Goal: Obtain resource: Obtain resource

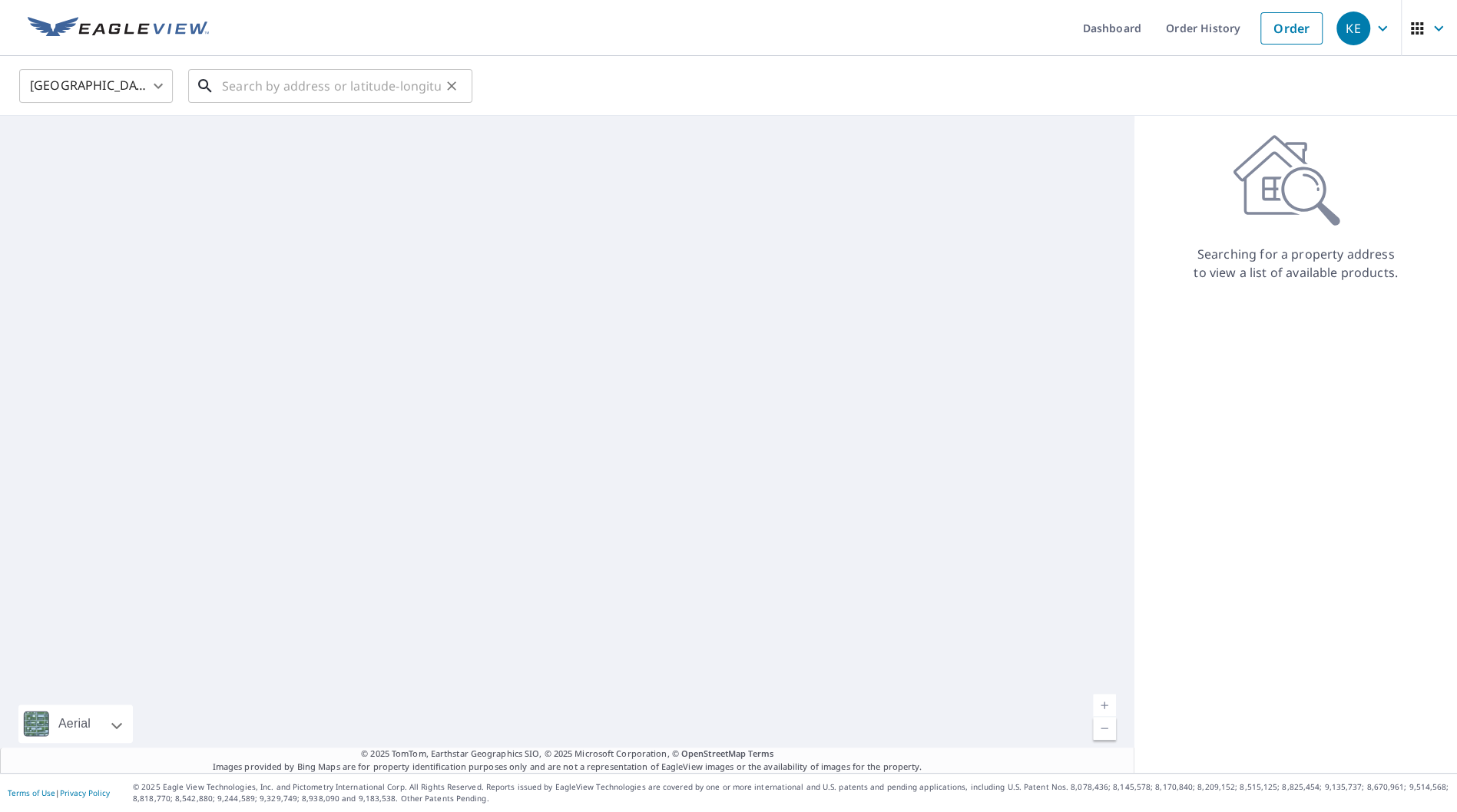
click at [389, 92] on input "text" at bounding box center [332, 86] width 219 height 43
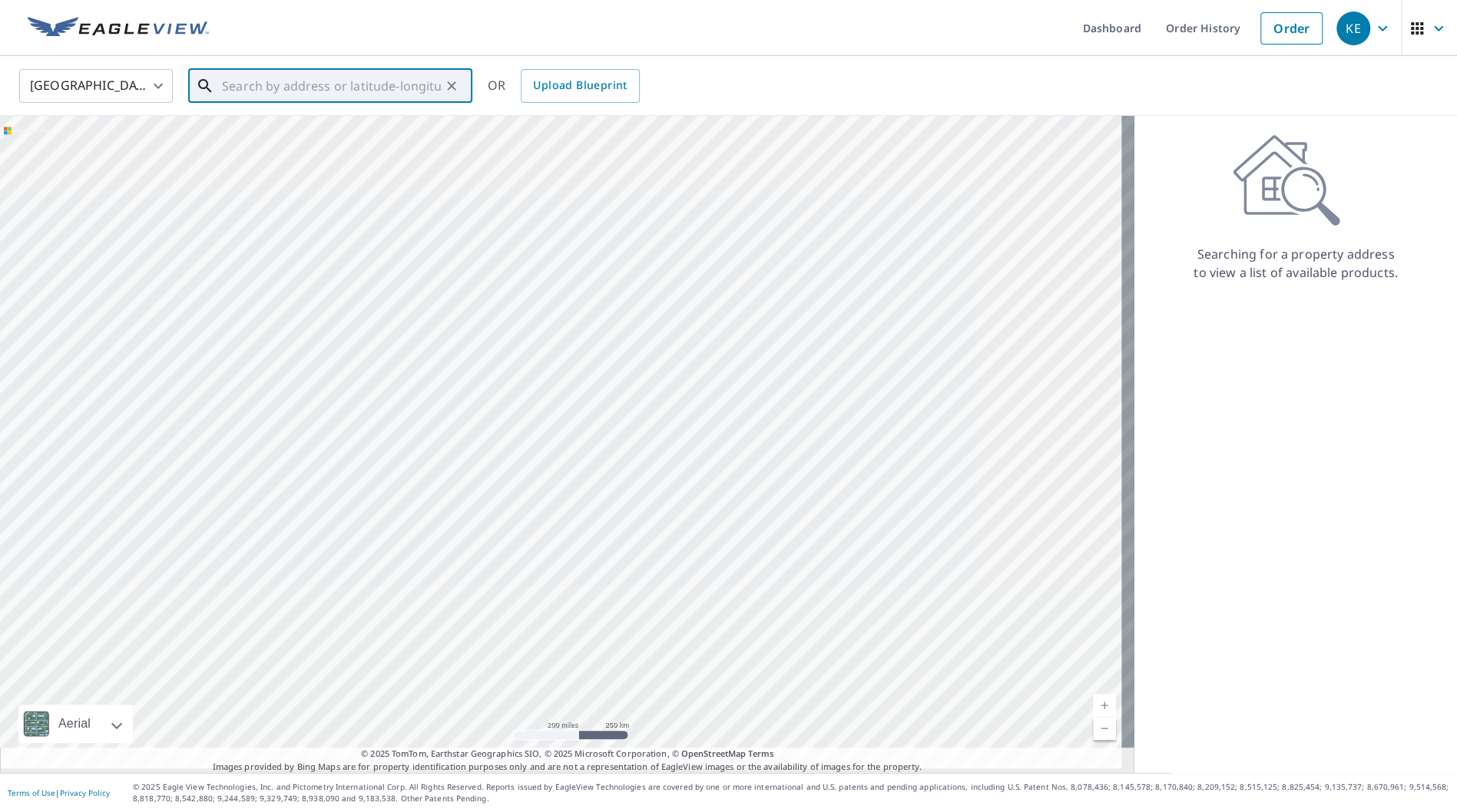
paste input "[STREET_ADDRESS]"
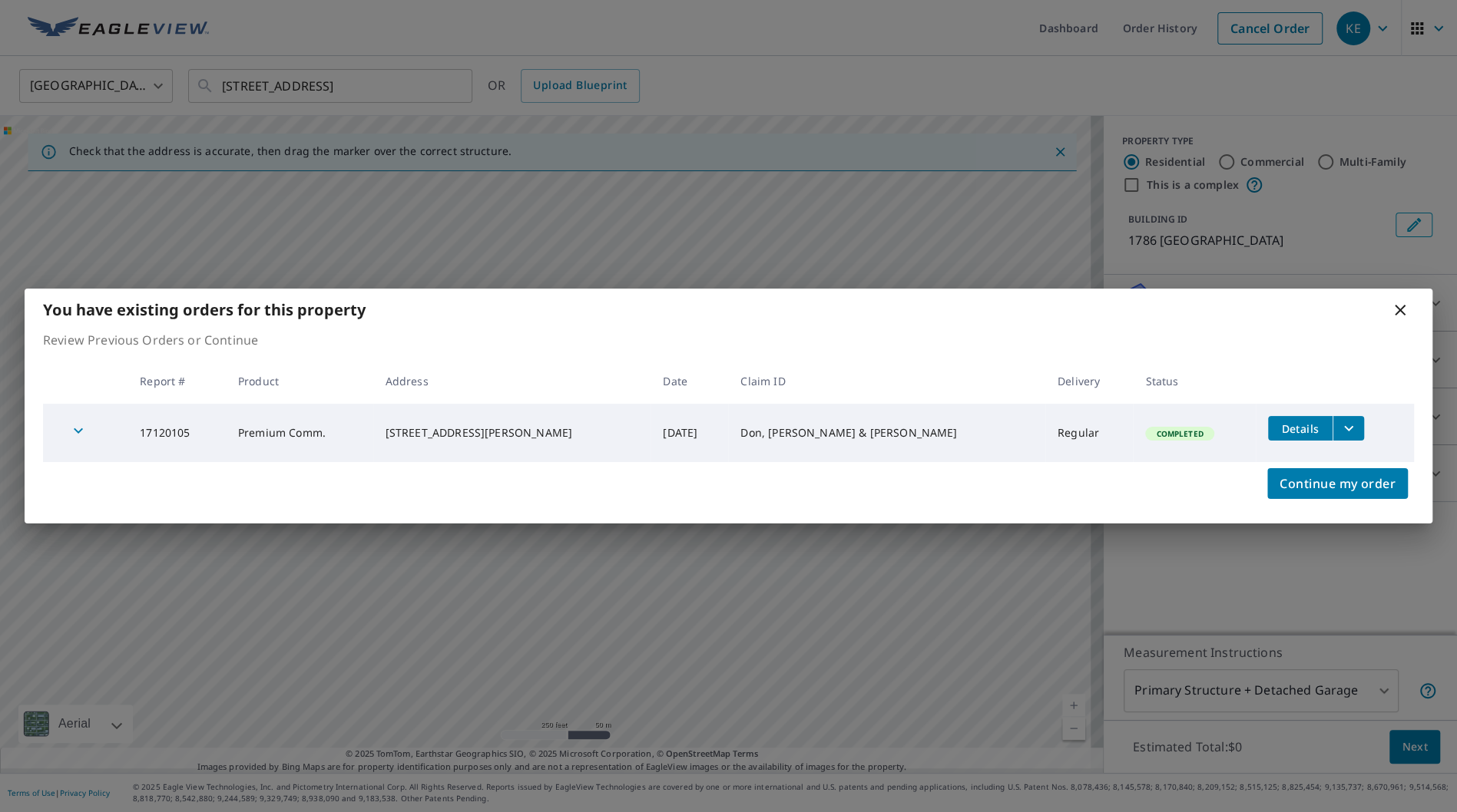
click at [786, 327] on div "You have existing orders for this property" at bounding box center [728, 310] width 1408 height 43
click at [1339, 424] on icon "filesDropdownBtn-17120105" at bounding box center [1347, 427] width 18 height 18
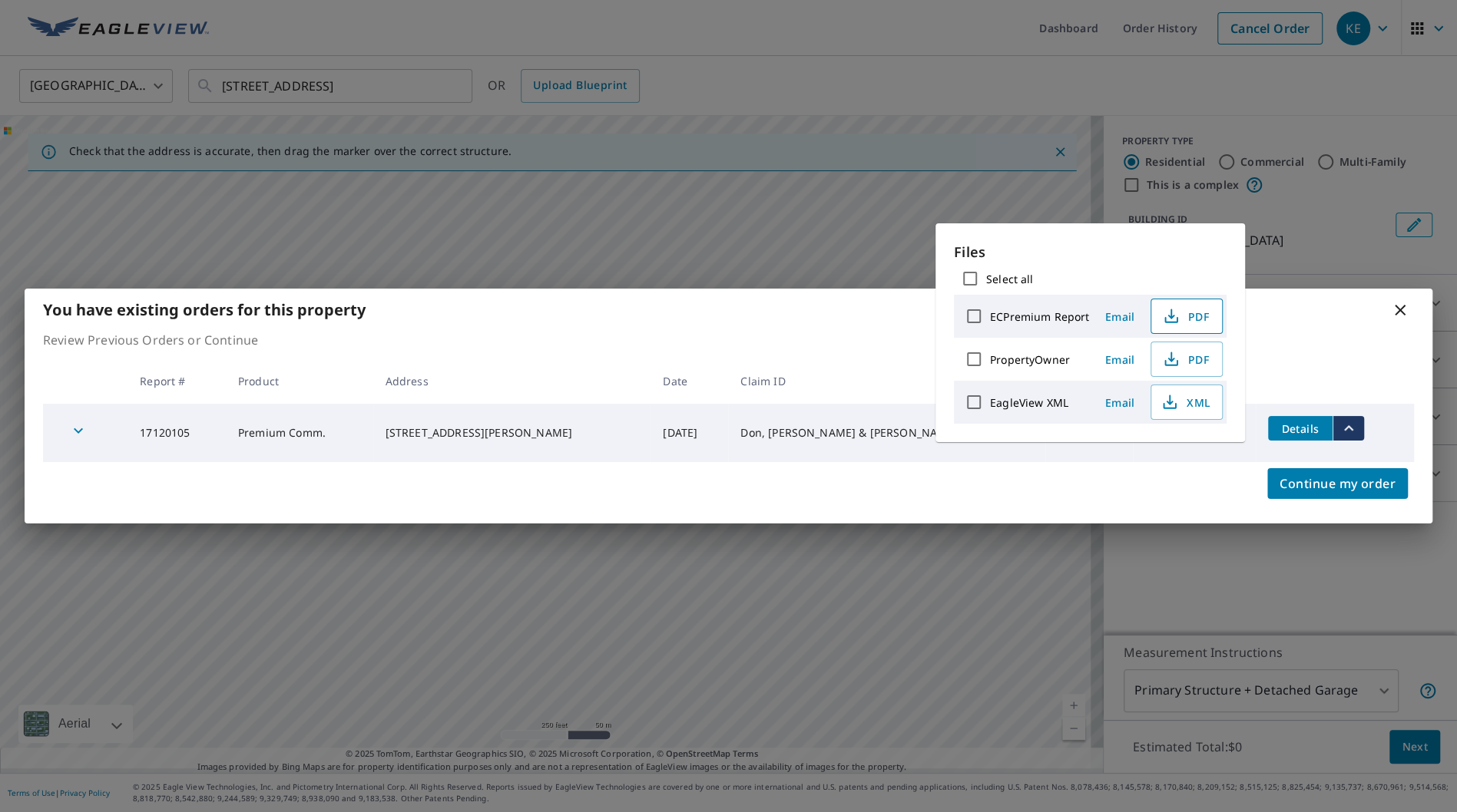
click at [1177, 316] on icon "button" at bounding box center [1170, 316] width 18 height 18
drag, startPoint x: 537, startPoint y: 428, endPoint x: 428, endPoint y: 427, distance: 109.0
click at [428, 427] on div "[STREET_ADDRESS][PERSON_NAME]" at bounding box center [512, 433] width 253 height 16
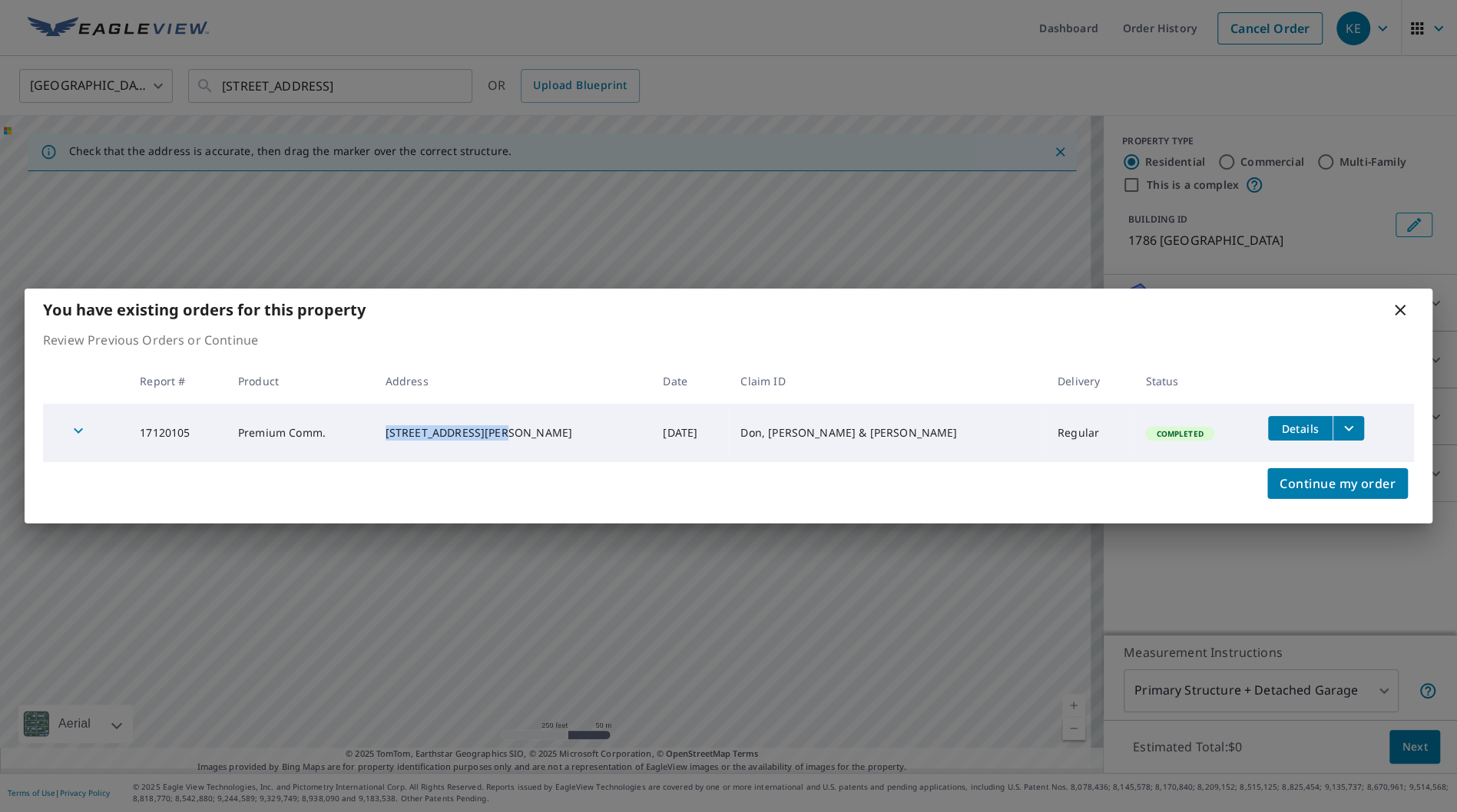
copy div "1802 Fieldstone Dr N"
click at [631, 294] on div "You have existing orders for this property" at bounding box center [728, 310] width 1408 height 43
click at [373, 73] on div "You have existing orders for this property Review Previous Orders or Continue R…" at bounding box center [728, 406] width 1457 height 812
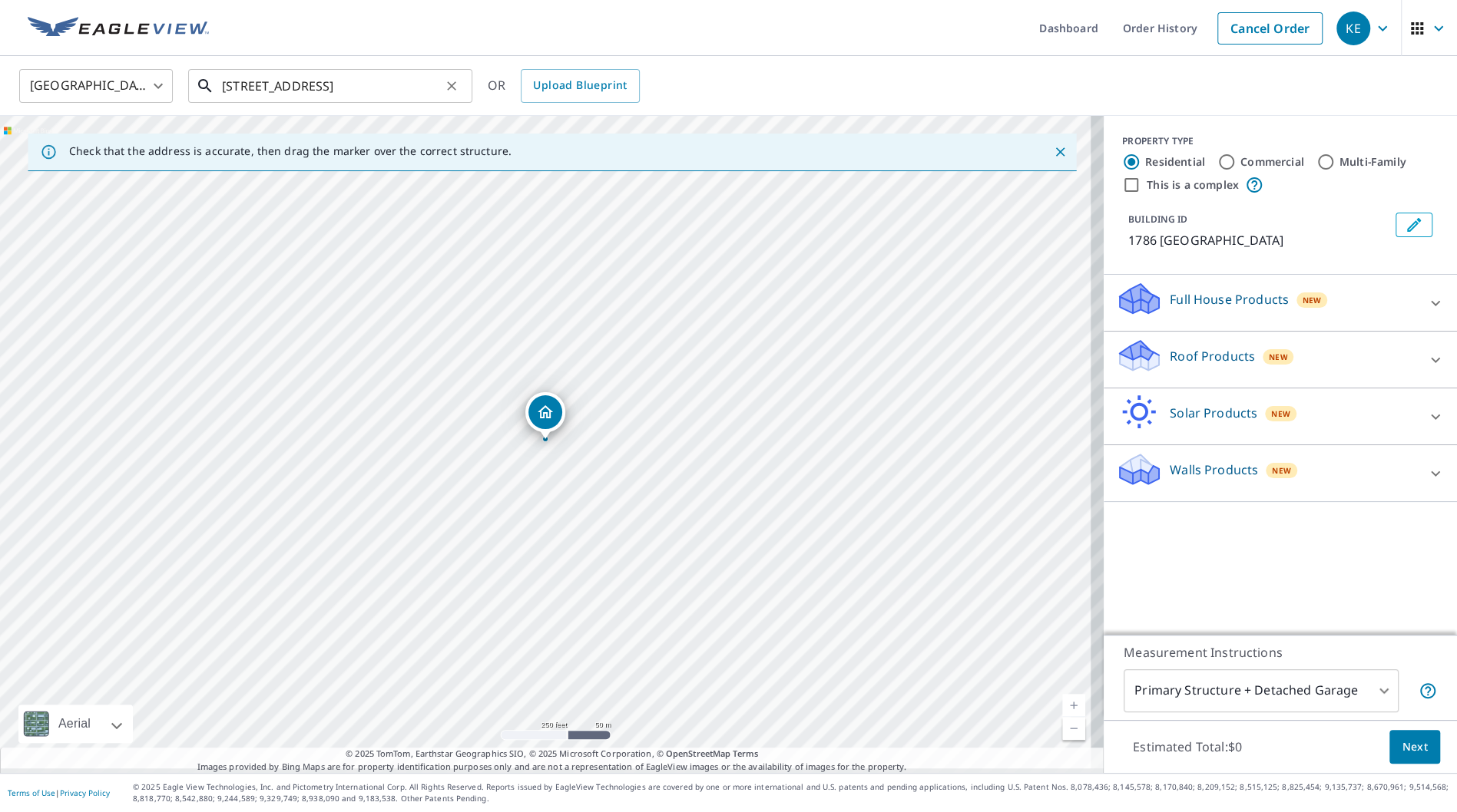
click at [294, 79] on input "[STREET_ADDRESS]" at bounding box center [332, 86] width 219 height 43
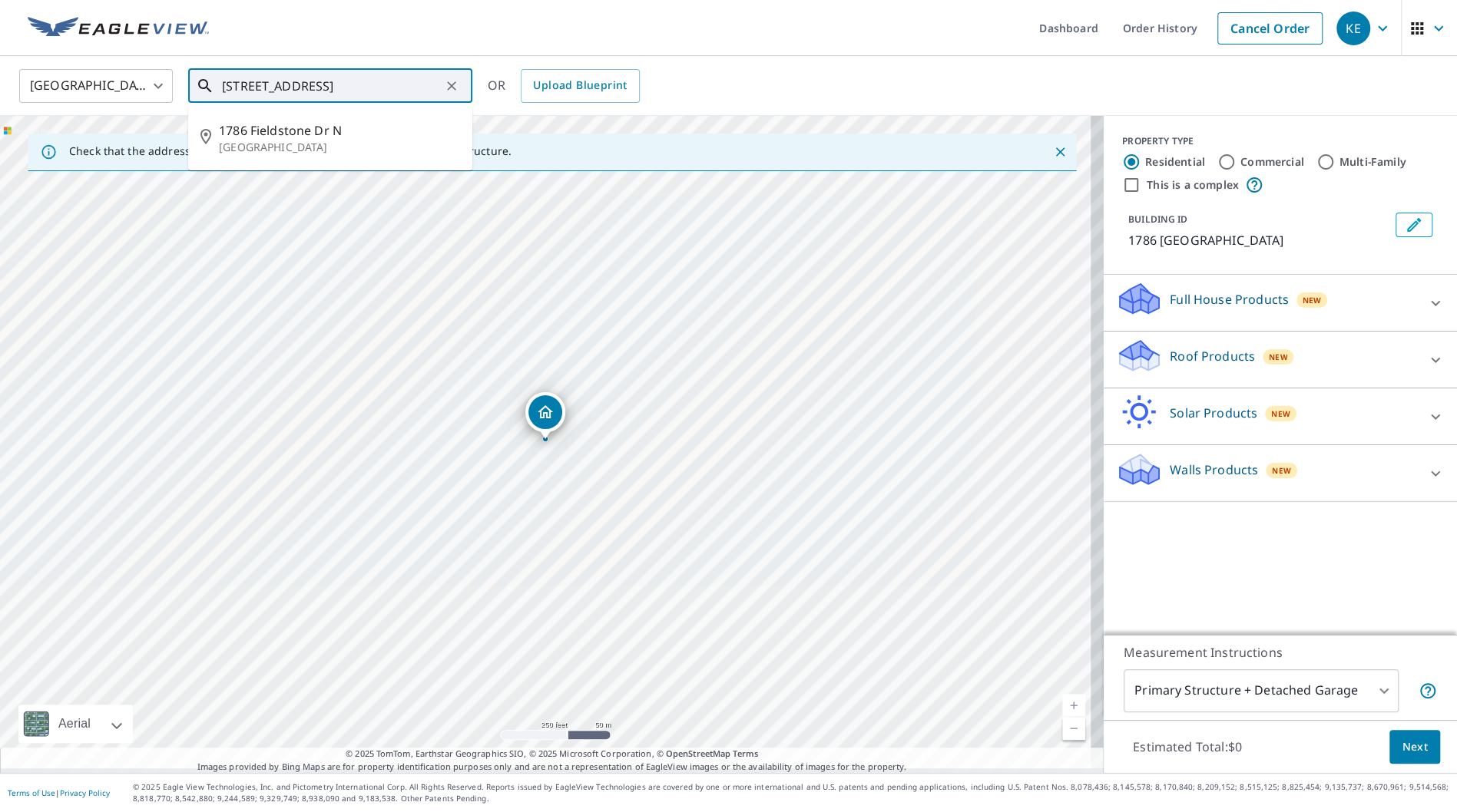
drag, startPoint x: 253, startPoint y: 82, endPoint x: 189, endPoint y: 80, distance: 64.0
click at [189, 80] on div "[STREET_ADDRESS] ​" at bounding box center [330, 85] width 284 height 34
type input "[GEOGRAPHIC_DATA]"
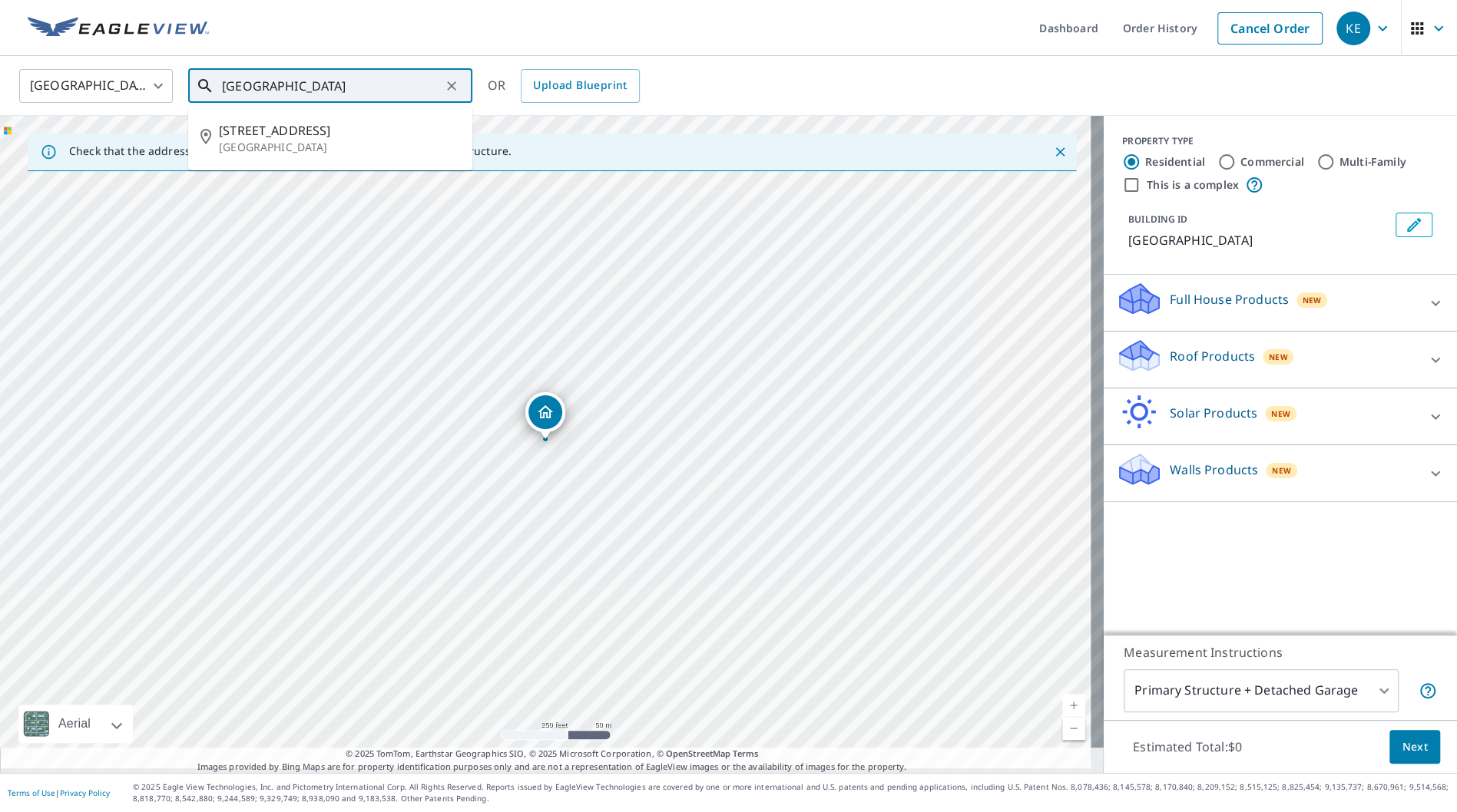
drag, startPoint x: 432, startPoint y: 85, endPoint x: 447, endPoint y: 90, distance: 15.8
click at [434, 85] on input "[GEOGRAPHIC_DATA]" at bounding box center [332, 86] width 219 height 43
click at [447, 88] on icon "Clear" at bounding box center [452, 86] width 16 height 16
paste input "[STREET_ADDRESS]"
type input "[STREET_ADDRESS]"
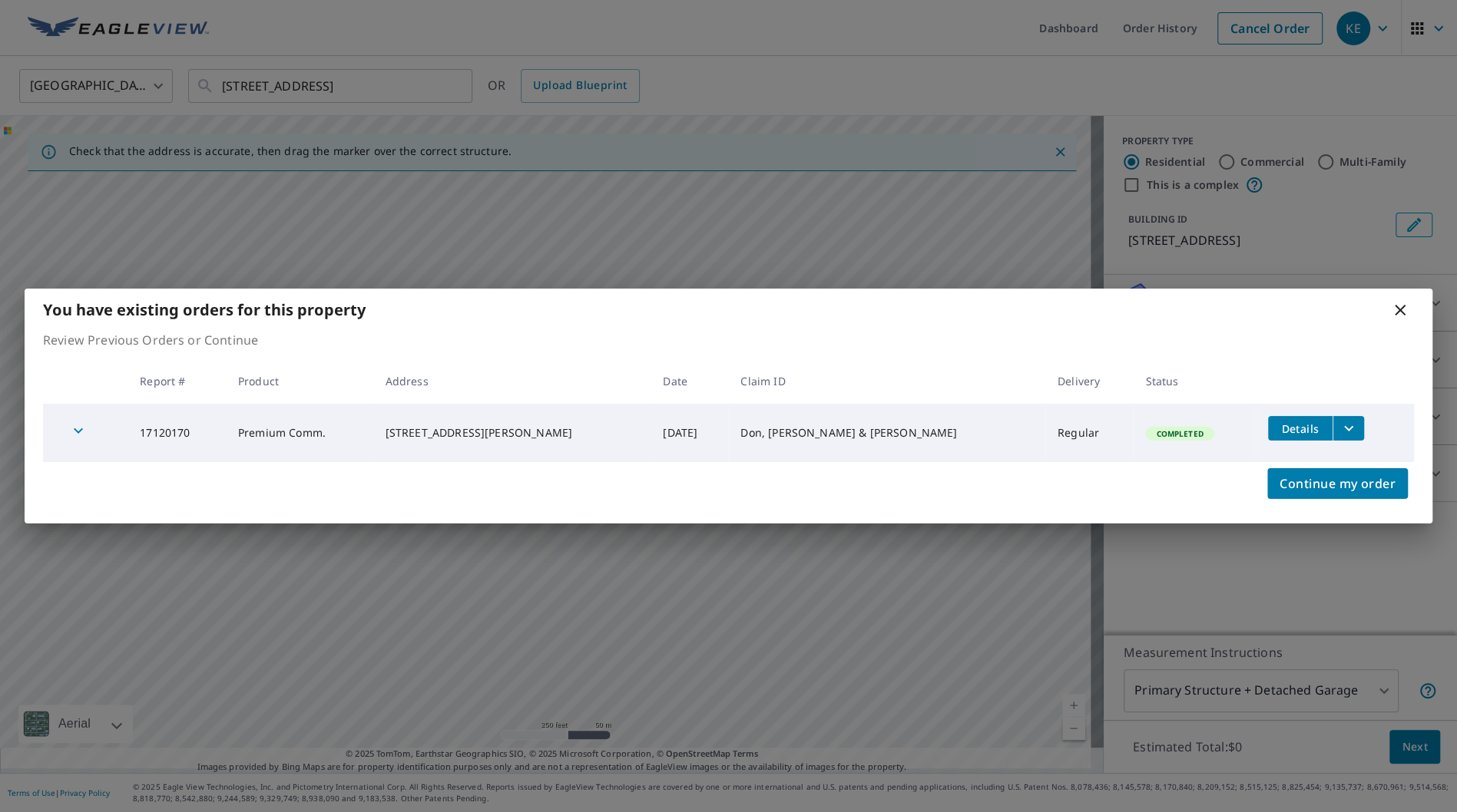
drag, startPoint x: 1392, startPoint y: 305, endPoint x: 1101, endPoint y: 222, distance: 302.6
click at [1393, 305] on icon at bounding box center [1400, 310] width 18 height 18
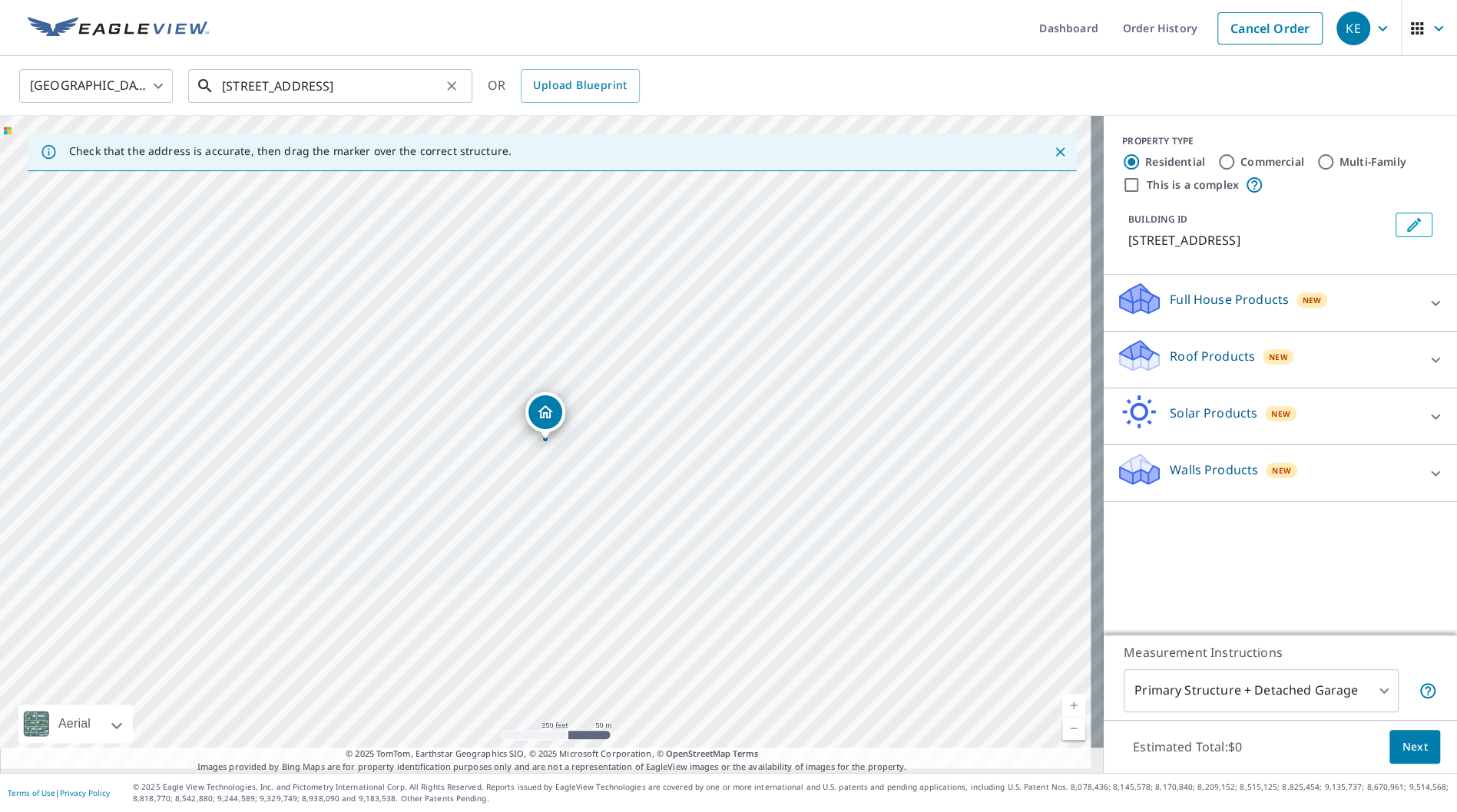
click at [365, 90] on input "[STREET_ADDRESS]" at bounding box center [332, 86] width 219 height 43
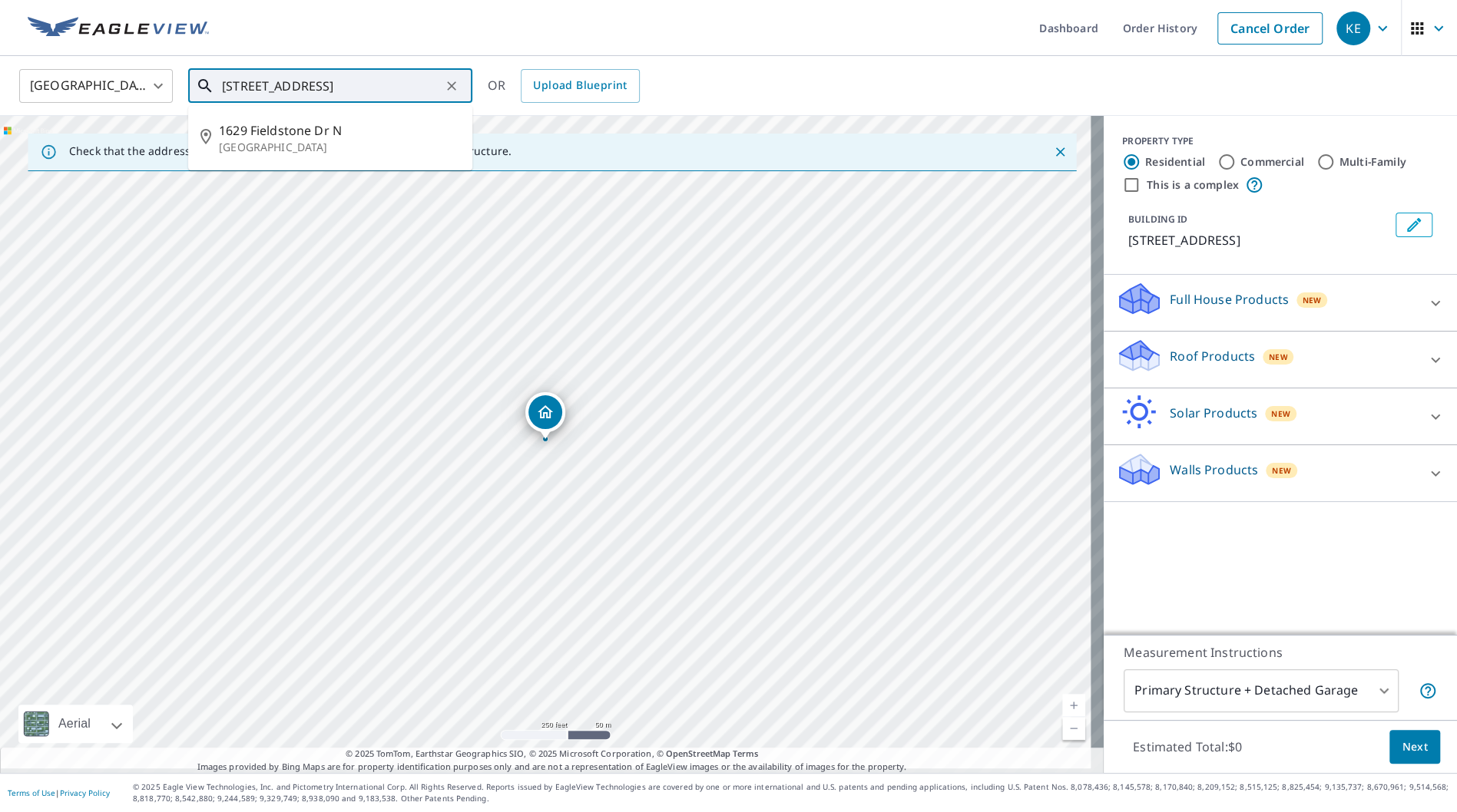
click at [365, 90] on input "[STREET_ADDRESS]" at bounding box center [332, 86] width 219 height 43
click at [452, 79] on icon "Clear" at bounding box center [452, 86] width 16 height 16
paste input "[STREET_ADDRESS]"
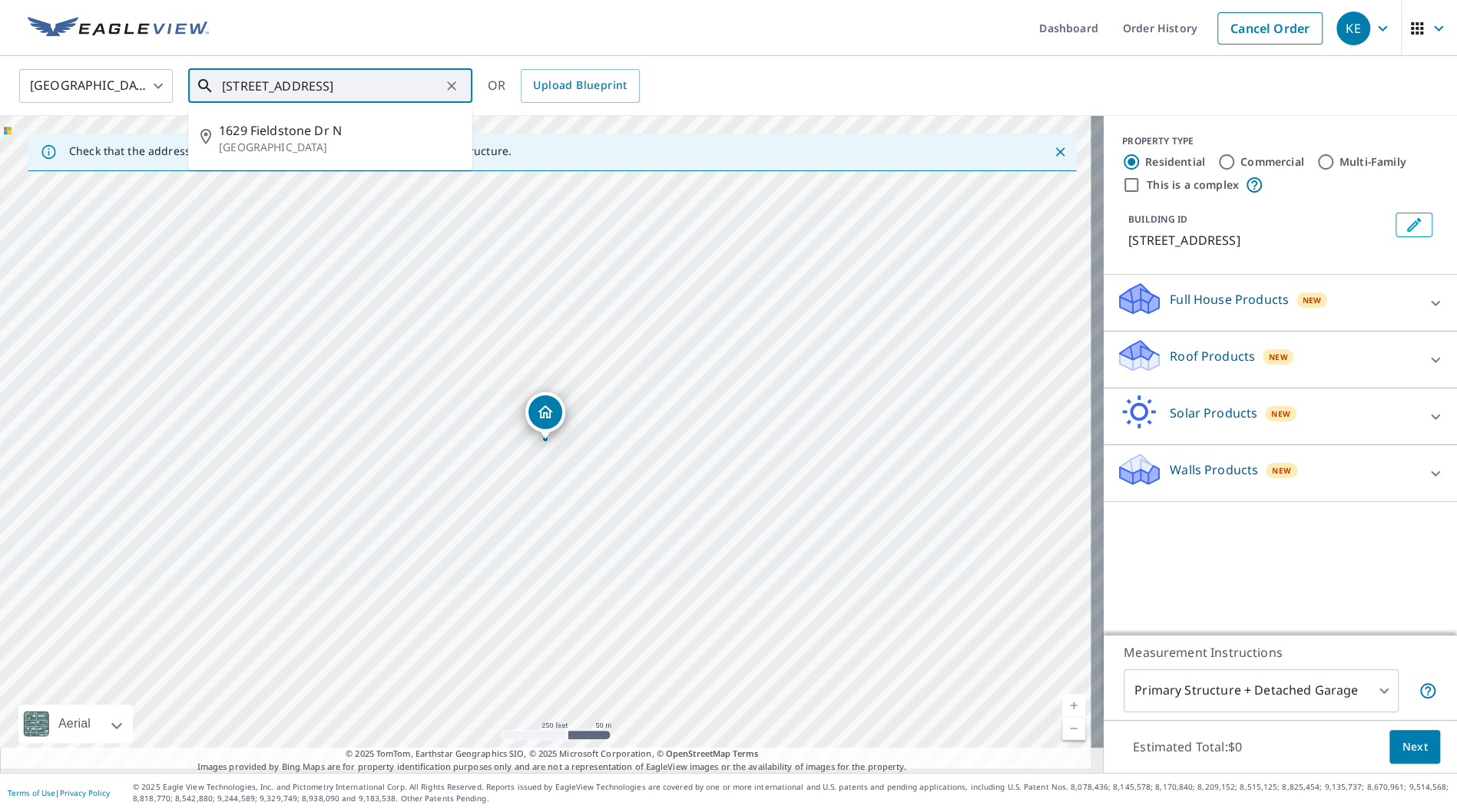
type input "[STREET_ADDRESS]"
click at [434, 87] on input "[STREET_ADDRESS]" at bounding box center [332, 86] width 219 height 43
click at [445, 82] on icon "Clear" at bounding box center [452, 86] width 16 height 16
paste input "[STREET_ADDRESS]"
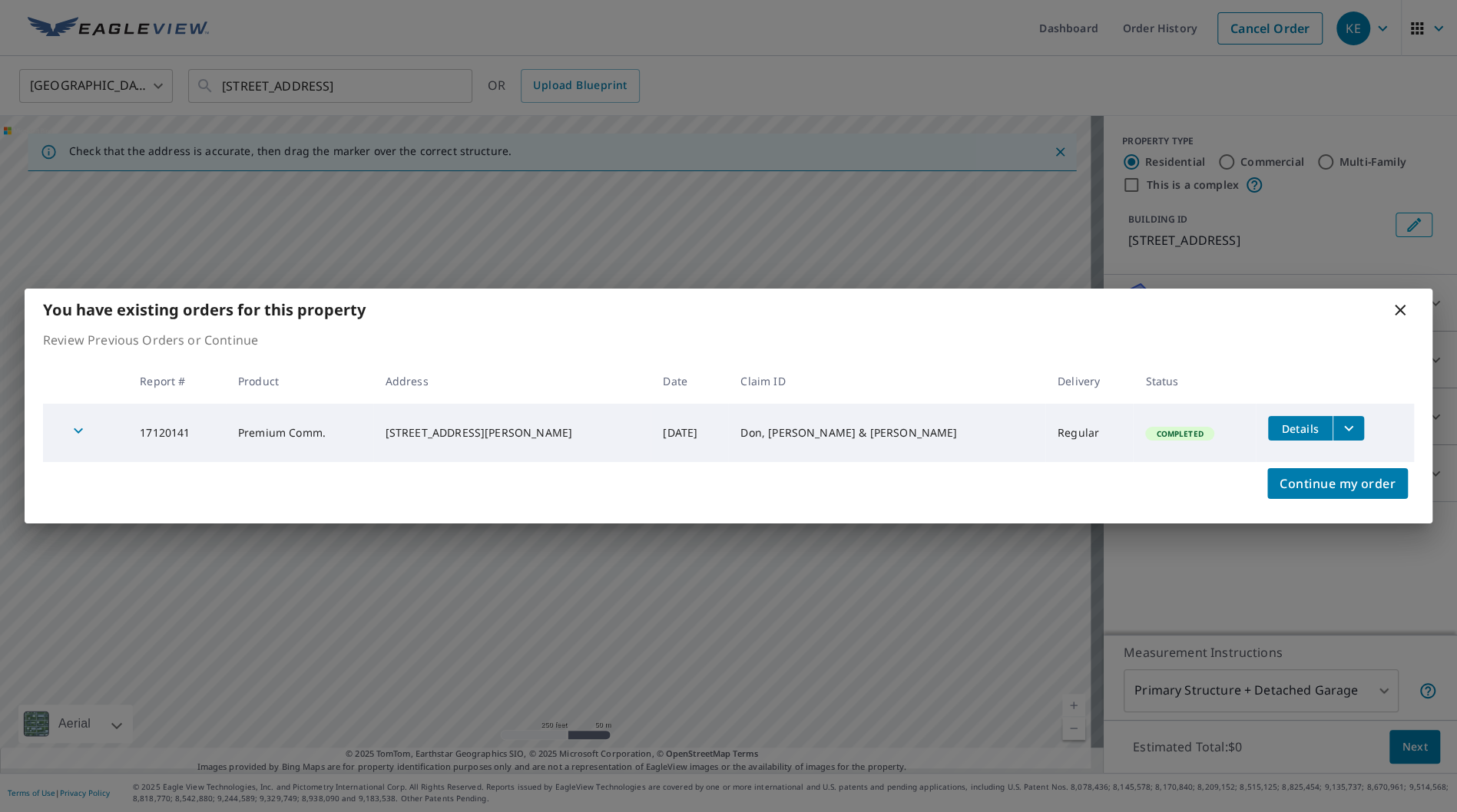
click at [1400, 316] on icon at bounding box center [1400, 310] width 18 height 18
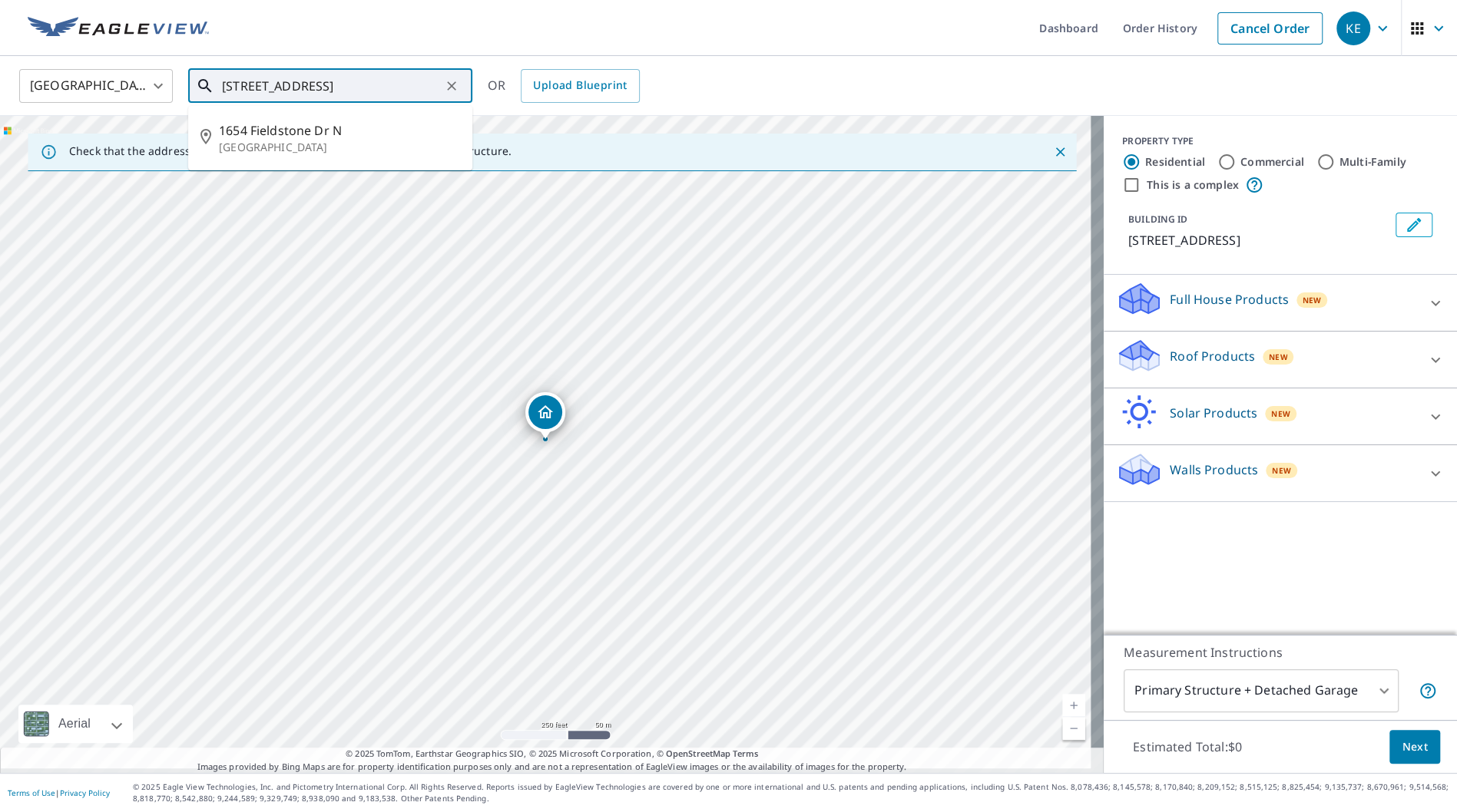
drag, startPoint x: 245, startPoint y: 76, endPoint x: 236, endPoint y: 83, distance: 11.4
click at [246, 76] on input "[STREET_ADDRESS]" at bounding box center [332, 86] width 219 height 43
click at [236, 83] on input "[STREET_ADDRESS]" at bounding box center [332, 86] width 219 height 43
click at [235, 84] on input "[STREET_ADDRESS]" at bounding box center [332, 86] width 219 height 43
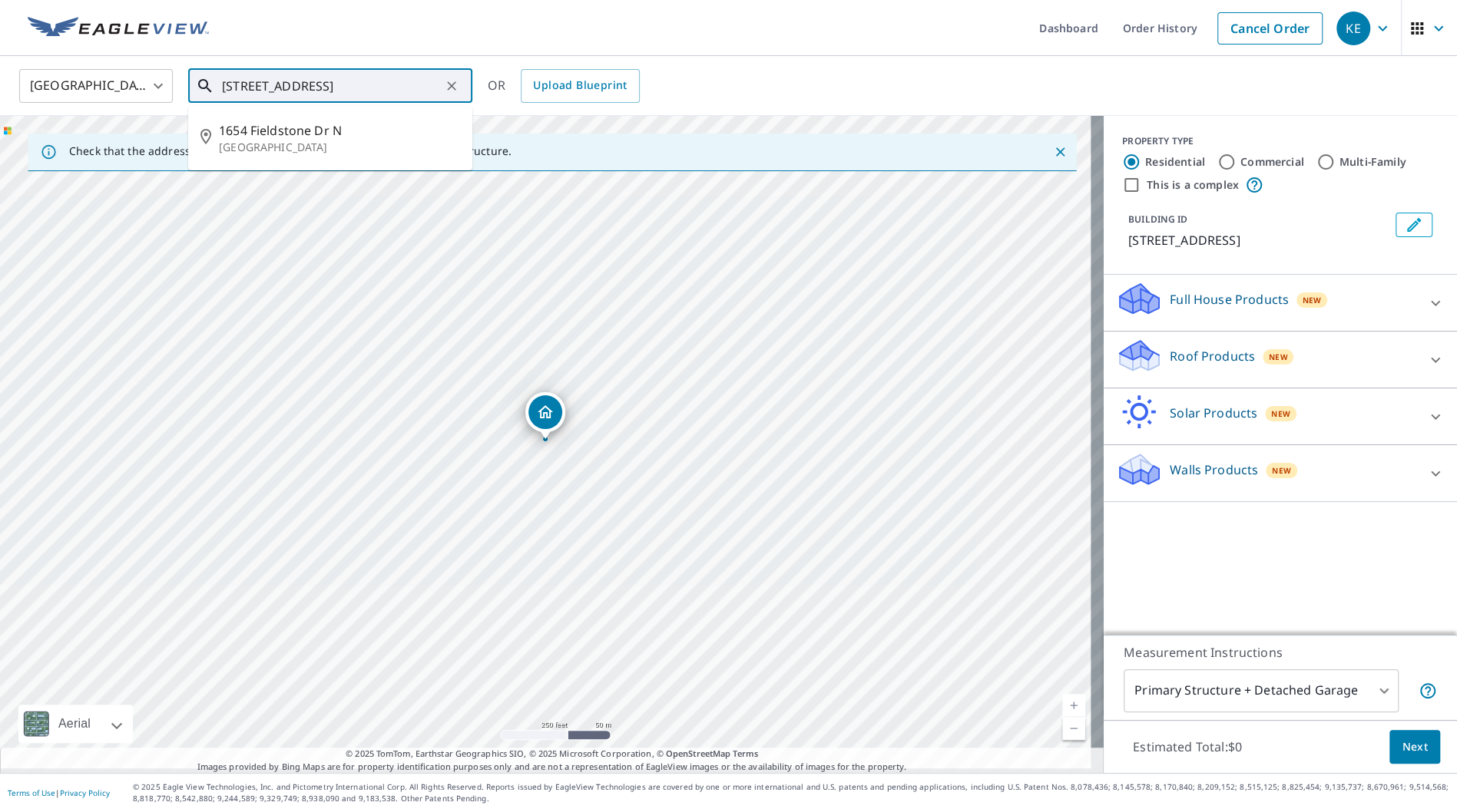
click at [235, 84] on input "[STREET_ADDRESS]" at bounding box center [332, 86] width 219 height 43
click at [241, 83] on input "[STREET_ADDRESS]" at bounding box center [332, 86] width 219 height 43
click at [240, 91] on input "[STREET_ADDRESS]" at bounding box center [332, 86] width 219 height 43
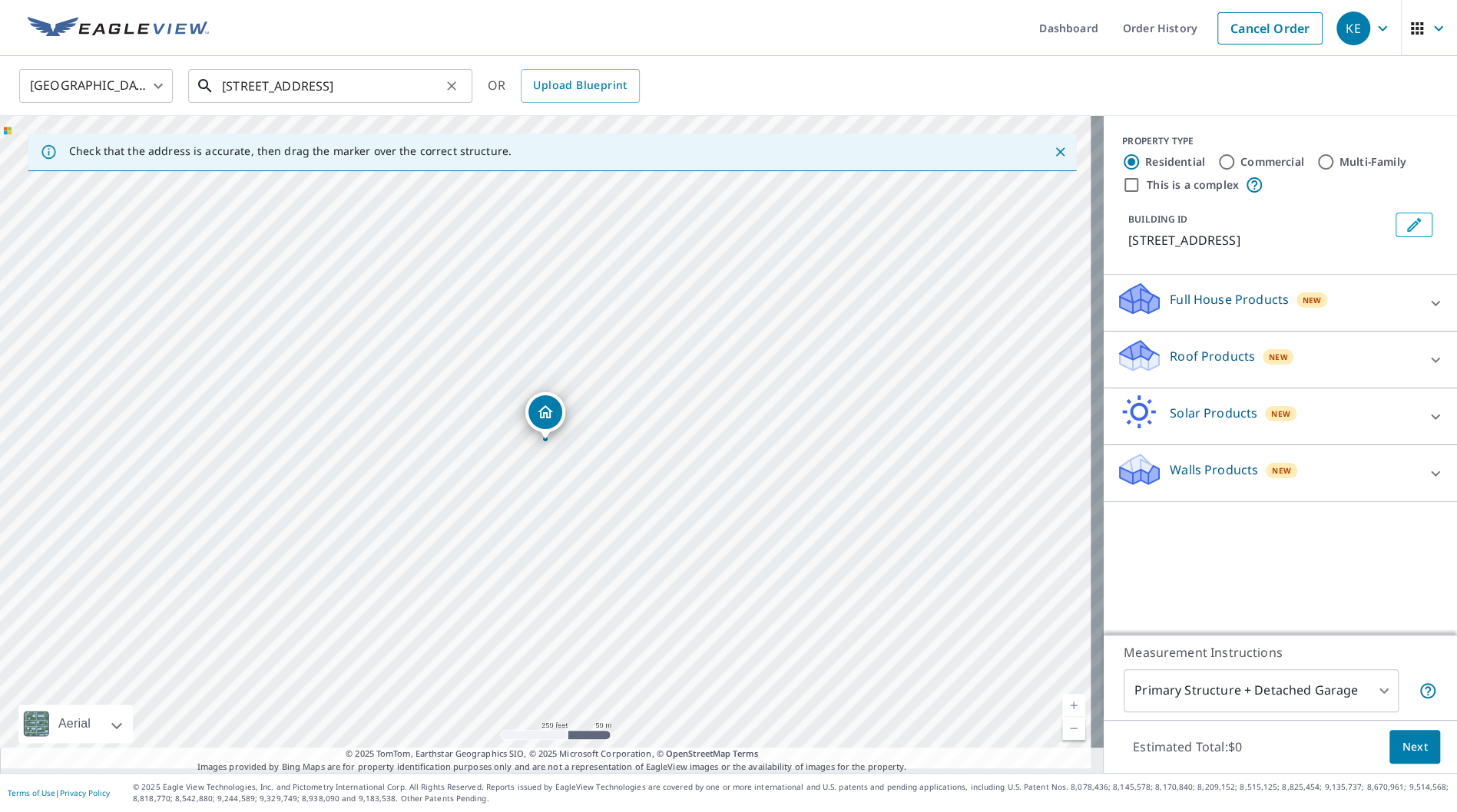
click at [238, 90] on input "[STREET_ADDRESS]" at bounding box center [332, 86] width 219 height 43
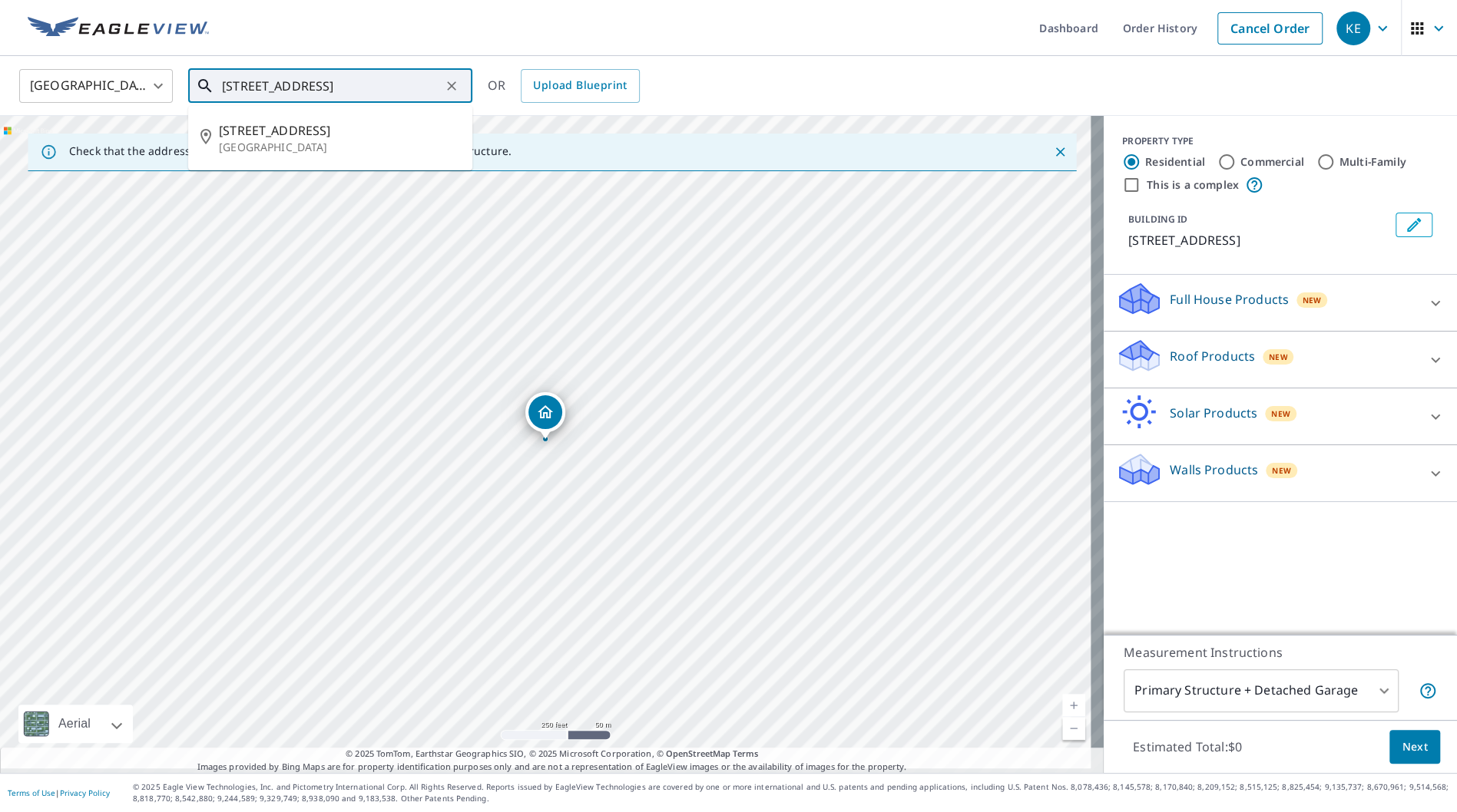
click at [243, 89] on input "[STREET_ADDRESS]" at bounding box center [332, 86] width 219 height 43
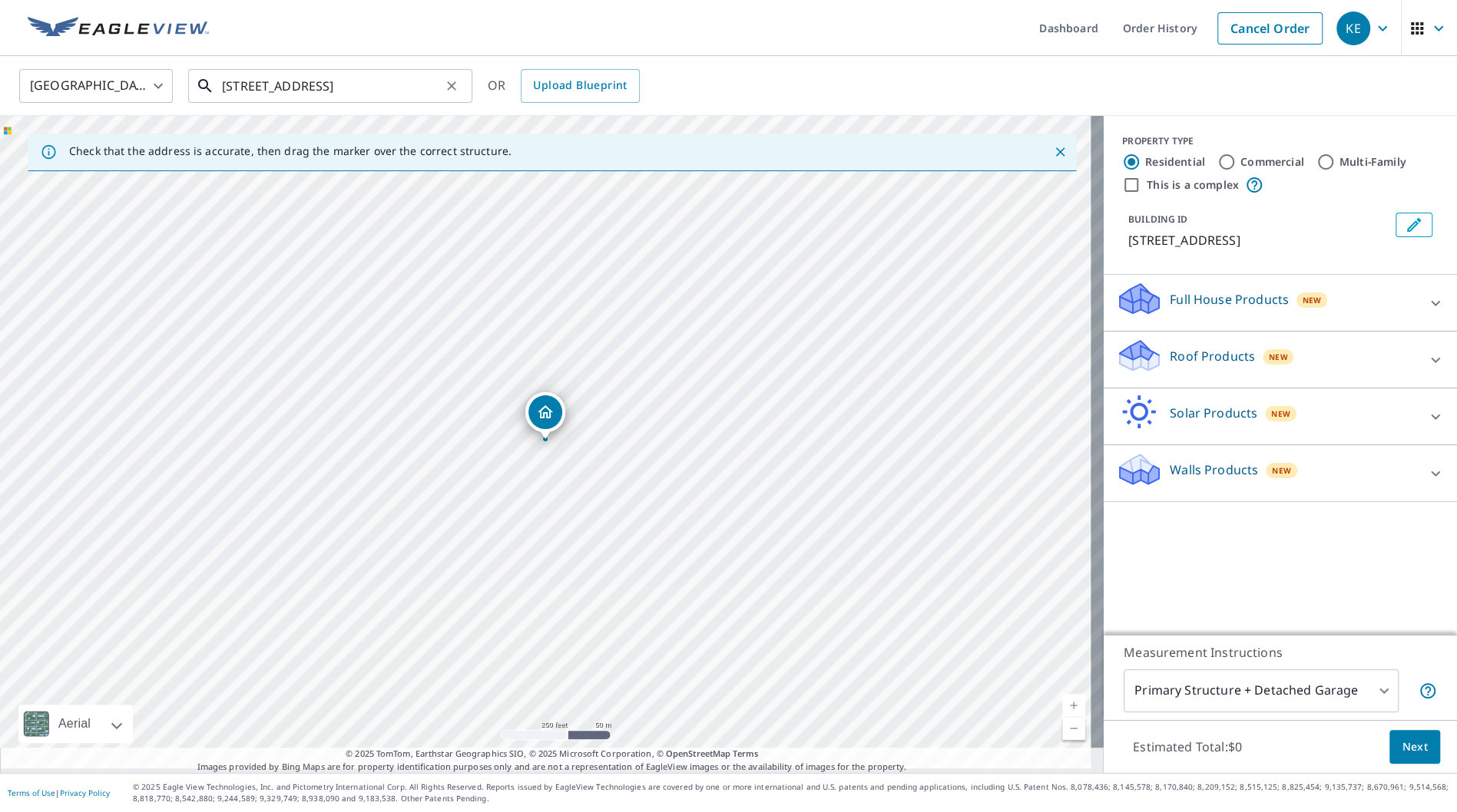
click at [242, 83] on input "[STREET_ADDRESS]" at bounding box center [332, 86] width 219 height 43
drag, startPoint x: 238, startPoint y: 88, endPoint x: 257, endPoint y: 92, distance: 19.4
click at [238, 88] on input "[STREET_ADDRESS]" at bounding box center [332, 86] width 219 height 43
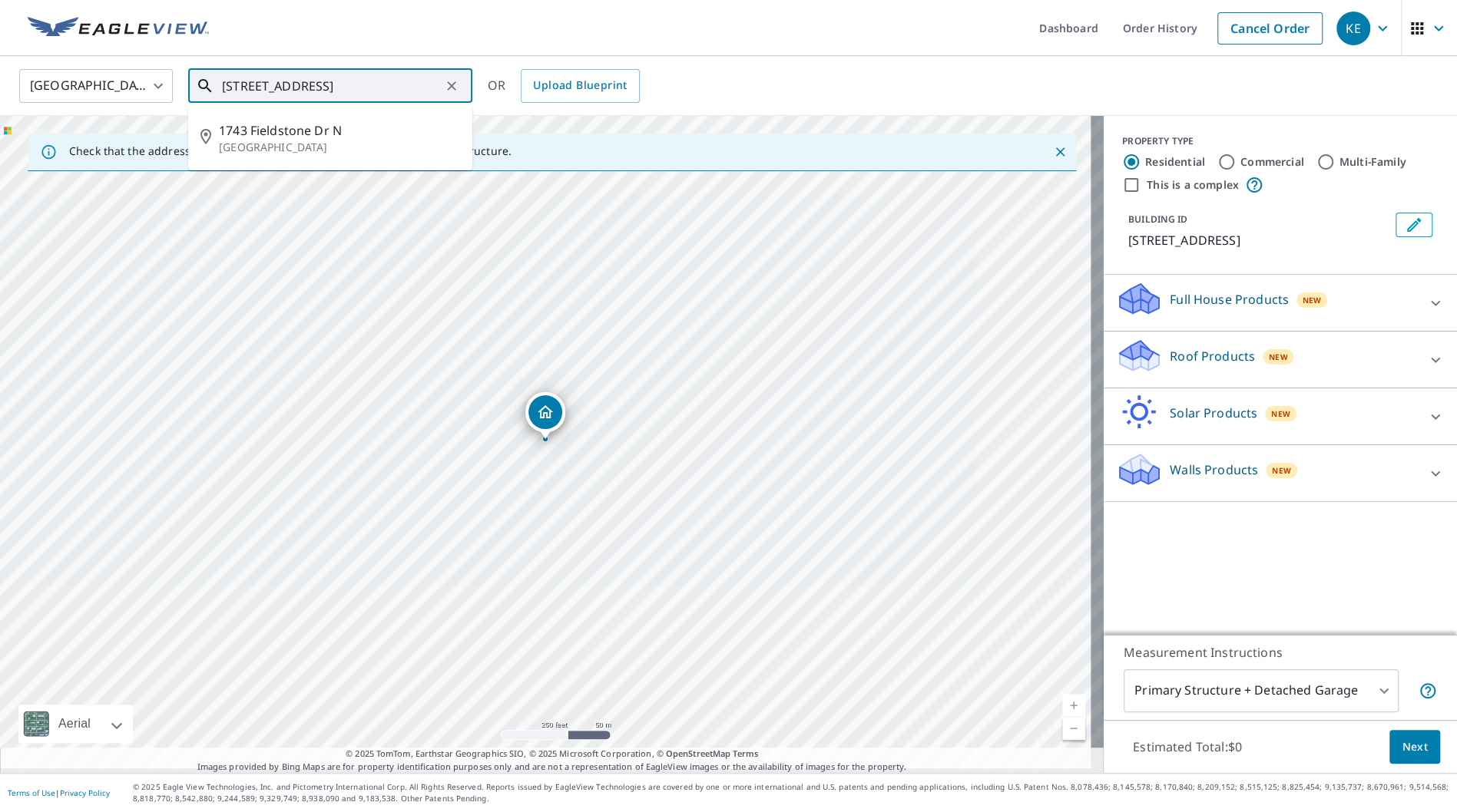
click at [237, 87] on input "[STREET_ADDRESS]" at bounding box center [332, 86] width 219 height 43
click at [246, 79] on input "[STREET_ADDRESS]" at bounding box center [332, 86] width 219 height 43
click at [229, 94] on input "[STREET_ADDRESS]" at bounding box center [332, 86] width 219 height 43
drag, startPoint x: 250, startPoint y: 85, endPoint x: 201, endPoint y: 86, distance: 49.0
click at [201, 86] on div "[STREET_ADDRESS] ​" at bounding box center [330, 85] width 284 height 34
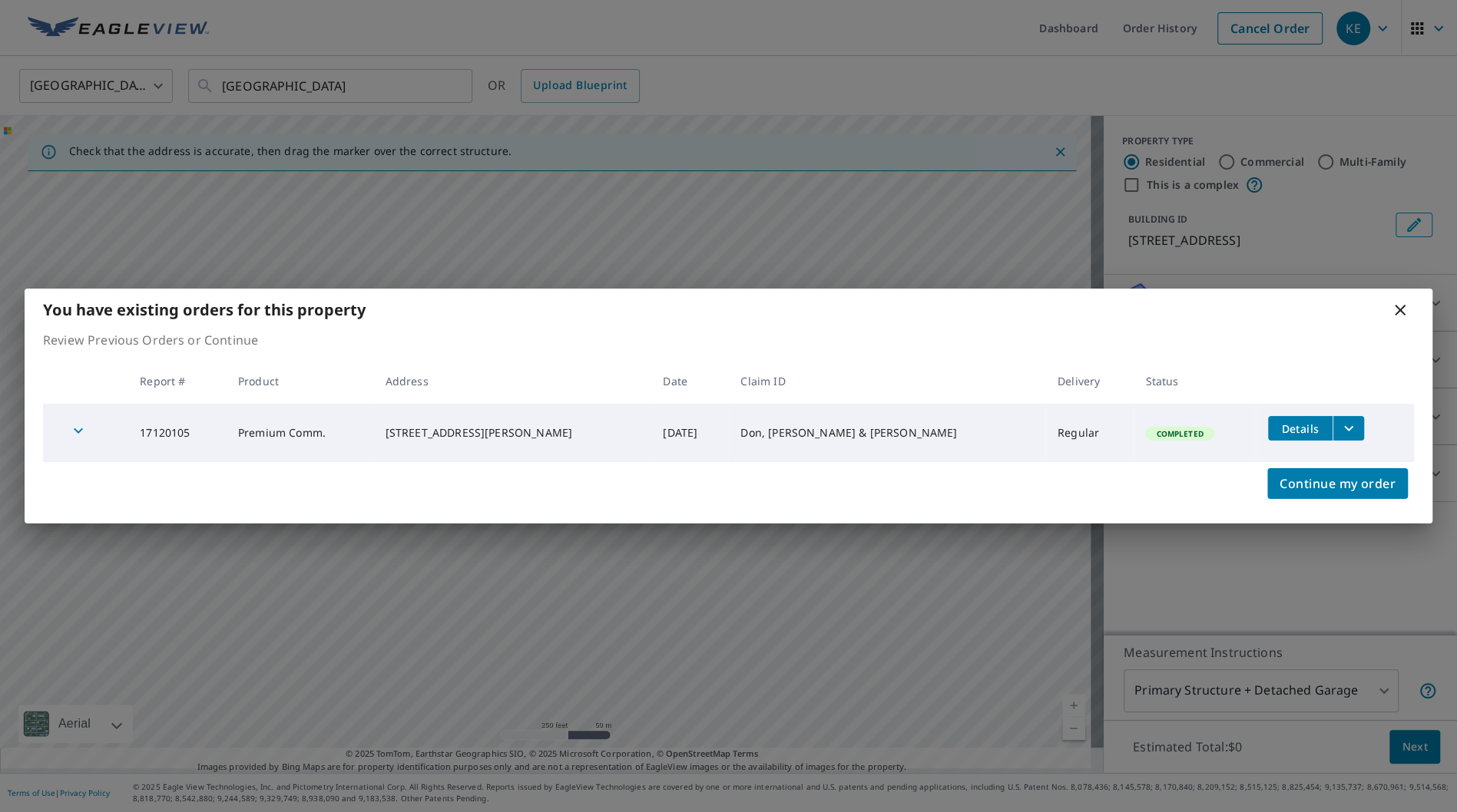
drag, startPoint x: 1398, startPoint y: 309, endPoint x: 1201, endPoint y: 279, distance: 199.3
click at [1398, 309] on icon at bounding box center [1399, 309] width 11 height 11
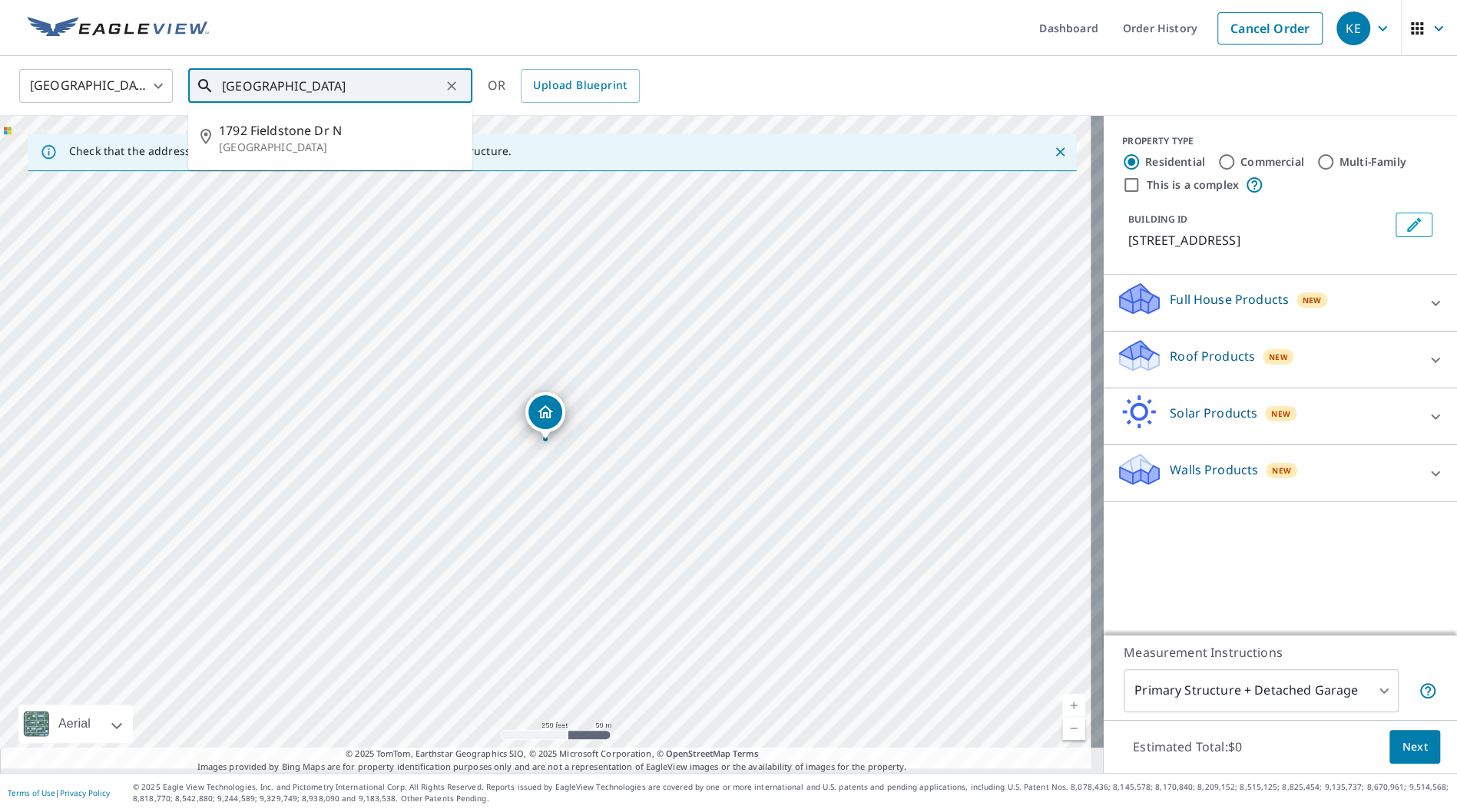
click at [257, 84] on input "[GEOGRAPHIC_DATA]" at bounding box center [332, 86] width 219 height 43
click at [249, 87] on input "[GEOGRAPHIC_DATA]" at bounding box center [332, 86] width 219 height 43
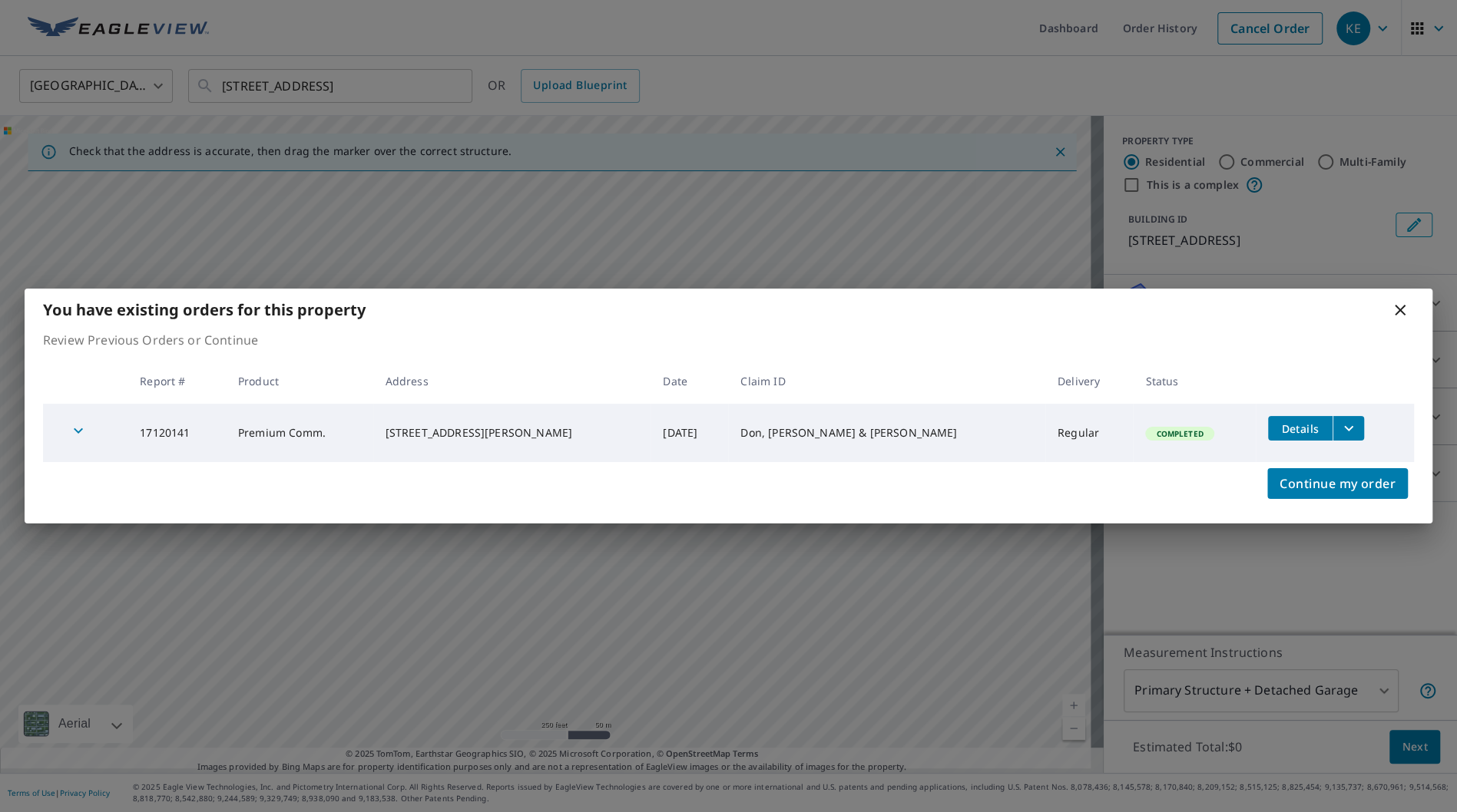
click at [1398, 307] on icon at bounding box center [1400, 310] width 18 height 18
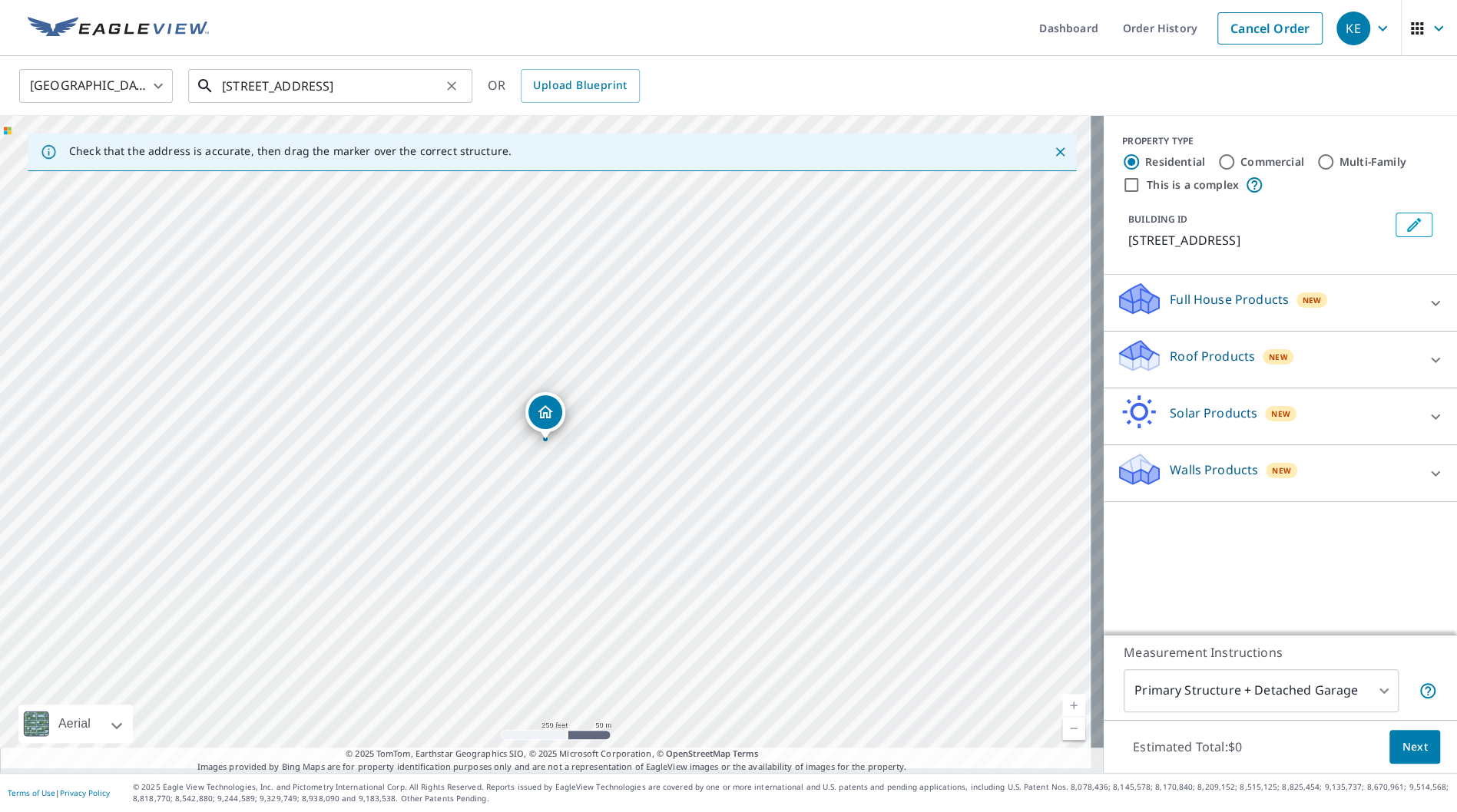
click at [237, 79] on input "[STREET_ADDRESS]" at bounding box center [332, 86] width 219 height 43
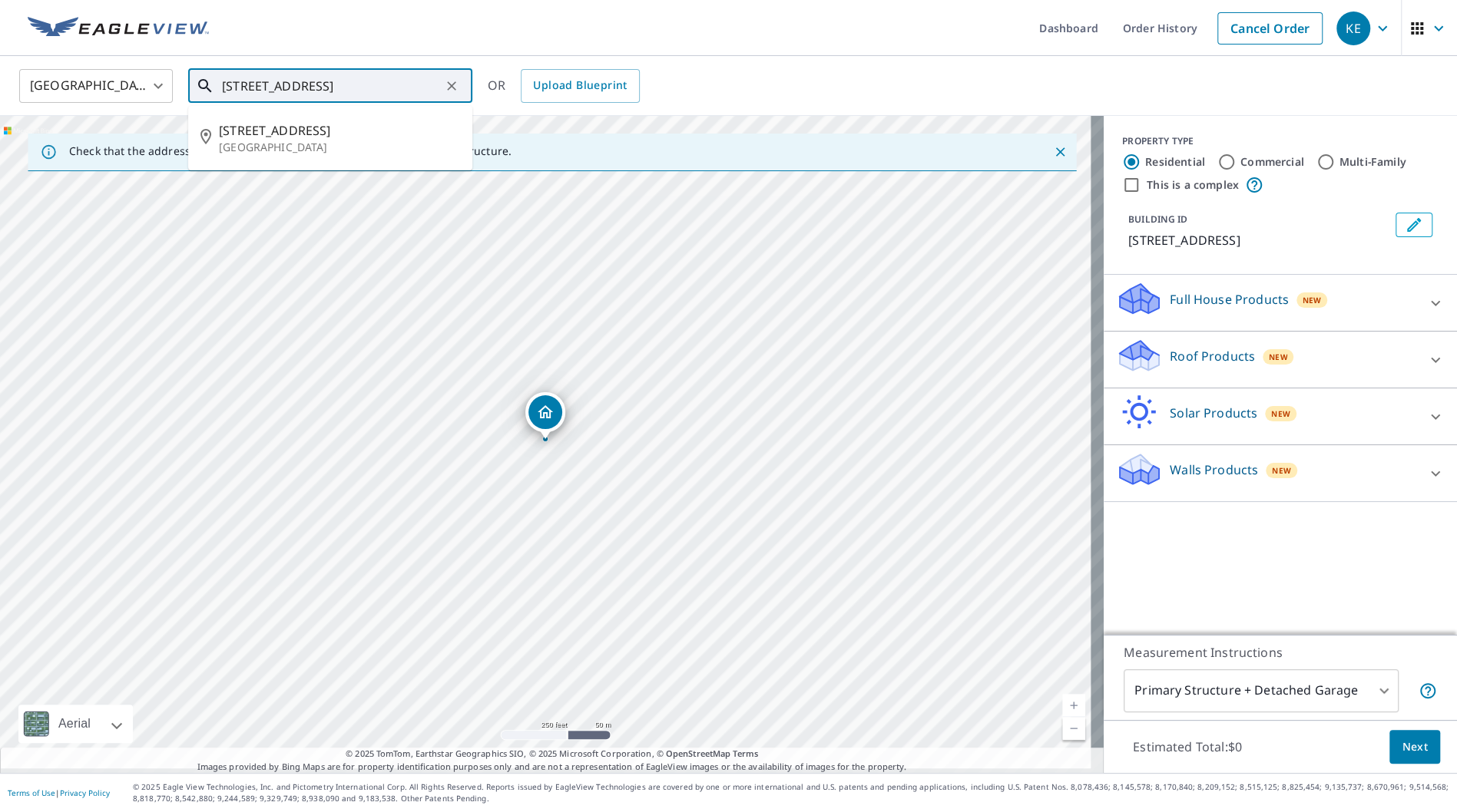
drag, startPoint x: 249, startPoint y: 90, endPoint x: 165, endPoint y: 87, distance: 84.1
click at [165, 87] on div "[GEOGRAPHIC_DATA] [GEOGRAPHIC_DATA] ​ [STREET_ADDRESS][GEOGRAPHIC_DATA][STREET_…" at bounding box center [723, 85] width 1431 height 36
click at [236, 82] on input "[STREET_ADDRESS]" at bounding box center [332, 86] width 219 height 43
drag, startPoint x: 250, startPoint y: 83, endPoint x: 163, endPoint y: 83, distance: 87.0
click at [163, 83] on div "[GEOGRAPHIC_DATA] [GEOGRAPHIC_DATA] ​ [STREET_ADDRESS][GEOGRAPHIC_DATA][STREET_…" at bounding box center [723, 85] width 1431 height 36
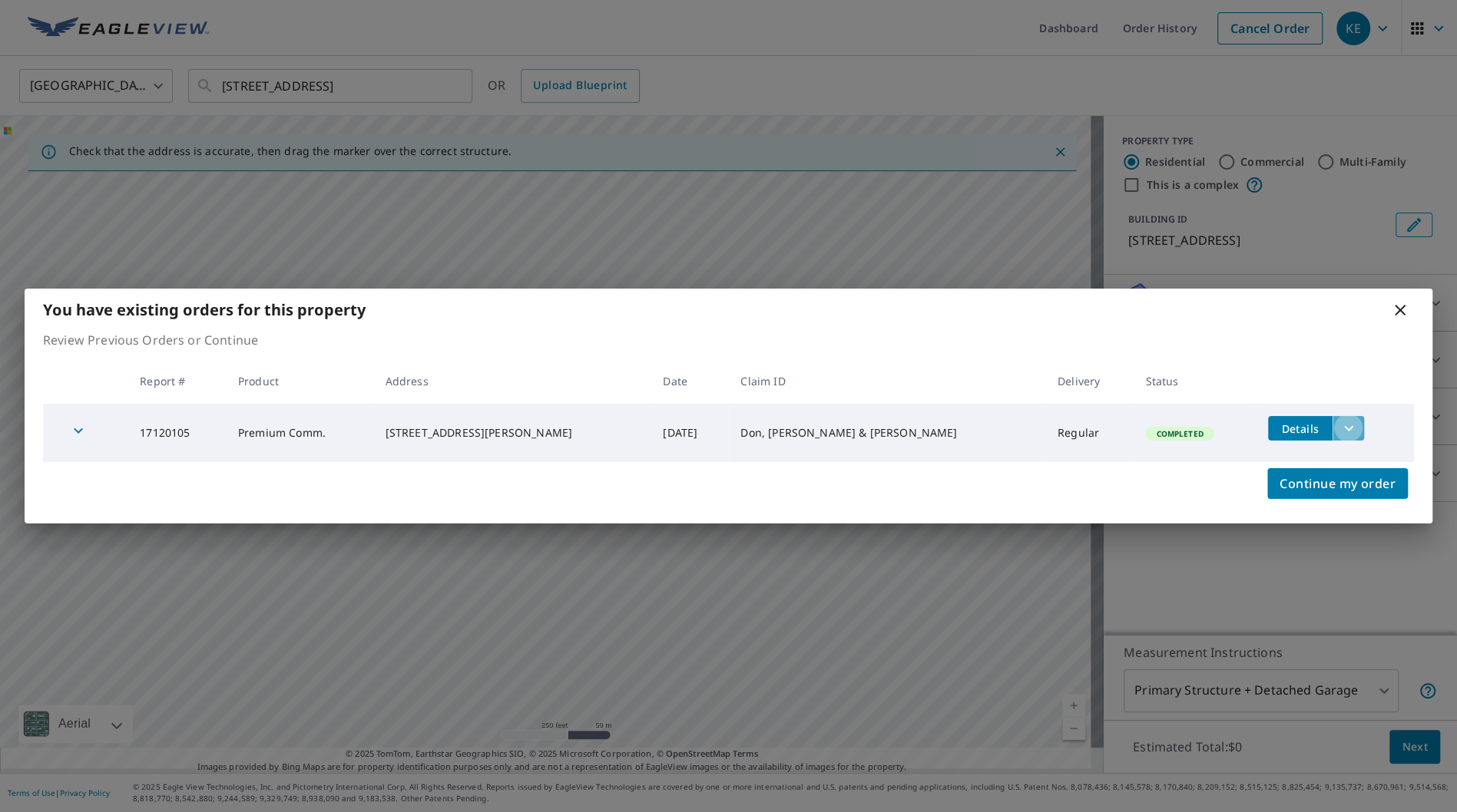
drag, startPoint x: 1337, startPoint y: 422, endPoint x: 1329, endPoint y: 423, distance: 8.1
click at [1338, 422] on button "filesDropdownBtn-17120105" at bounding box center [1347, 427] width 31 height 24
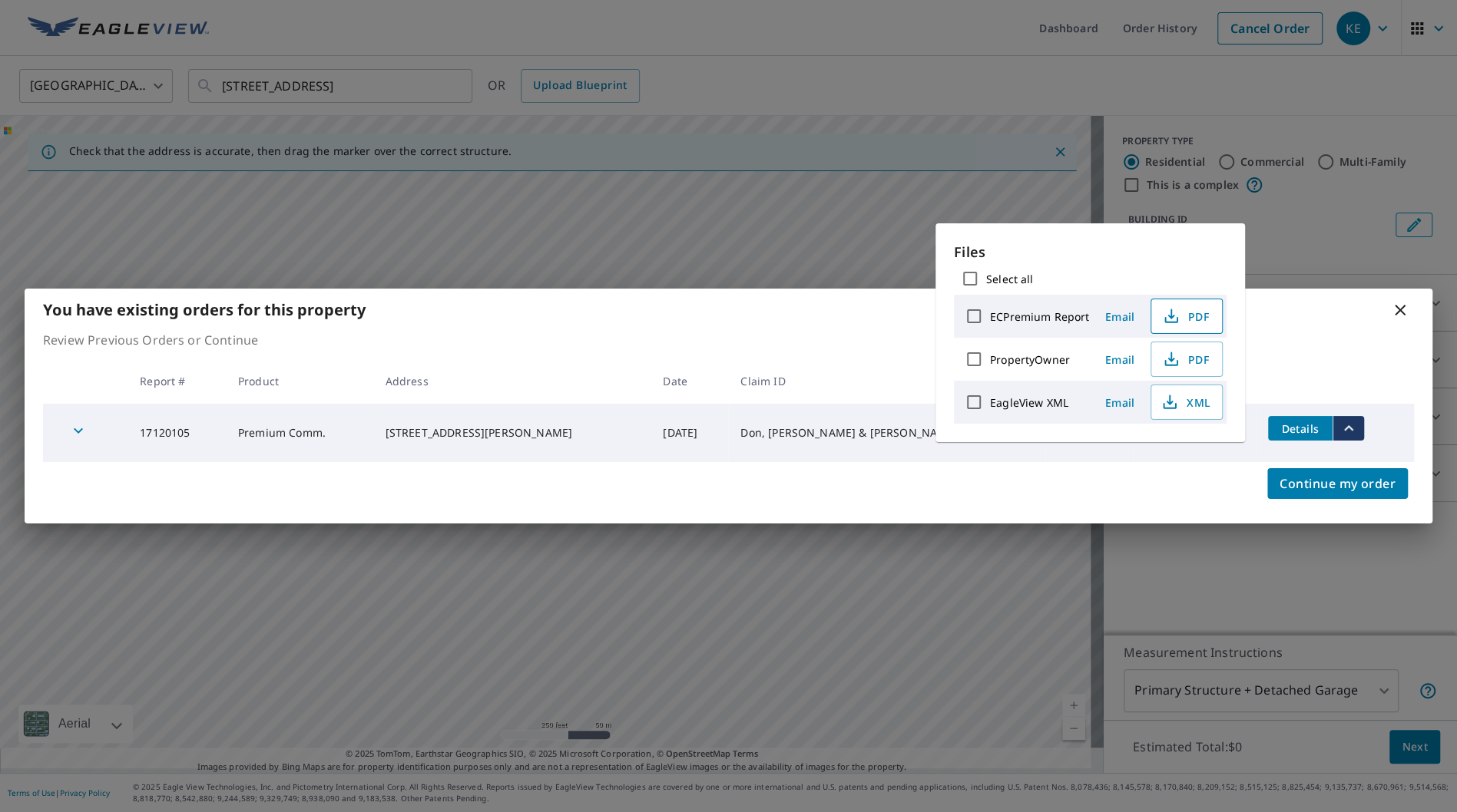
click at [1166, 310] on icon "button" at bounding box center [1170, 316] width 18 height 18
drag, startPoint x: 279, startPoint y: 53, endPoint x: 233, endPoint y: 84, distance: 55.5
click at [279, 52] on div "You have existing orders for this property Review Previous Orders or Continue R…" at bounding box center [728, 406] width 1457 height 812
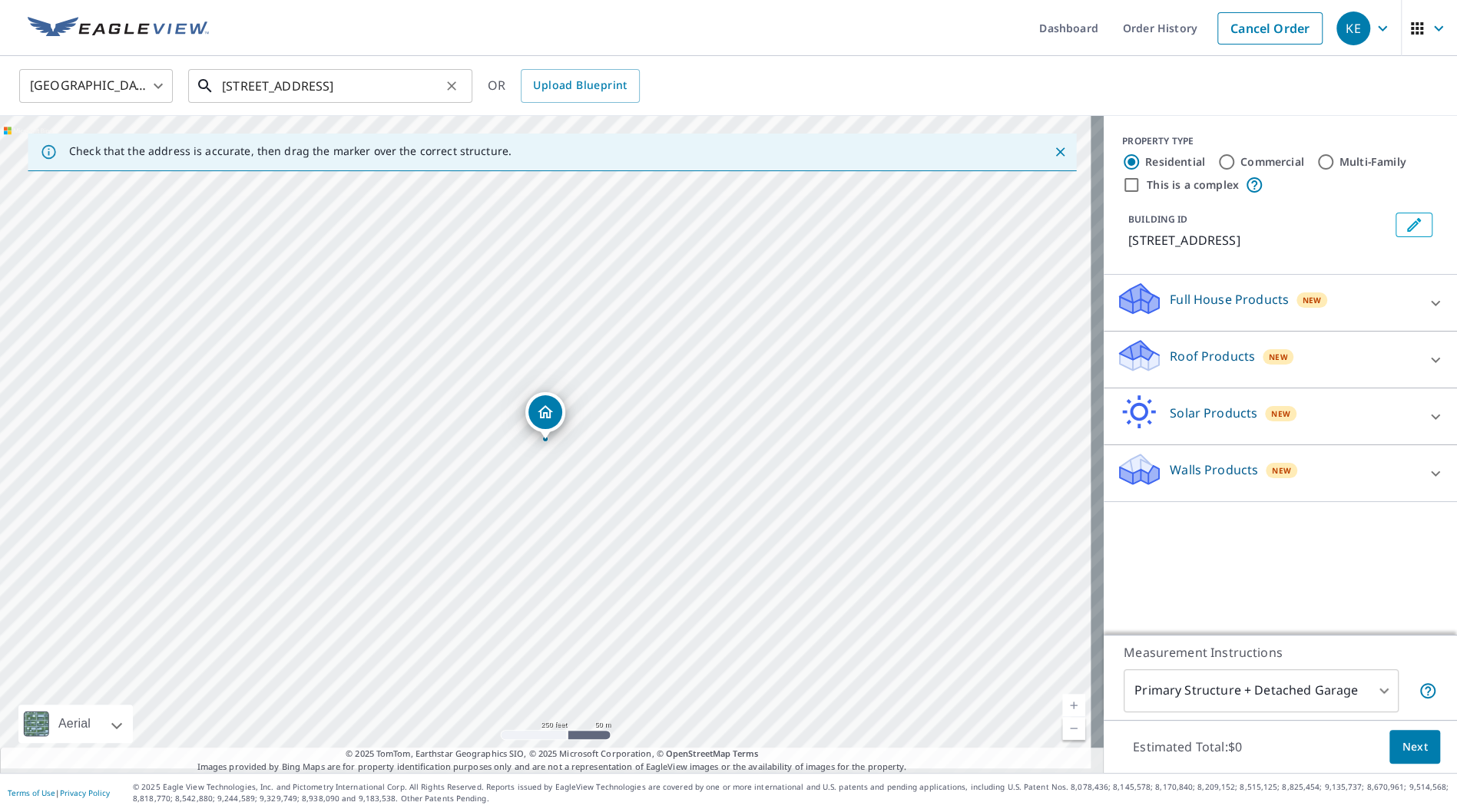
click at [233, 87] on input "[STREET_ADDRESS]" at bounding box center [332, 86] width 219 height 43
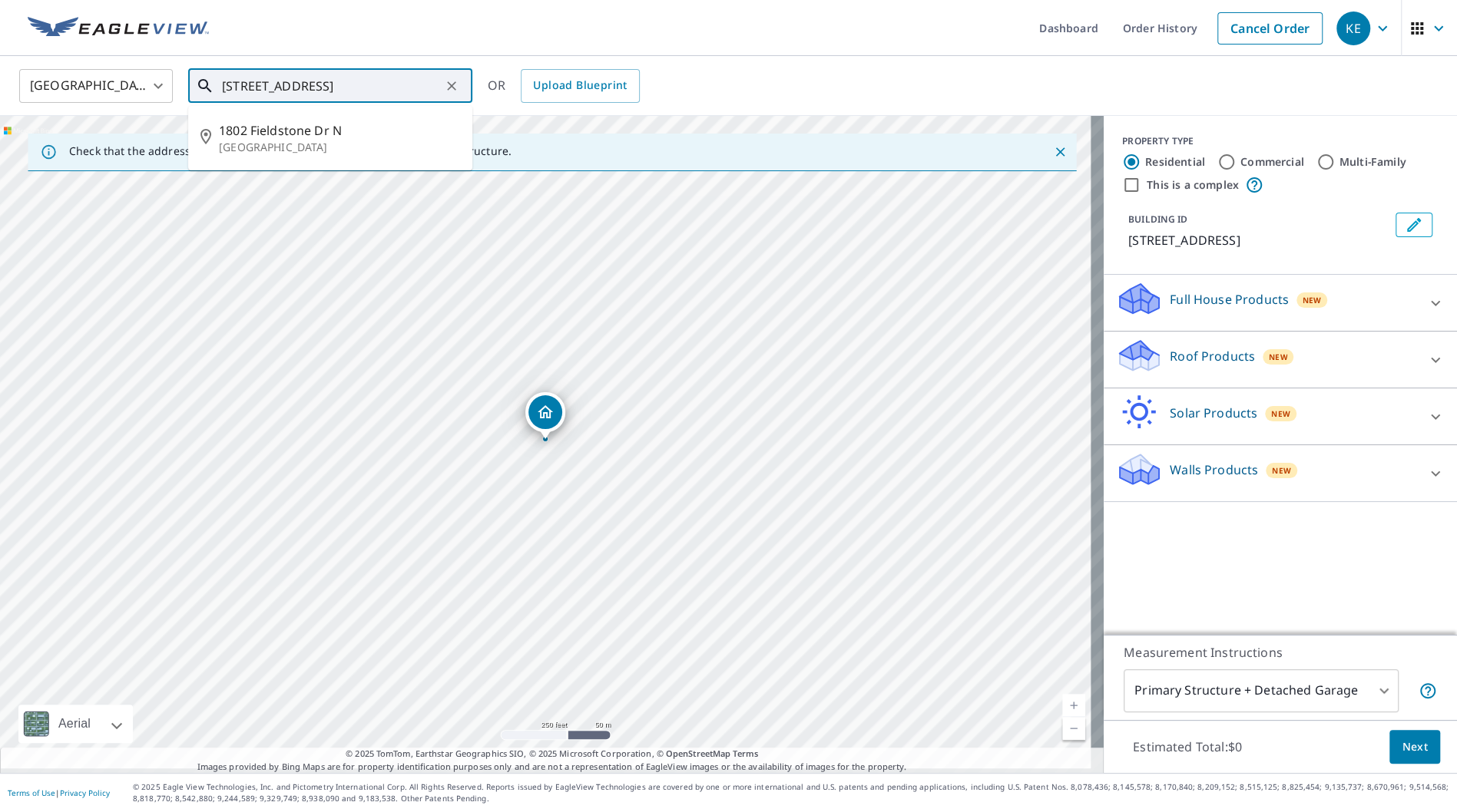
drag, startPoint x: 247, startPoint y: 79, endPoint x: 216, endPoint y: 78, distance: 31.0
click at [216, 78] on div "[STREET_ADDRESS] ​" at bounding box center [330, 85] width 284 height 34
drag, startPoint x: 247, startPoint y: 83, endPoint x: 146, endPoint y: 77, distance: 101.2
click at [146, 77] on div "United States [GEOGRAPHIC_DATA] ​ [STREET_ADDRESS][GEOGRAPHIC_DATA][STREET_ADDR…" at bounding box center [723, 85] width 1431 height 36
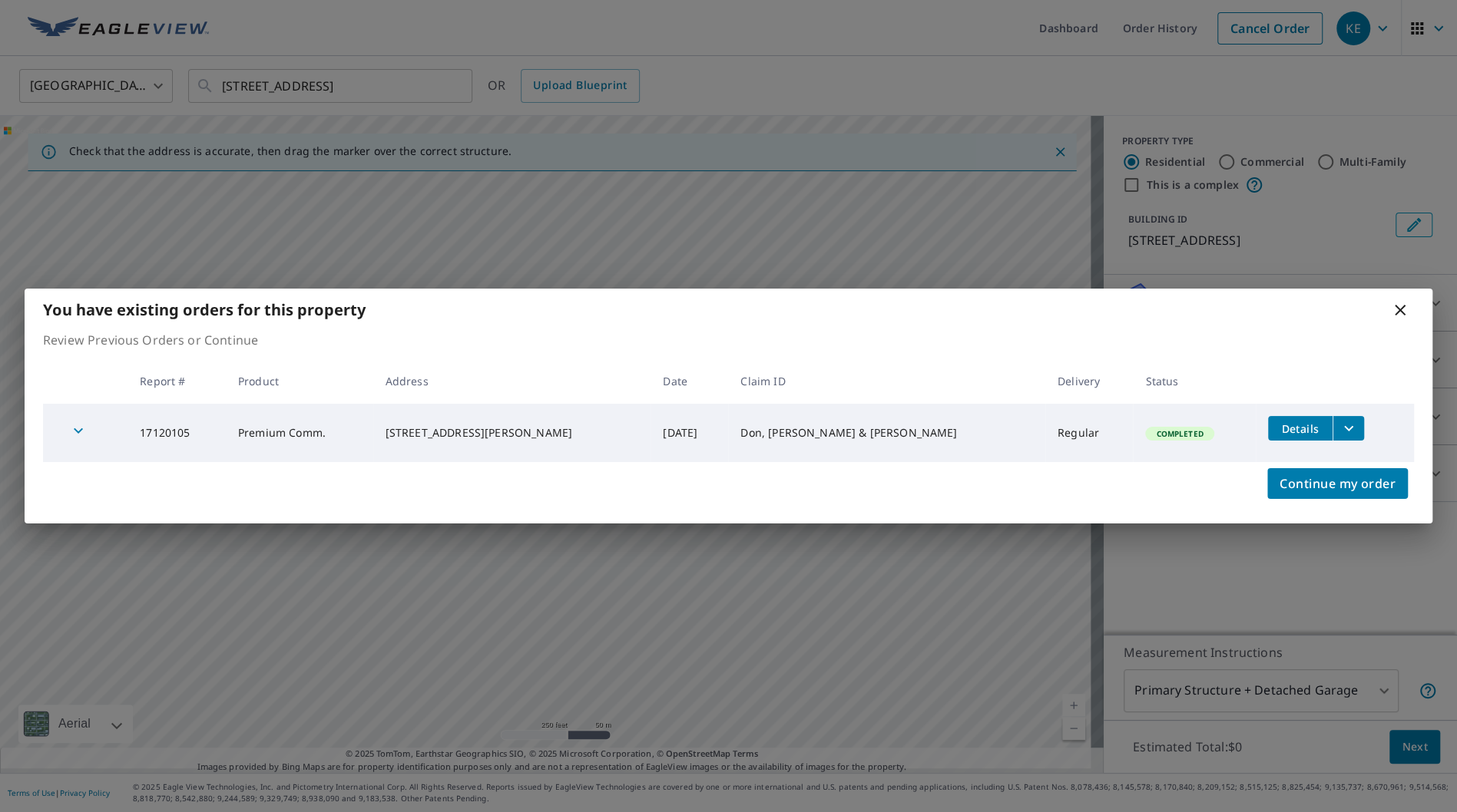
click at [1398, 304] on icon at bounding box center [1400, 310] width 18 height 18
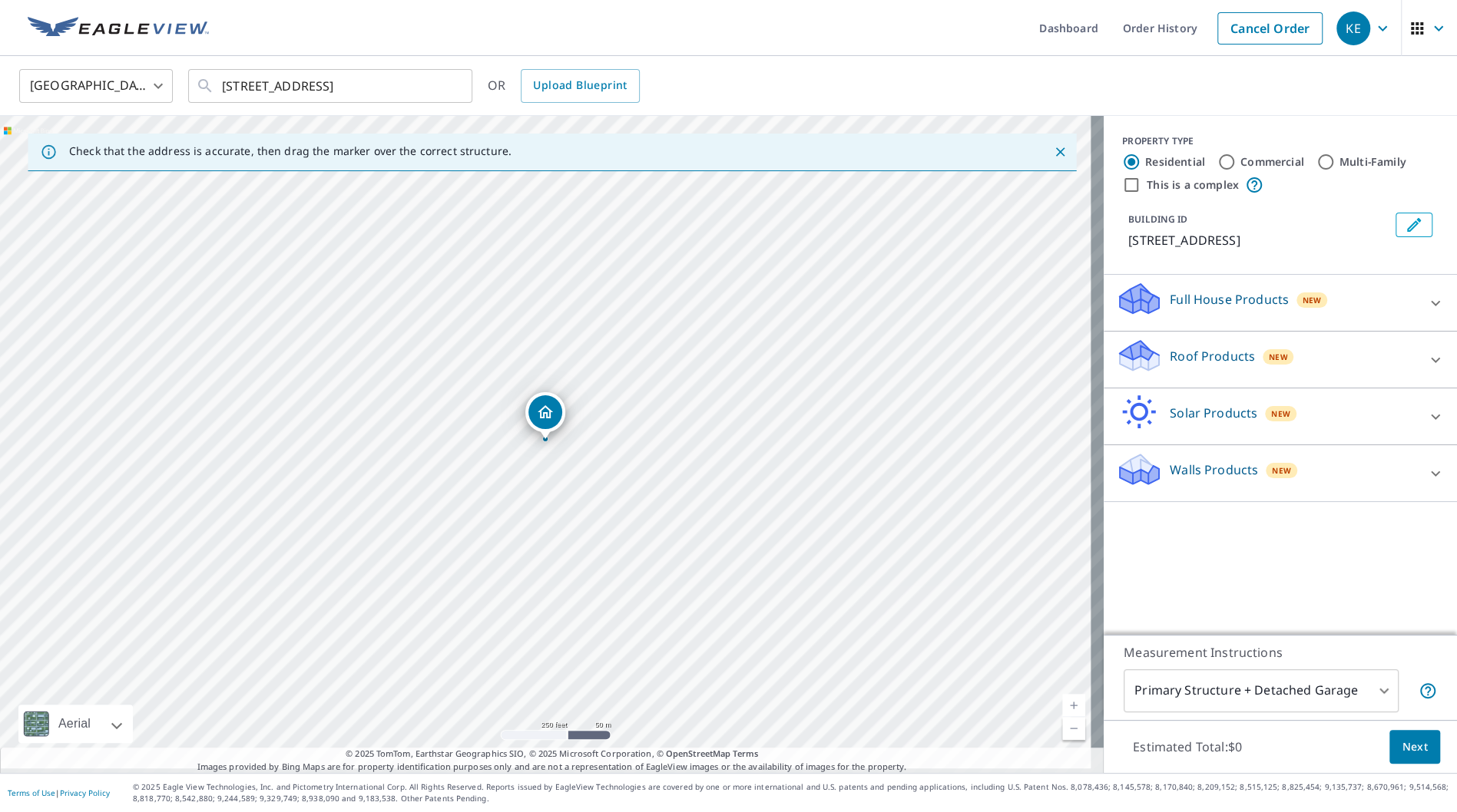
drag, startPoint x: 762, startPoint y: 83, endPoint x: 747, endPoint y: 94, distance: 18.6
click at [746, 90] on div "[GEOGRAPHIC_DATA] [GEOGRAPHIC_DATA] ​ [STREET_ADDRESS] ​ OR Upload Blueprint" at bounding box center [723, 85] width 1431 height 36
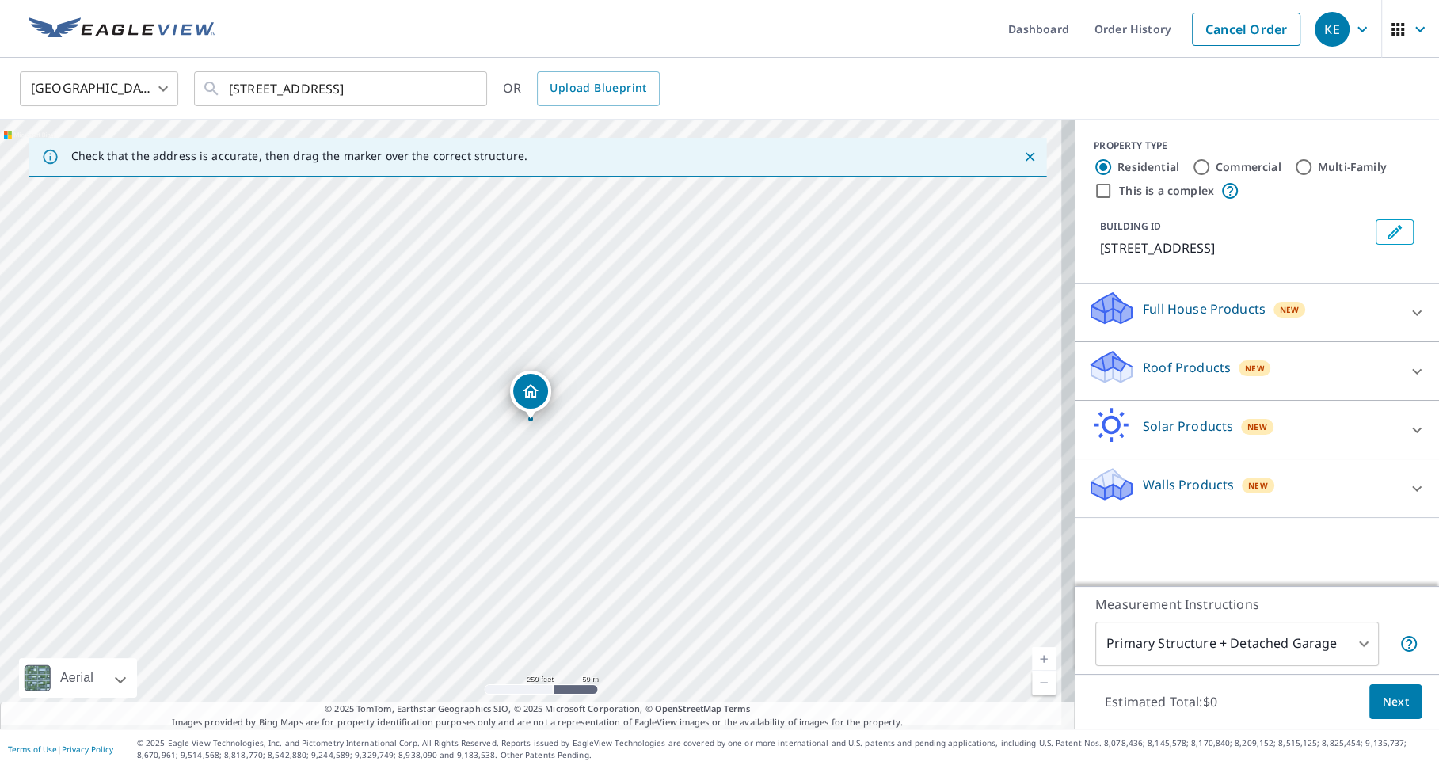
click at [623, 676] on div "[STREET_ADDRESS][PERSON_NAME]" at bounding box center [537, 424] width 1075 height 609
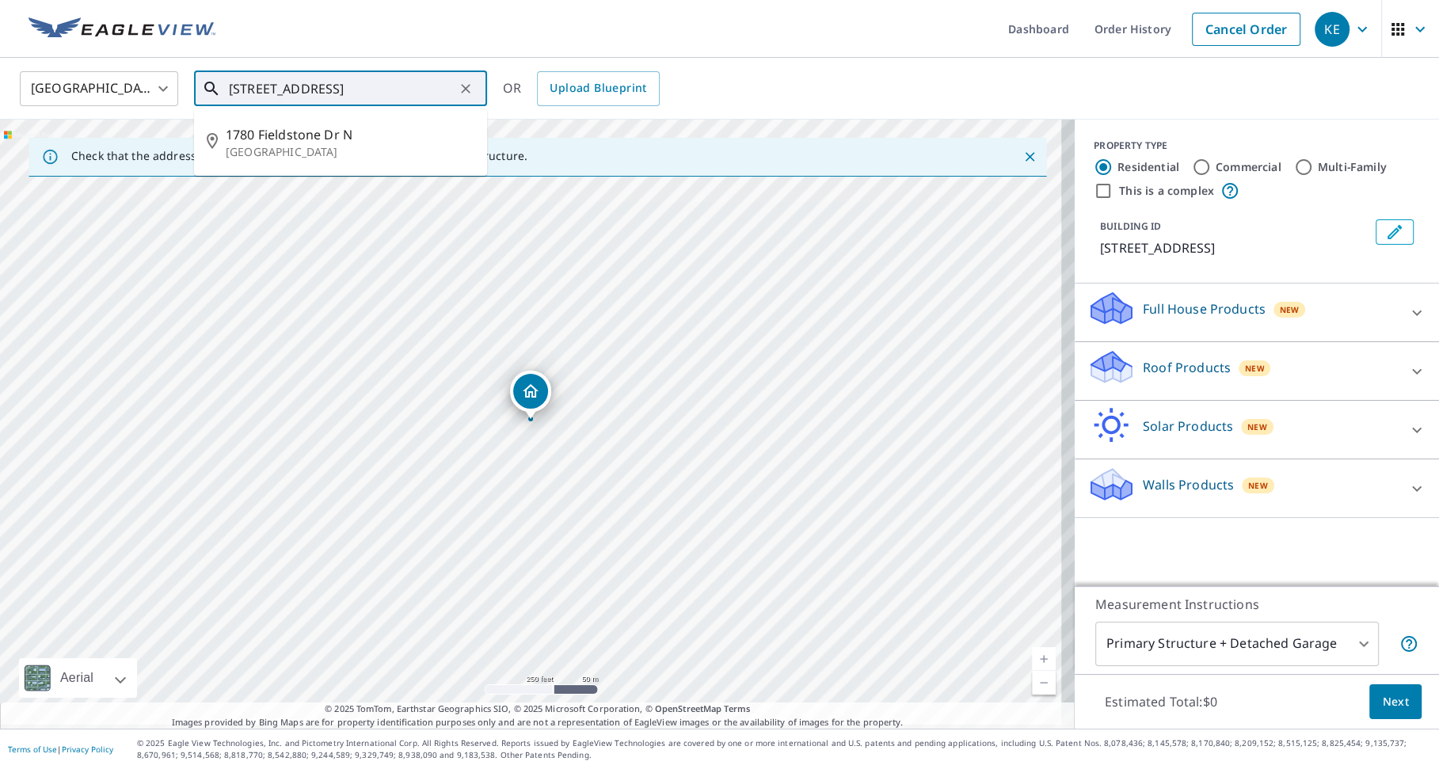
click at [440, 77] on input "[STREET_ADDRESS]" at bounding box center [342, 89] width 226 height 44
drag, startPoint x: 257, startPoint y: 90, endPoint x: 177, endPoint y: 83, distance: 79.5
click at [177, 83] on div "[GEOGRAPHIC_DATA] [GEOGRAPHIC_DATA] ​ [STREET_ADDRESS][GEOGRAPHIC_DATA][STREET_…" at bounding box center [714, 88] width 1412 height 37
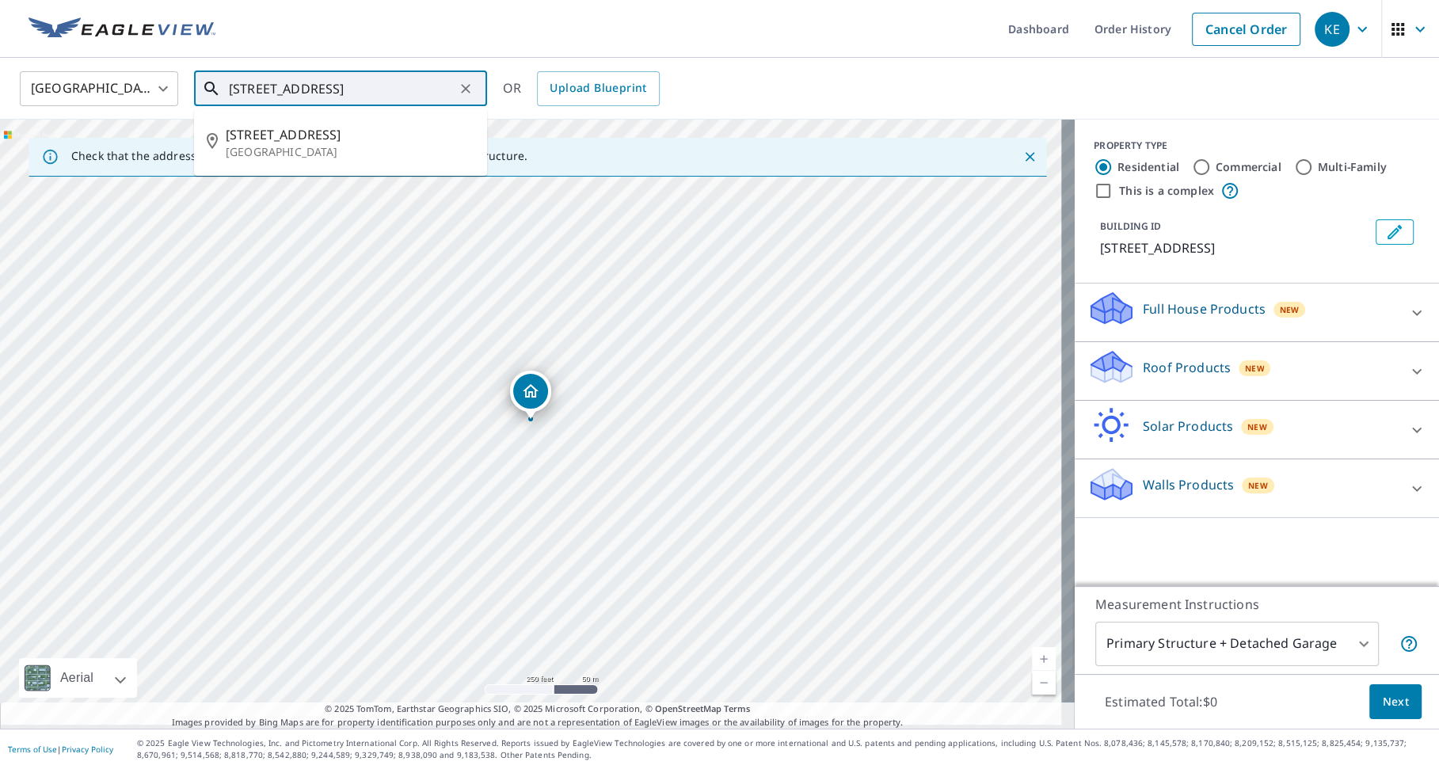
click at [246, 94] on input "[STREET_ADDRESS]" at bounding box center [342, 89] width 226 height 44
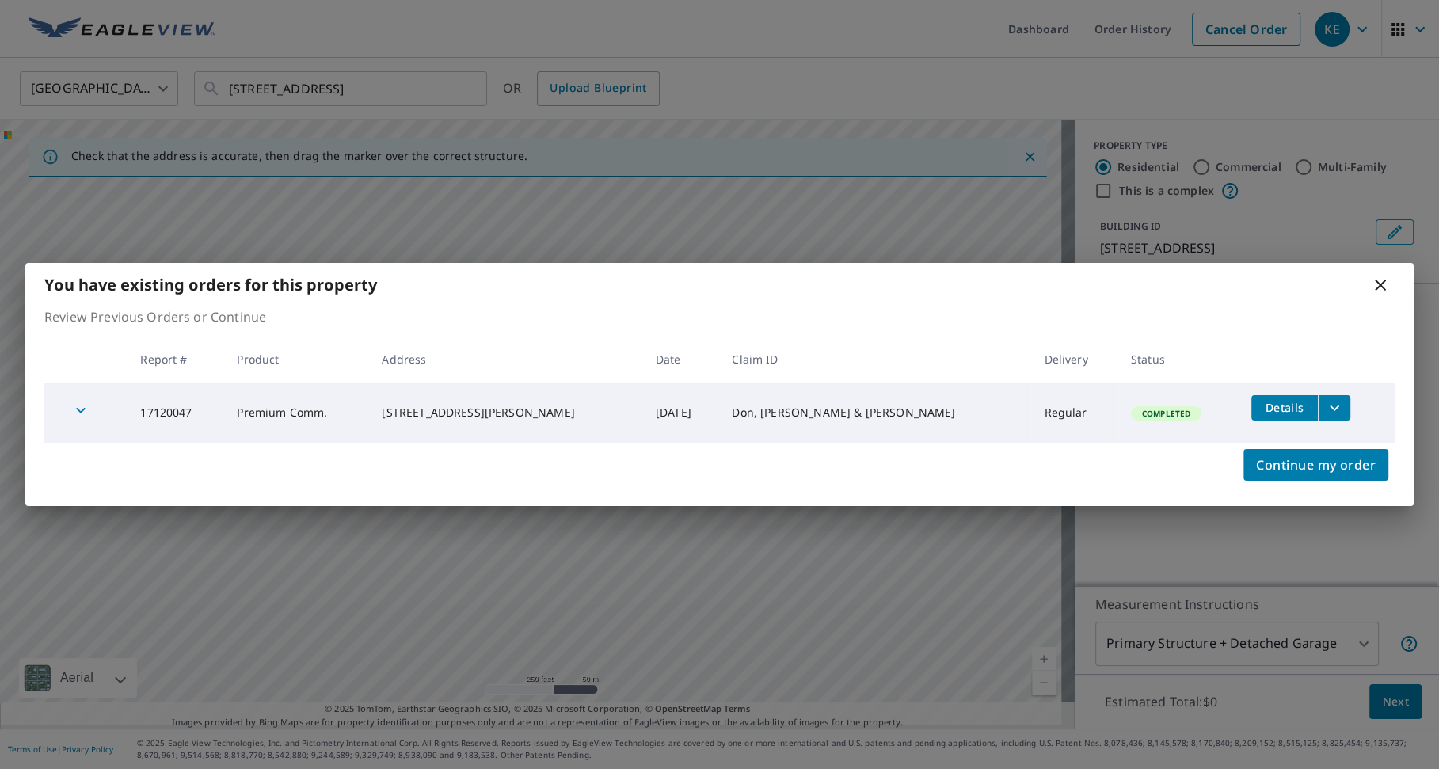
click at [1312, 569] on div "You have existing orders for this property Review Previous Orders or Continue R…" at bounding box center [719, 384] width 1439 height 769
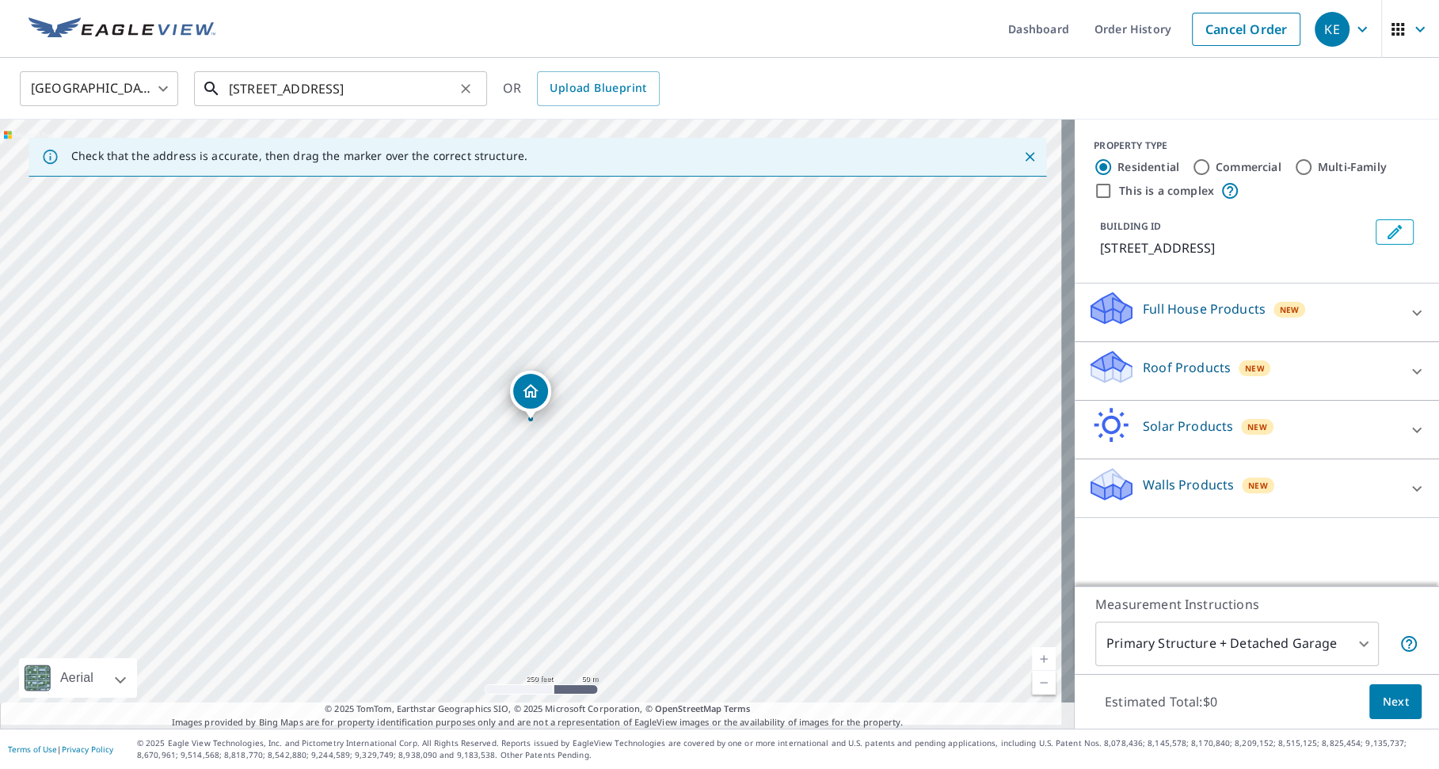
click at [304, 86] on input "[STREET_ADDRESS]" at bounding box center [342, 89] width 226 height 44
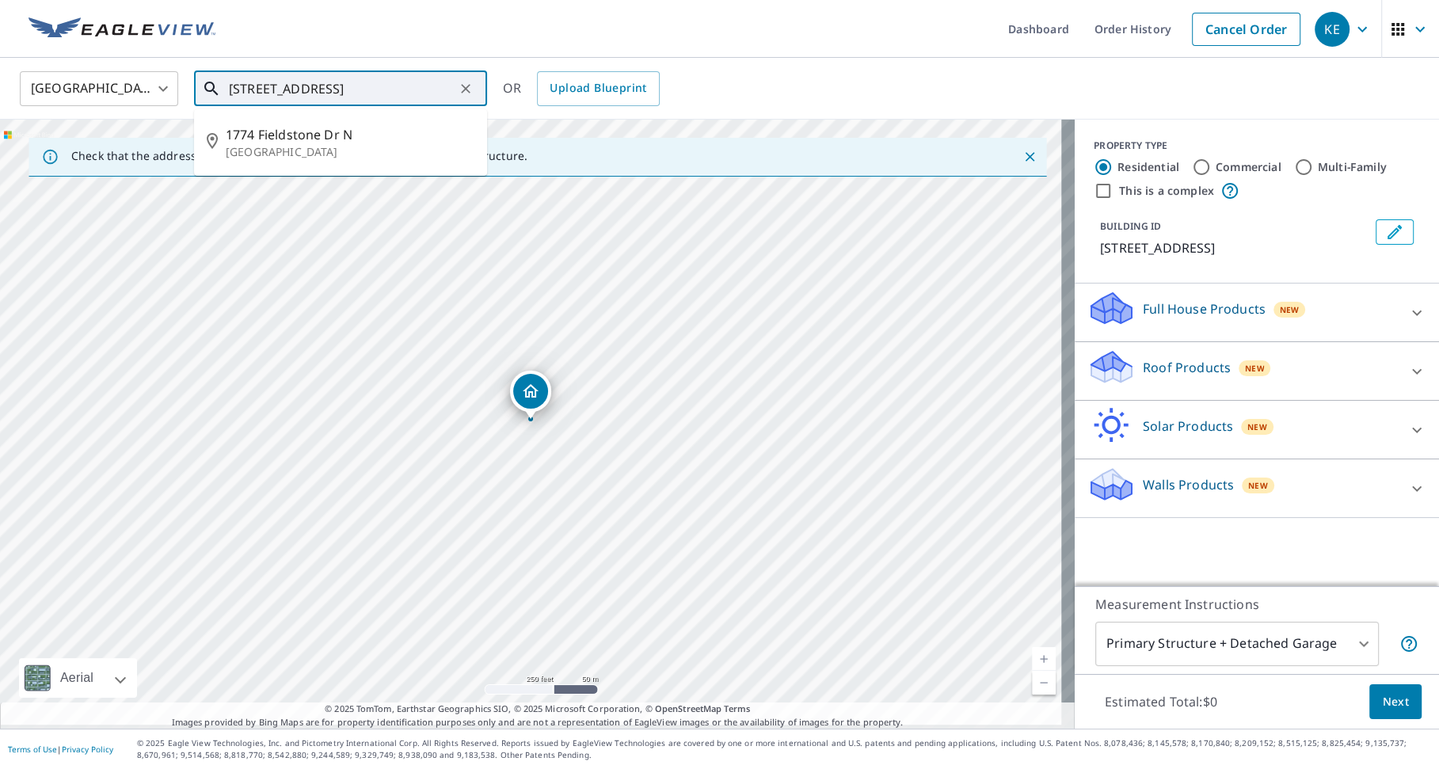
click at [416, 93] on input "[STREET_ADDRESS]" at bounding box center [342, 89] width 226 height 44
drag, startPoint x: 415, startPoint y: 93, endPoint x: 370, endPoint y: 97, distance: 45.3
click at [370, 97] on input "[STREET_ADDRESS]" at bounding box center [342, 89] width 226 height 44
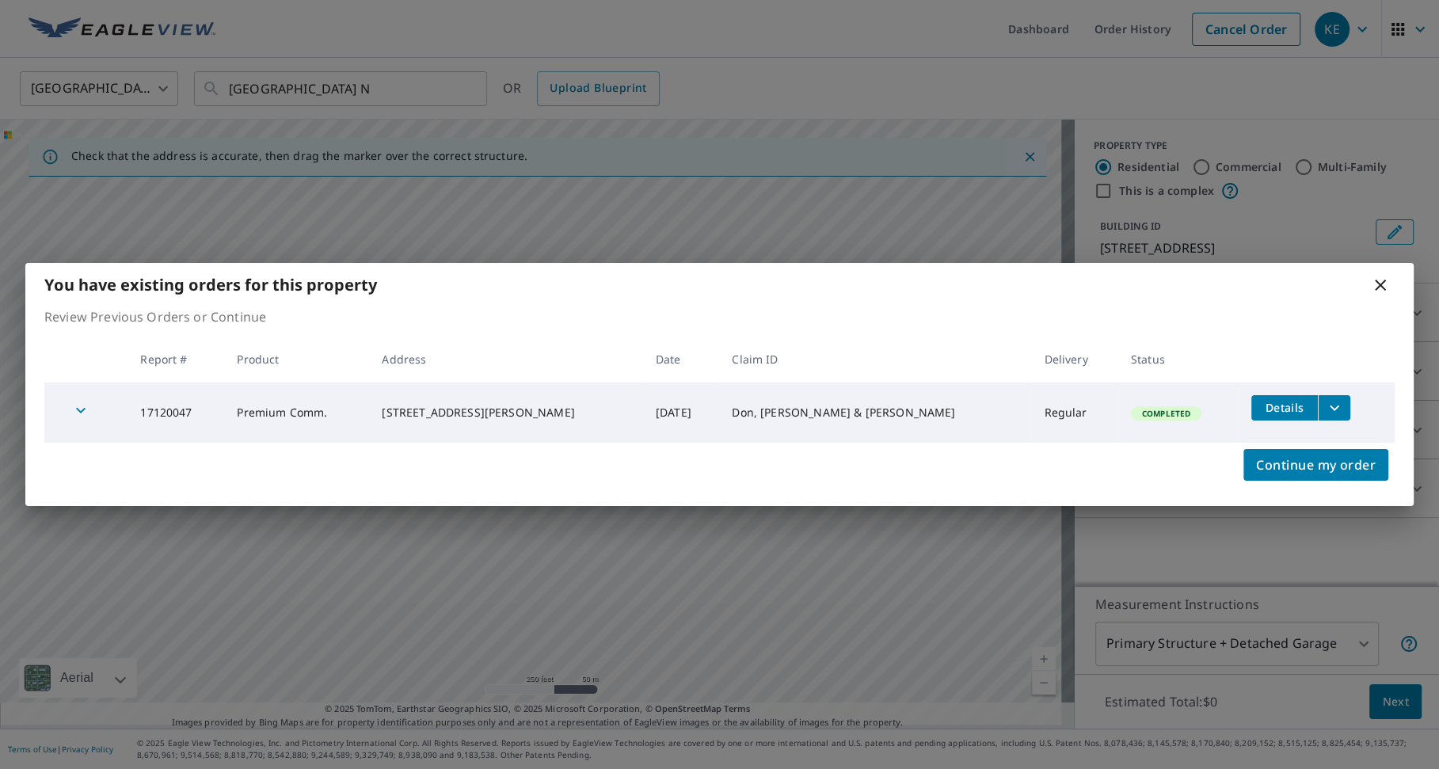
drag, startPoint x: 697, startPoint y: 305, endPoint x: 630, endPoint y: 291, distance: 68.8
click at [697, 305] on div "You have existing orders for this property" at bounding box center [719, 285] width 1389 height 44
click at [1381, 285] on icon at bounding box center [1380, 285] width 19 height 19
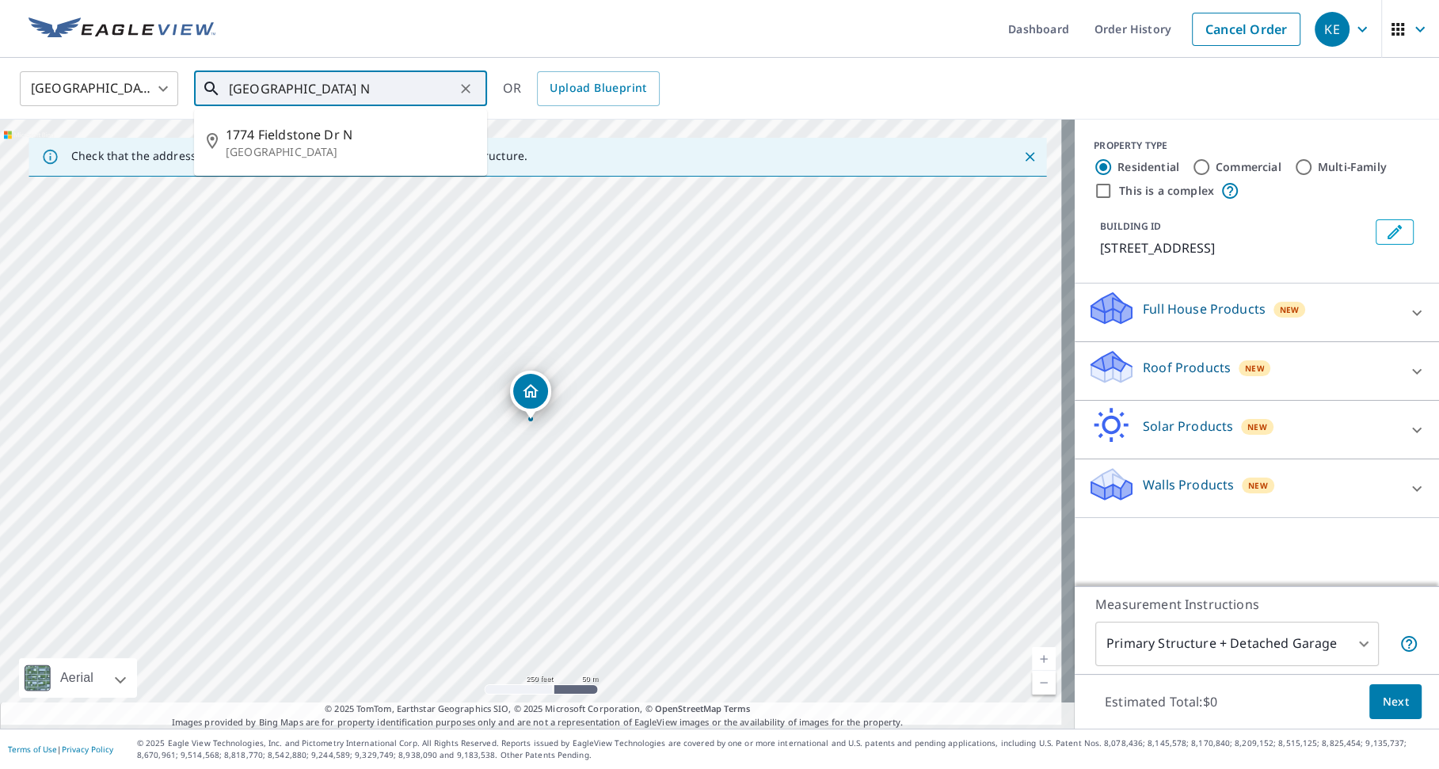
click at [252, 93] on input "[GEOGRAPHIC_DATA] N" at bounding box center [342, 89] width 226 height 44
drag, startPoint x: 260, startPoint y: 87, endPoint x: 245, endPoint y: 79, distance: 17.0
click at [245, 79] on input "[GEOGRAPHIC_DATA] N" at bounding box center [342, 89] width 226 height 44
click at [246, 87] on input "[STREET_ADDRESS]" at bounding box center [342, 89] width 226 height 44
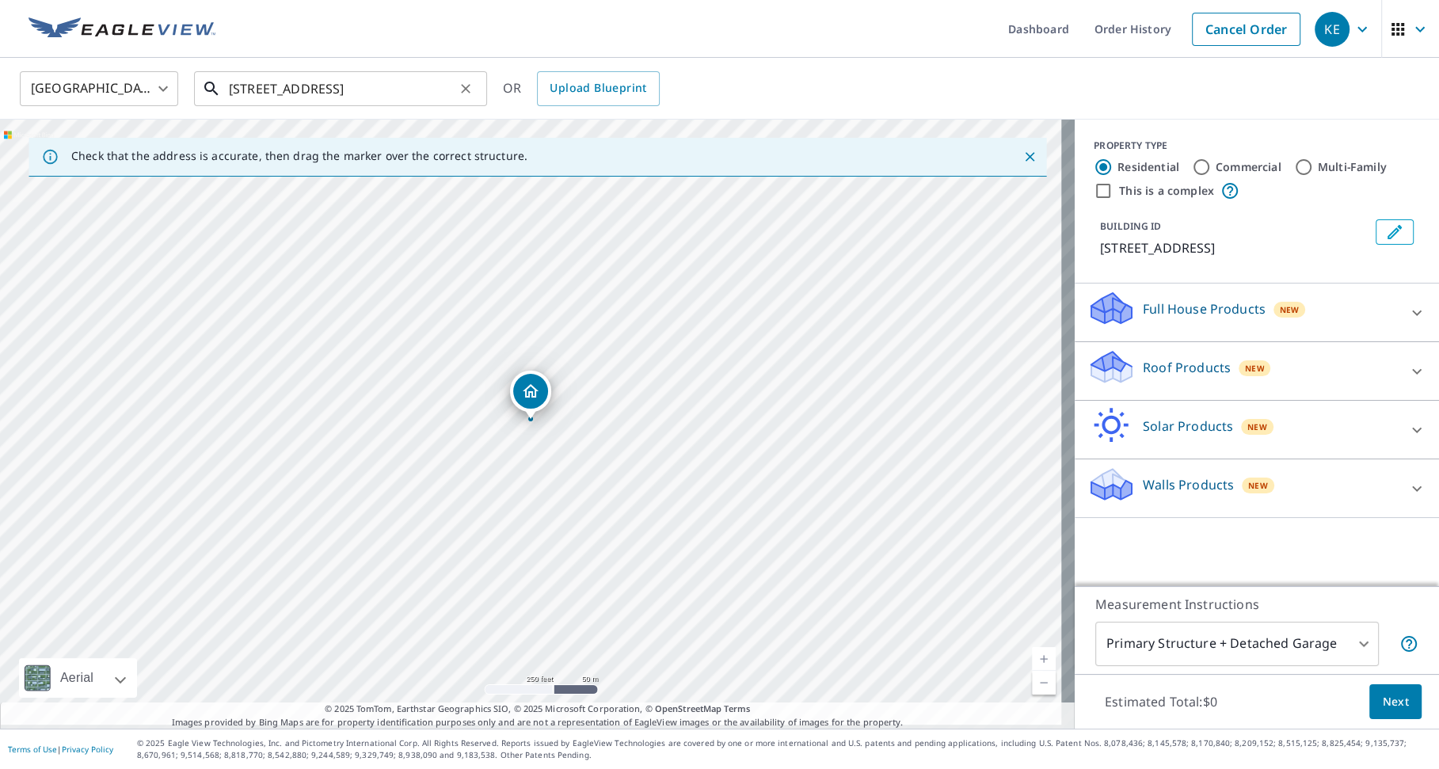
drag, startPoint x: 245, startPoint y: 88, endPoint x: 264, endPoint y: 86, distance: 19.1
click at [246, 88] on input "[STREET_ADDRESS]" at bounding box center [342, 89] width 226 height 44
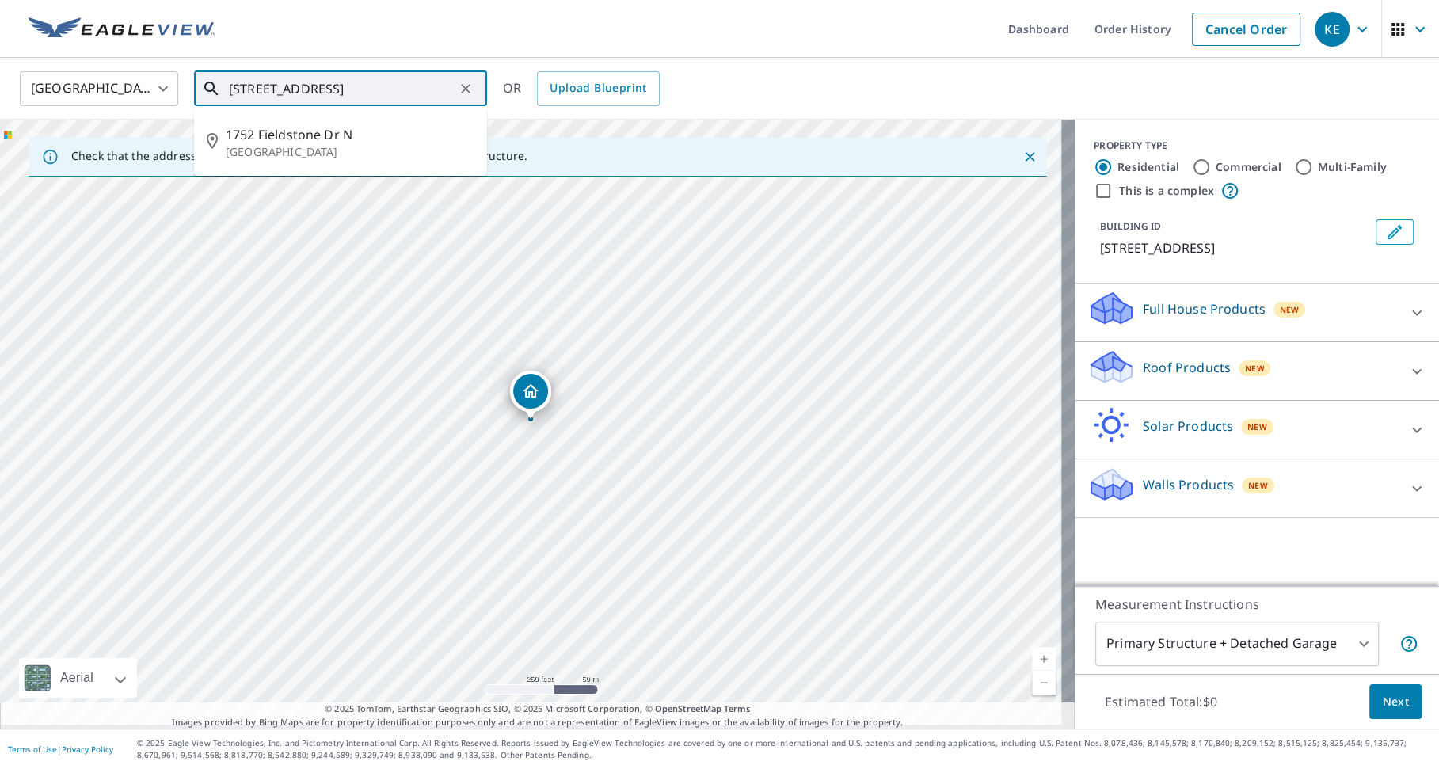
click at [250, 86] on input "[STREET_ADDRESS]" at bounding box center [342, 89] width 226 height 44
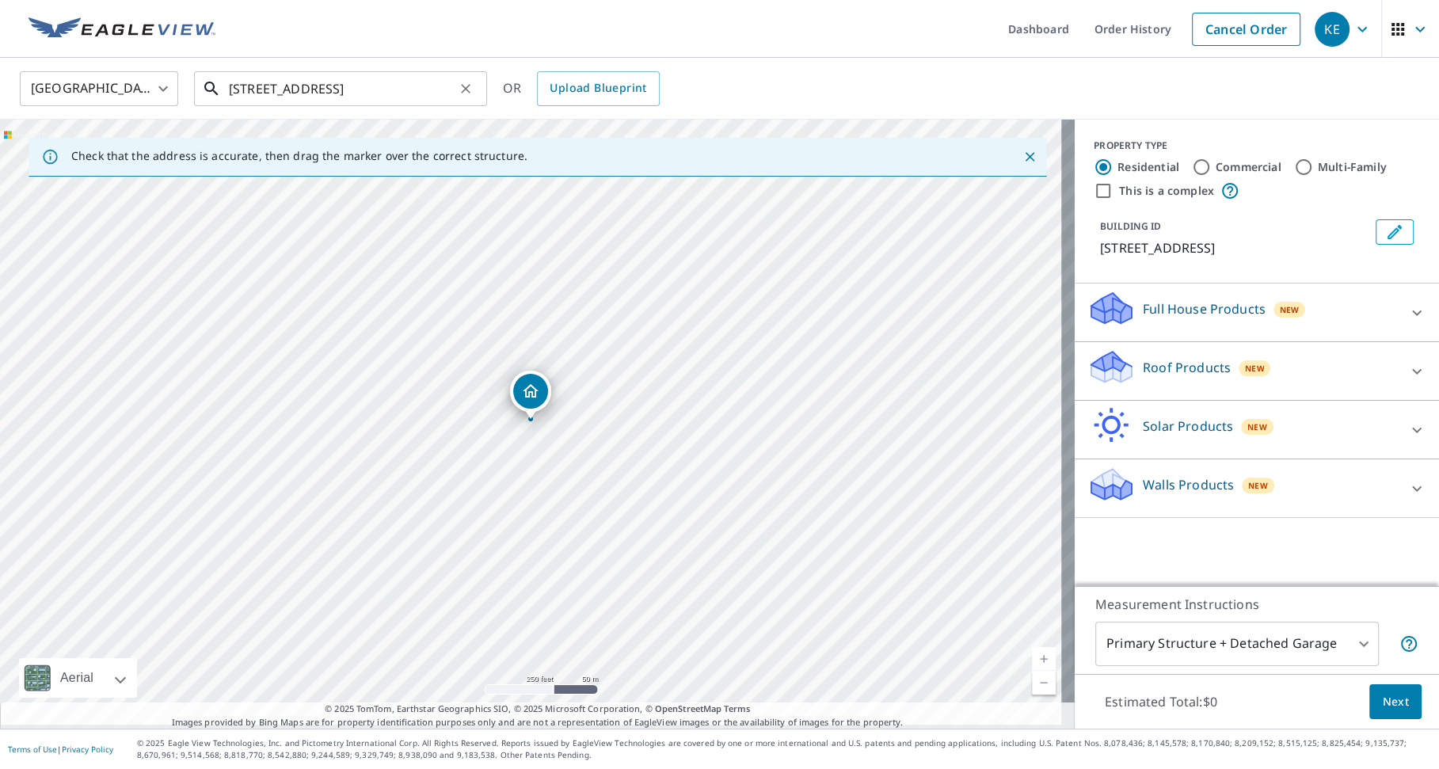
drag, startPoint x: 260, startPoint y: 88, endPoint x: 269, endPoint y: 88, distance: 9.5
click at [260, 88] on input "[STREET_ADDRESS]" at bounding box center [342, 89] width 226 height 44
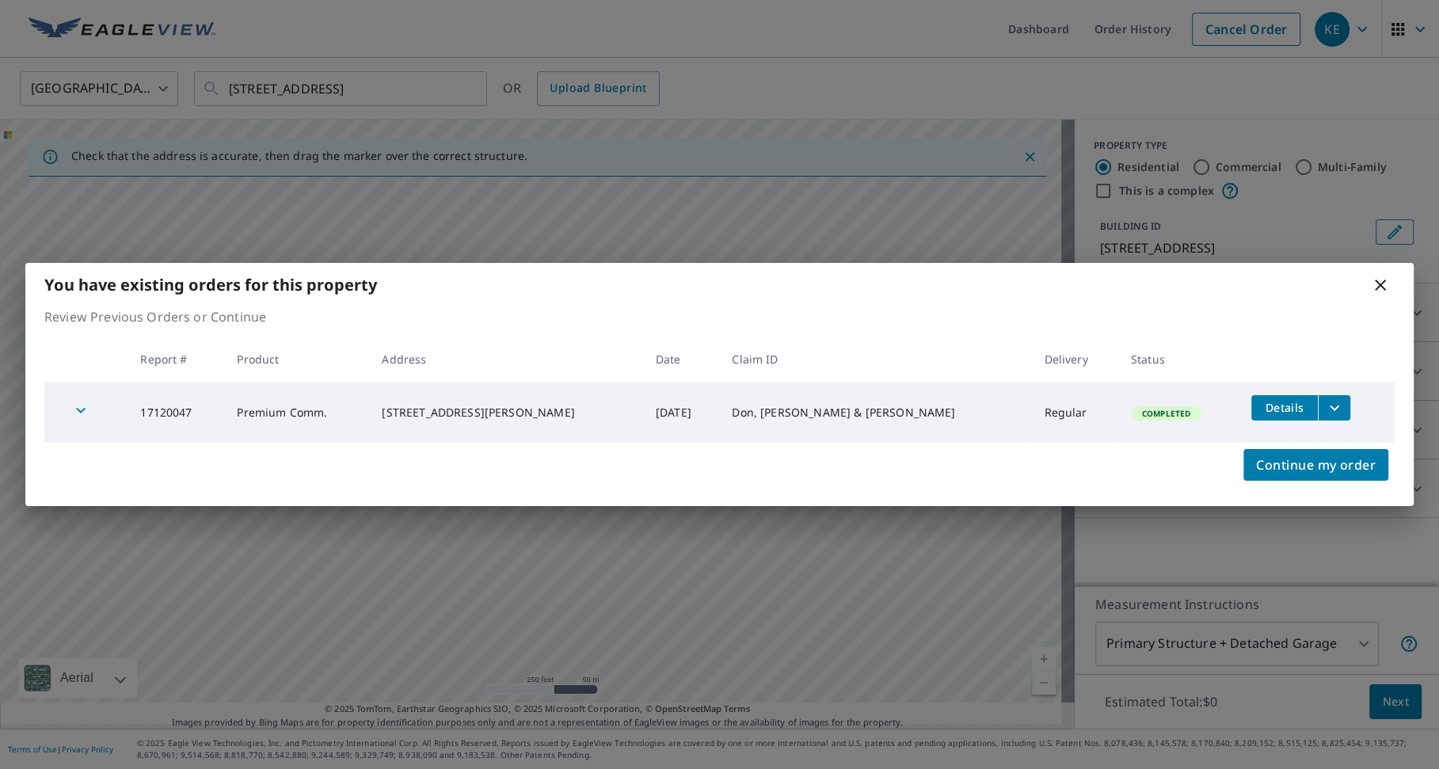
drag, startPoint x: 1382, startPoint y: 288, endPoint x: 1307, endPoint y: 271, distance: 77.1
click at [1383, 288] on icon at bounding box center [1380, 285] width 11 height 11
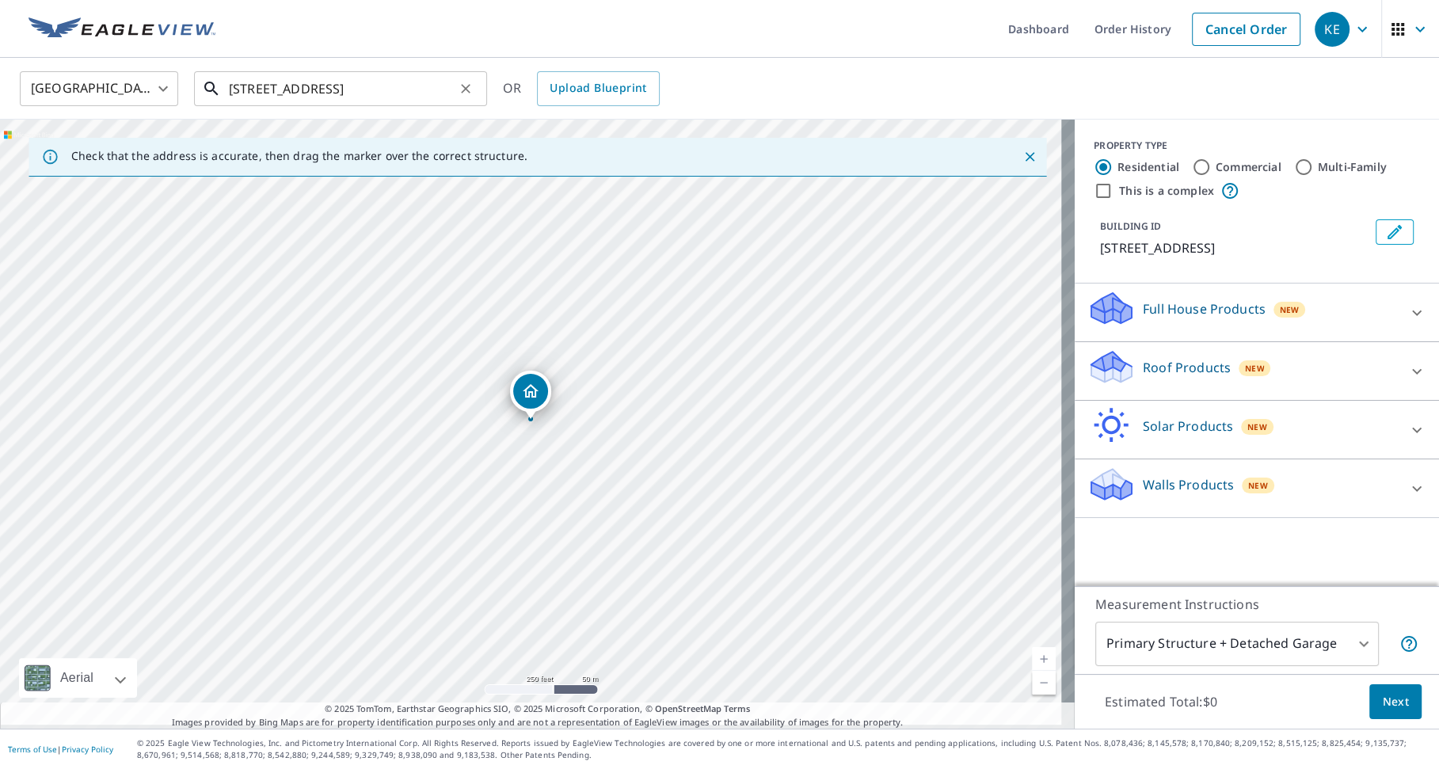
click at [250, 85] on input "[STREET_ADDRESS]" at bounding box center [342, 89] width 226 height 44
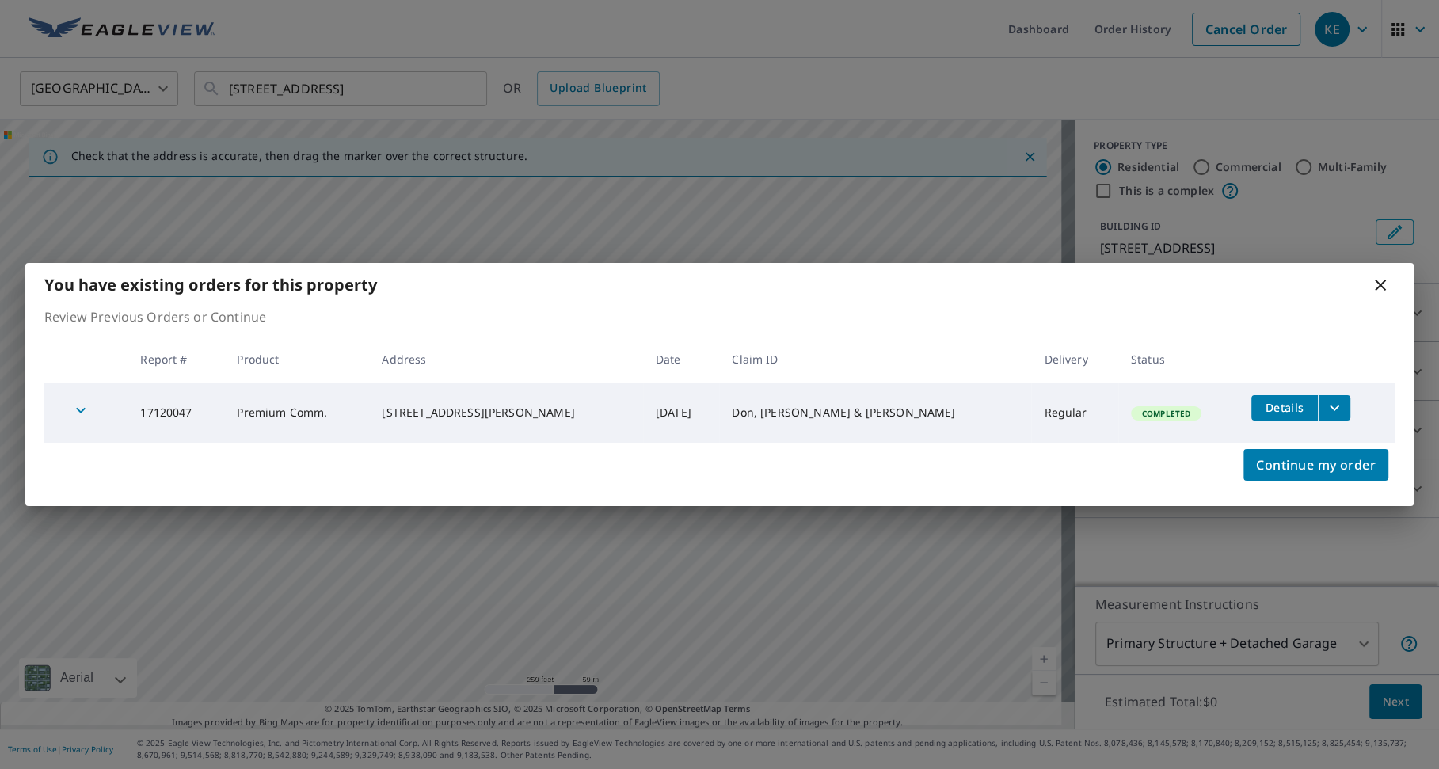
click at [849, 318] on p "Review Previous Orders or Continue" at bounding box center [719, 316] width 1351 height 19
click at [1381, 277] on icon at bounding box center [1380, 285] width 19 height 19
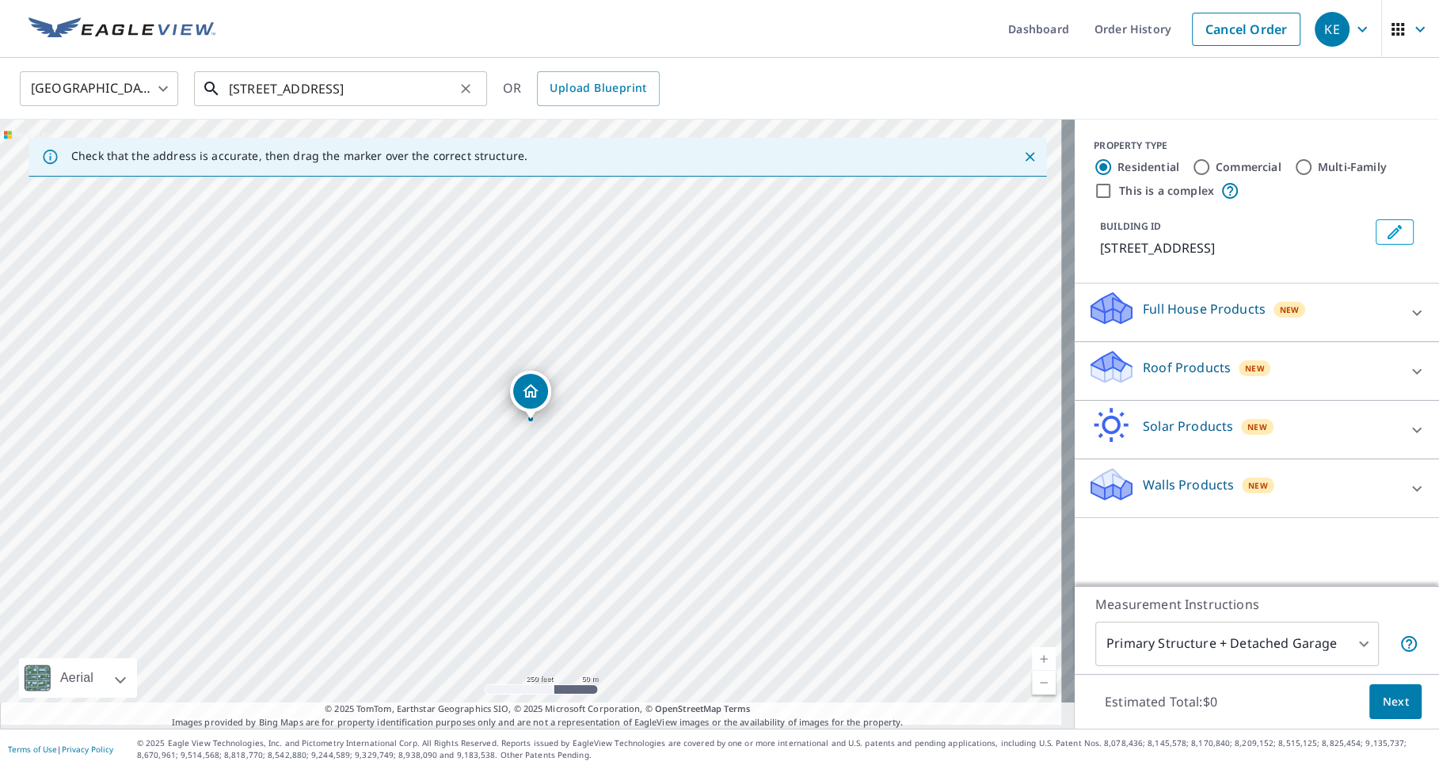
click at [248, 96] on input "[STREET_ADDRESS]" at bounding box center [342, 89] width 226 height 44
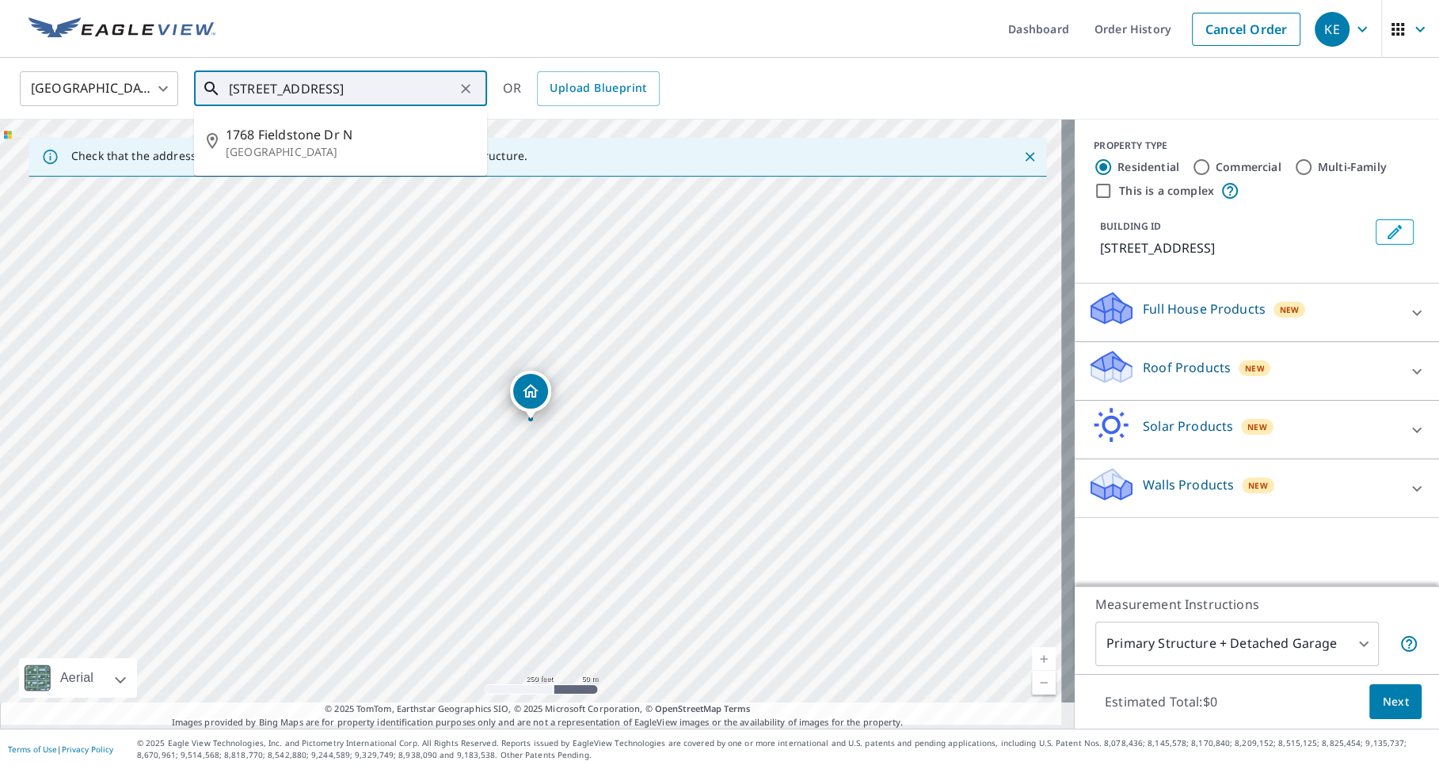
drag, startPoint x: 257, startPoint y: 88, endPoint x: 245, endPoint y: 87, distance: 12.7
click at [245, 87] on input "[STREET_ADDRESS]" at bounding box center [342, 89] width 226 height 44
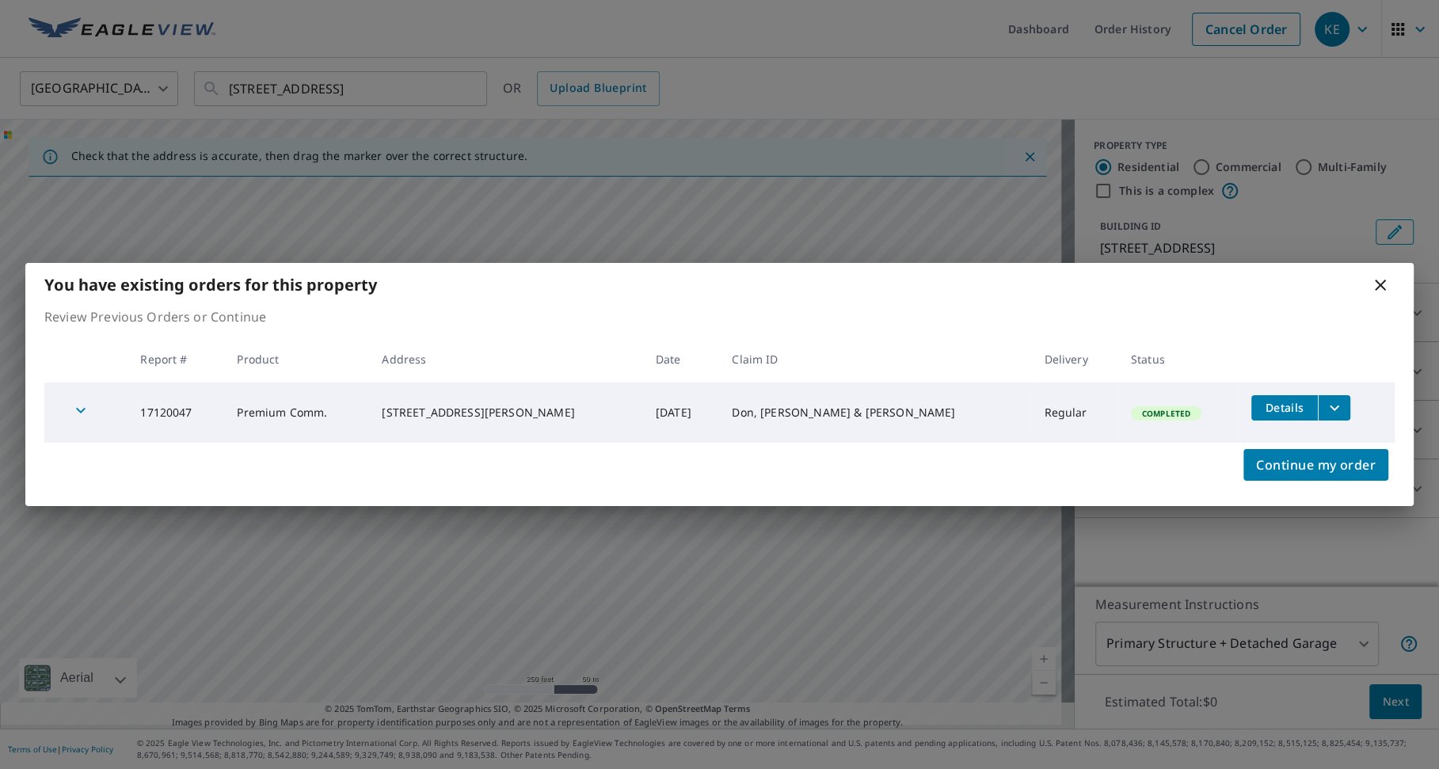
drag, startPoint x: 1375, startPoint y: 293, endPoint x: 1363, endPoint y: 291, distance: 12.1
click at [1377, 293] on icon at bounding box center [1380, 285] width 19 height 19
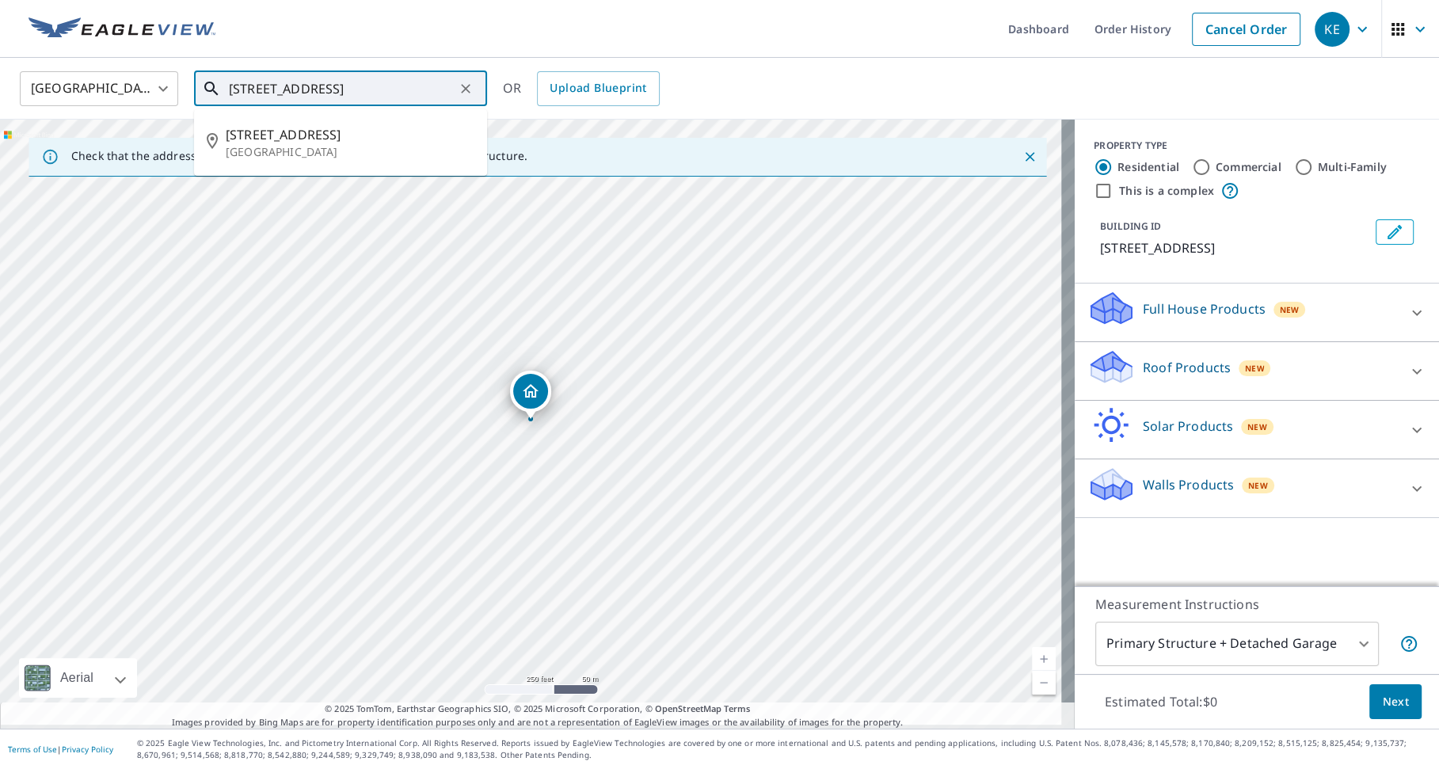
click at [257, 86] on input "[STREET_ADDRESS]" at bounding box center [342, 89] width 226 height 44
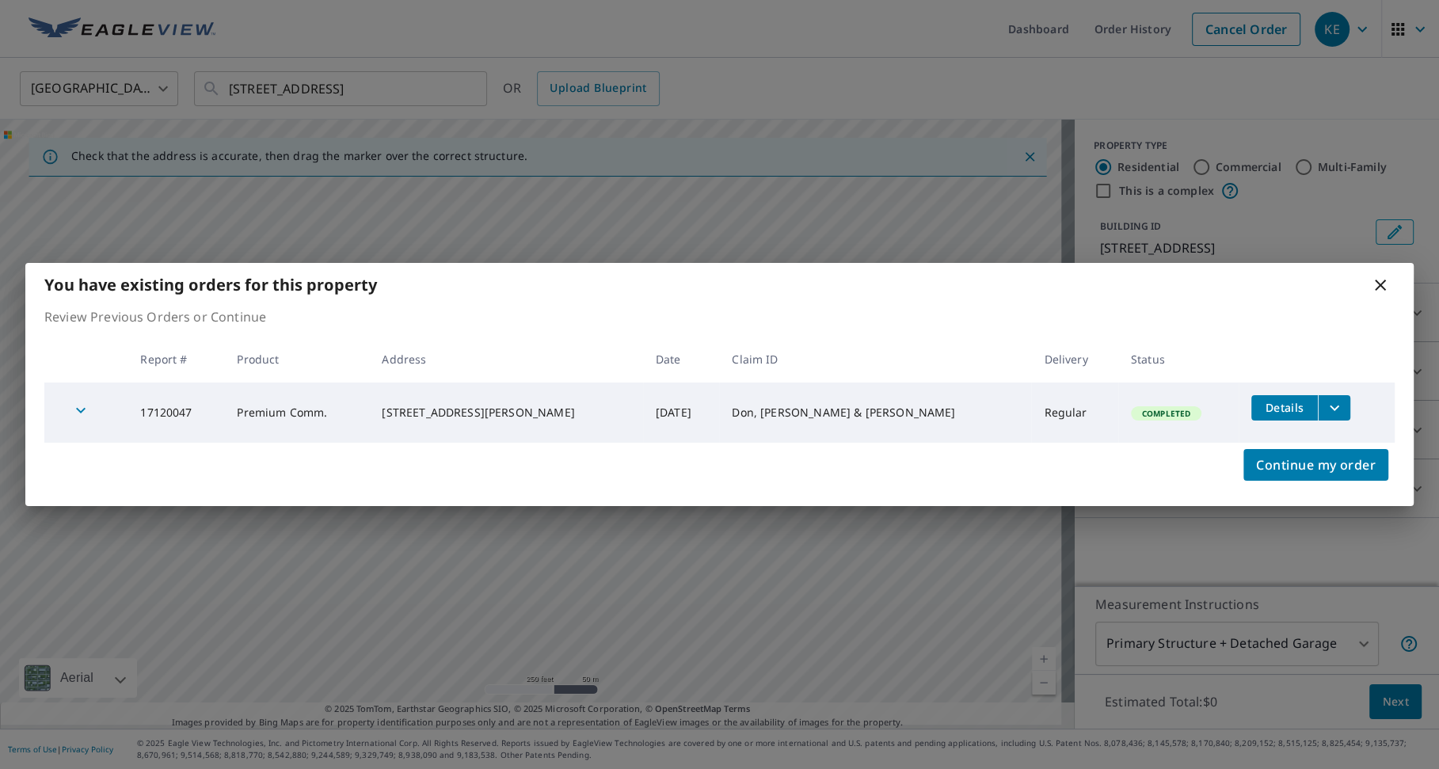
click at [1377, 288] on icon at bounding box center [1380, 285] width 19 height 19
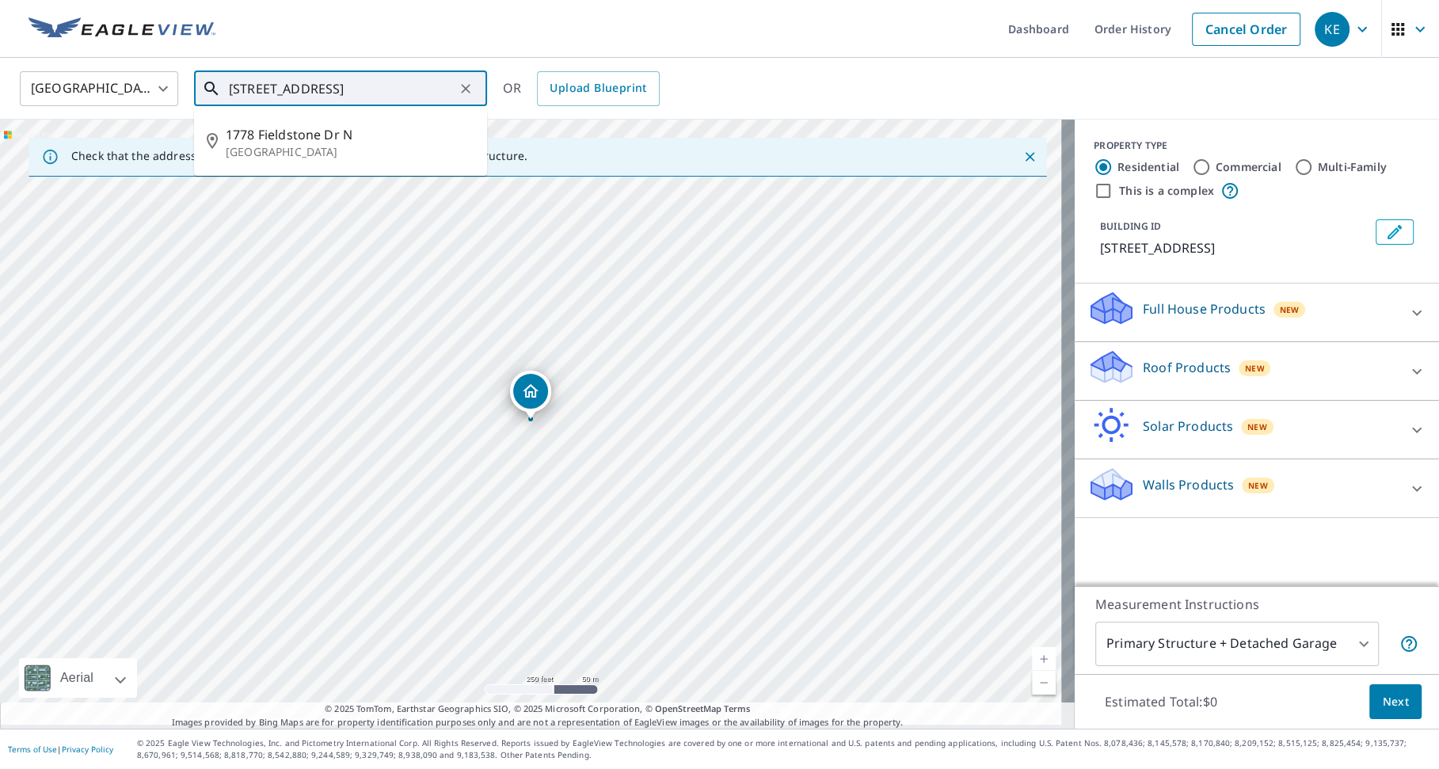
click at [255, 90] on input "[STREET_ADDRESS]" at bounding box center [342, 89] width 226 height 44
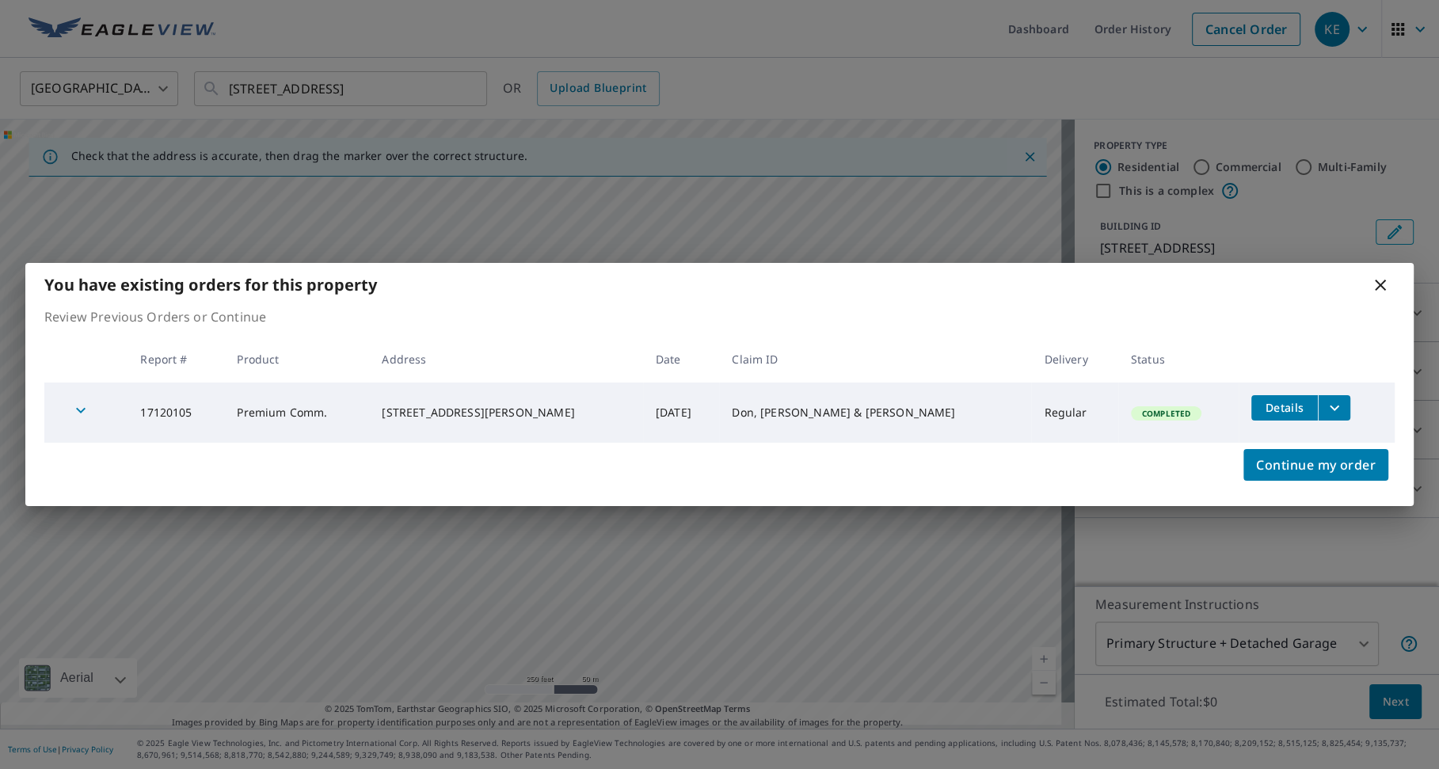
drag, startPoint x: 1389, startPoint y: 286, endPoint x: 1380, endPoint y: 285, distance: 8.7
click at [1389, 286] on icon at bounding box center [1380, 285] width 19 height 19
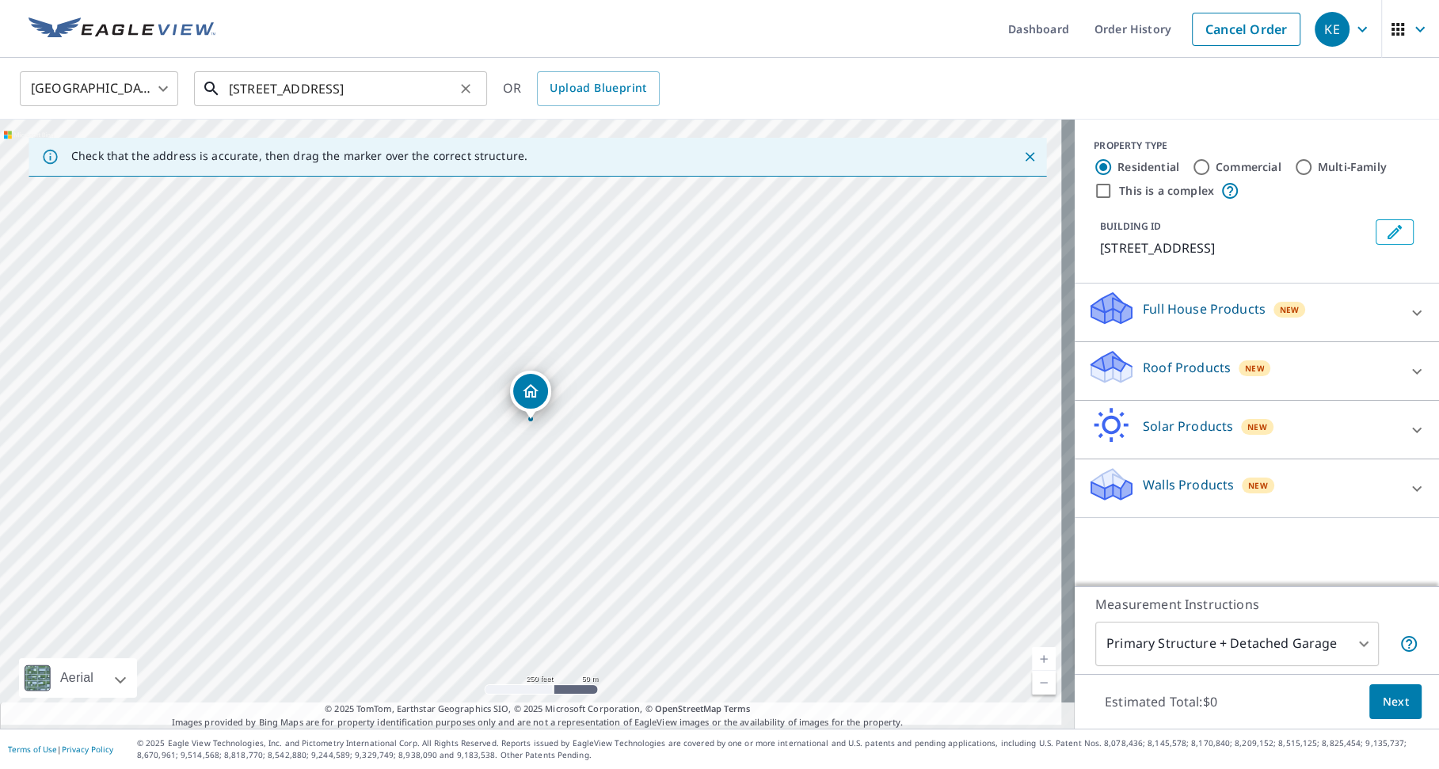
drag, startPoint x: 242, startPoint y: 86, endPoint x: 263, endPoint y: 86, distance: 21.4
click at [242, 86] on input "[STREET_ADDRESS]" at bounding box center [342, 89] width 226 height 44
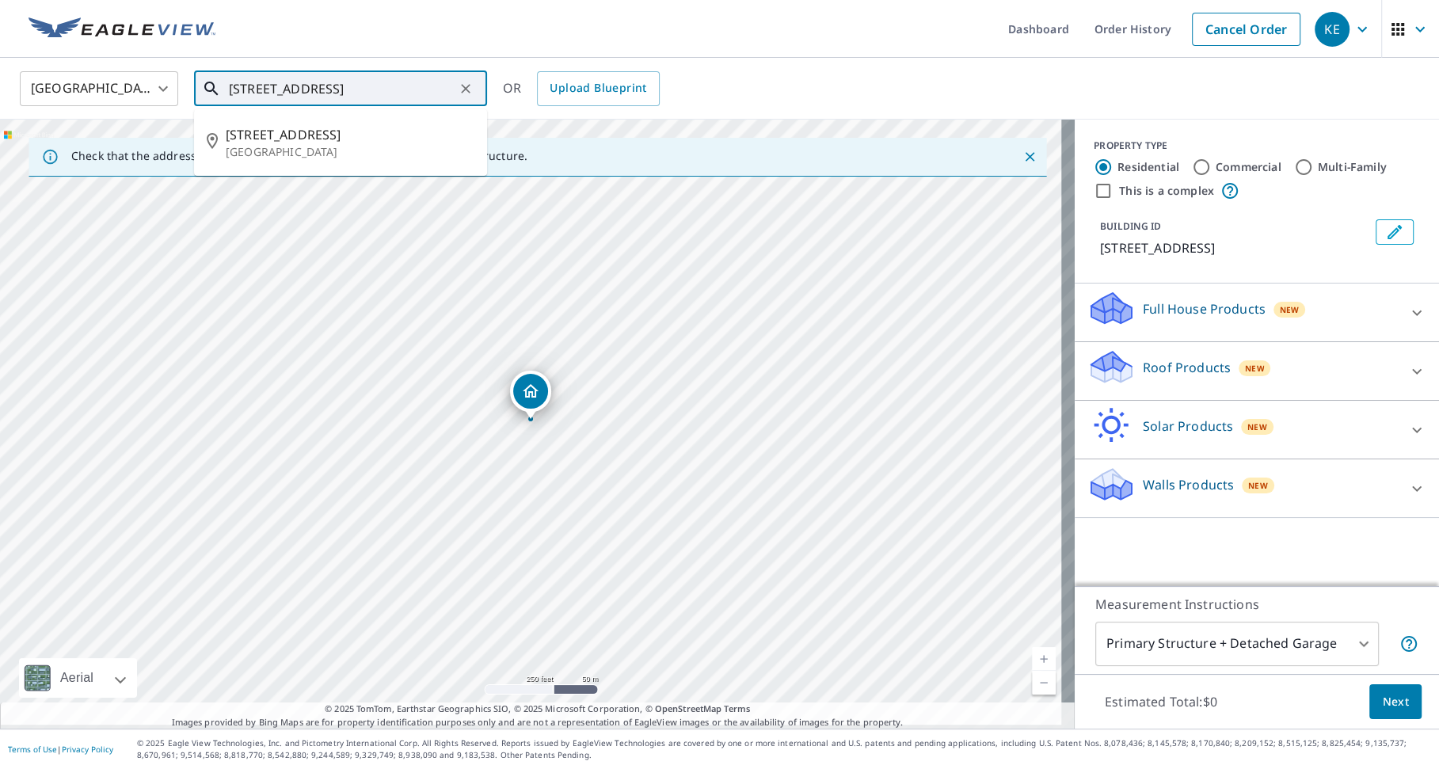
click at [242, 86] on input "[STREET_ADDRESS]" at bounding box center [342, 89] width 226 height 44
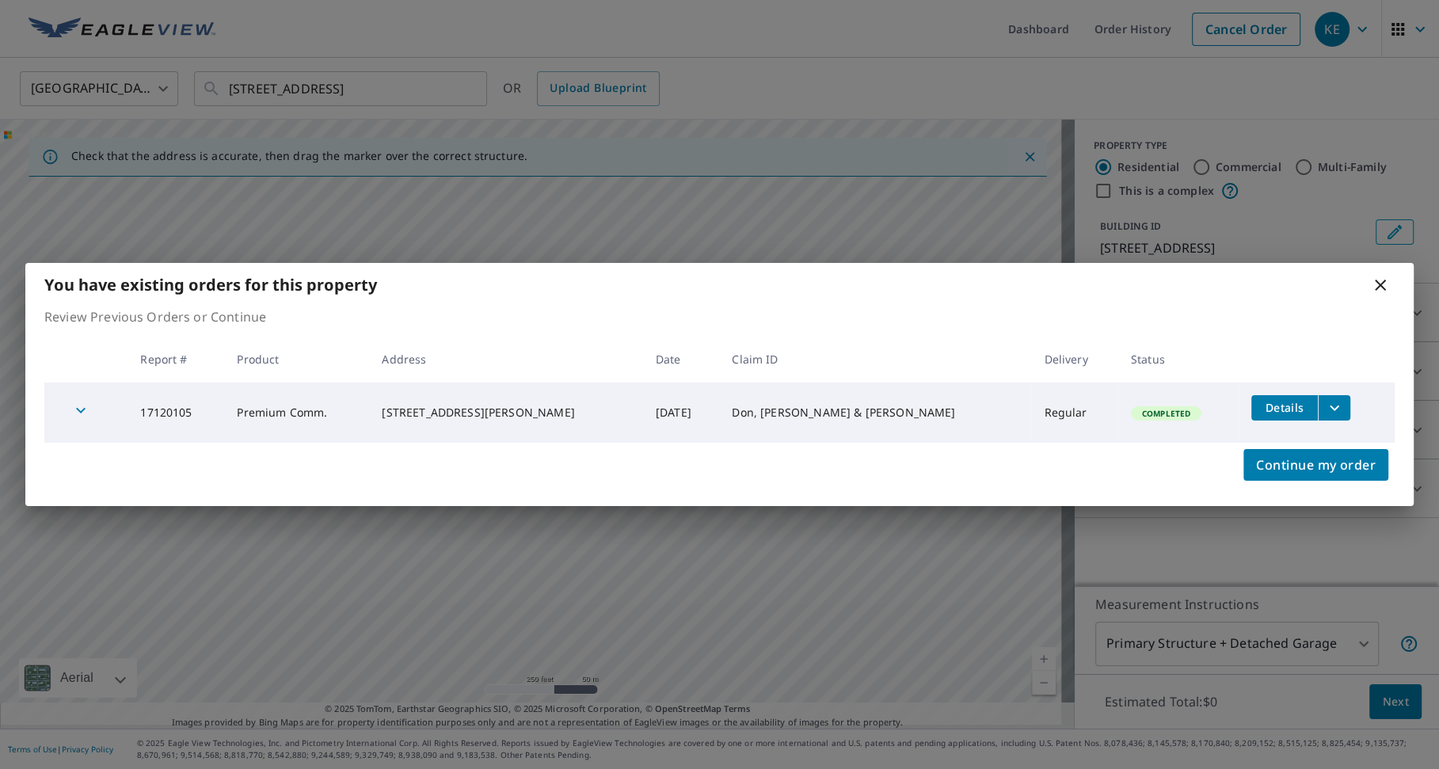
click at [1381, 277] on icon at bounding box center [1380, 285] width 19 height 19
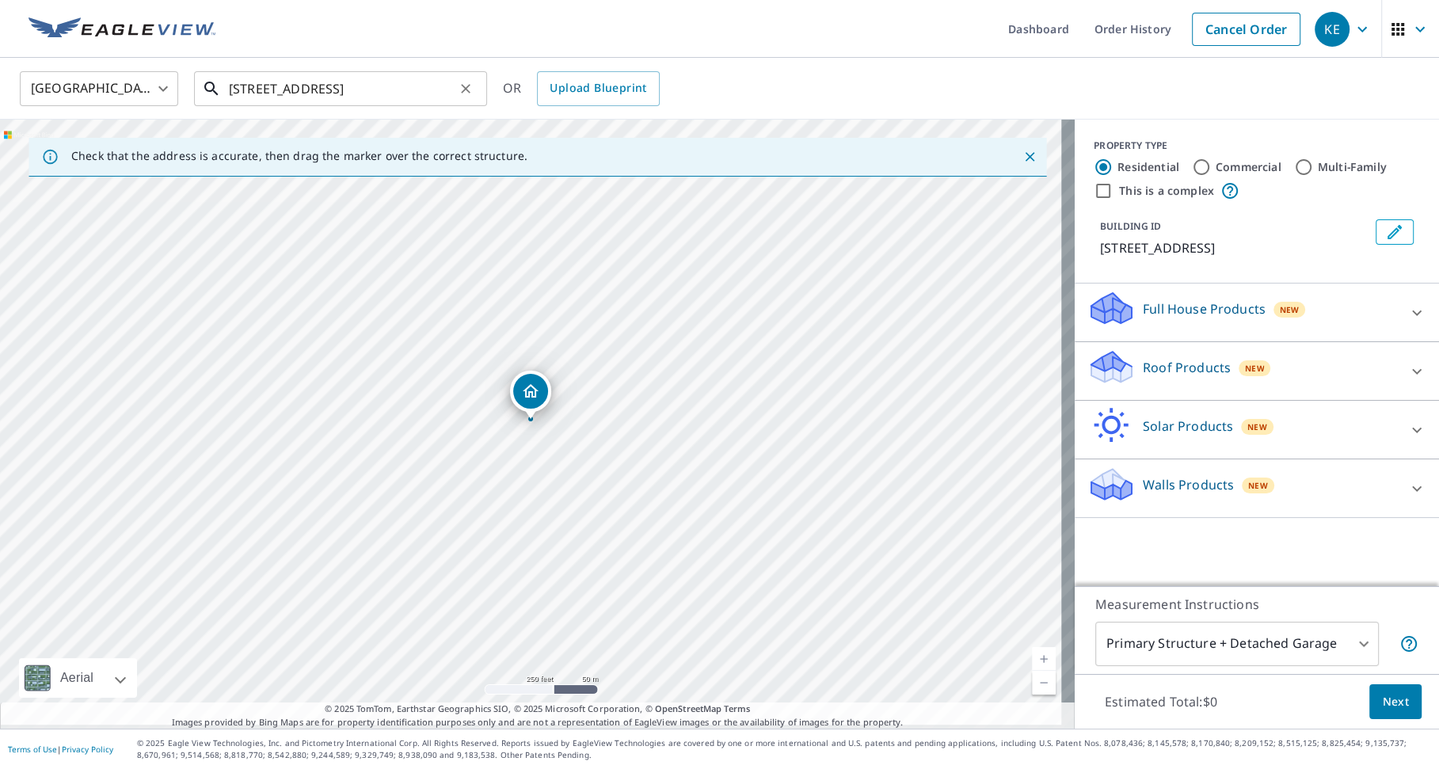
click at [255, 89] on input "[STREET_ADDRESS]" at bounding box center [342, 89] width 226 height 44
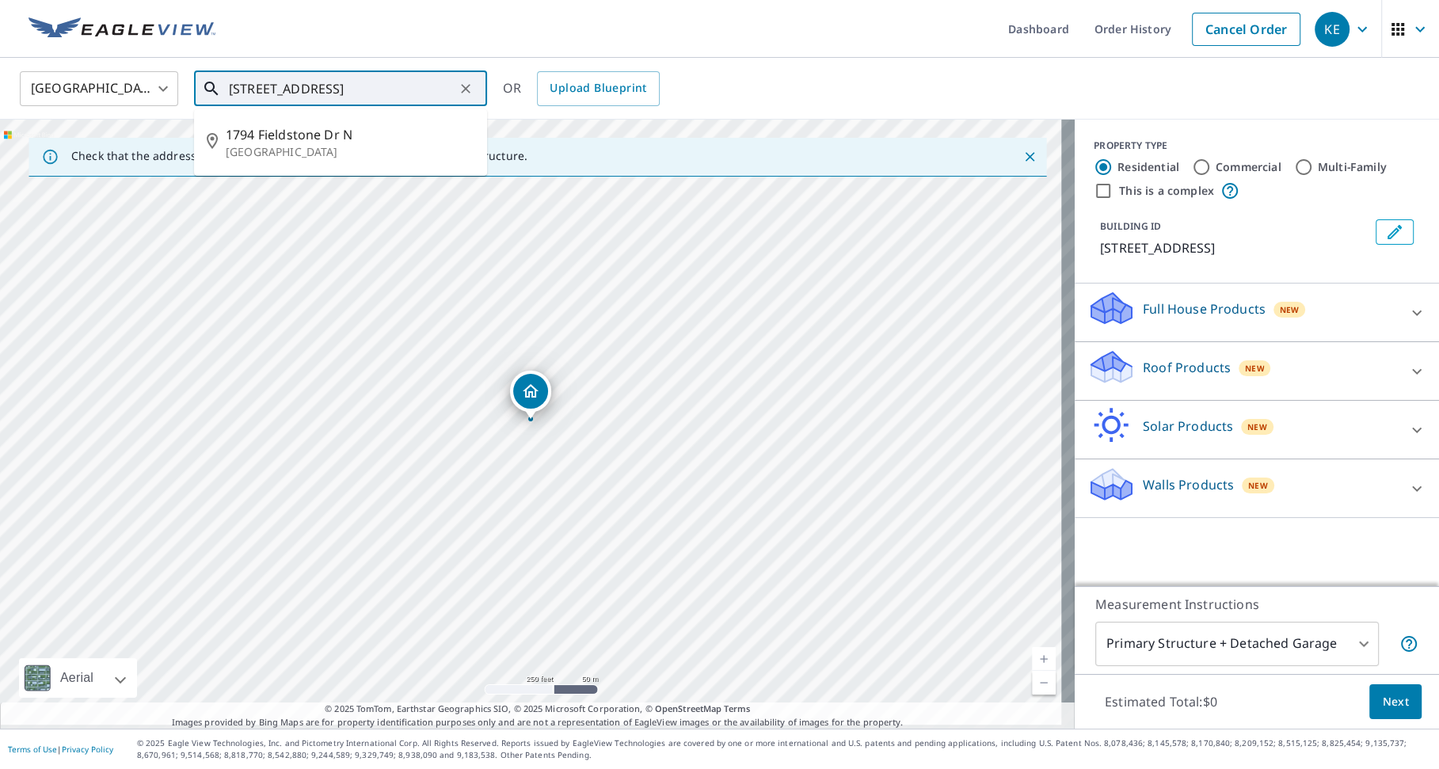
drag, startPoint x: 255, startPoint y: 89, endPoint x: 194, endPoint y: 85, distance: 61.1
click at [194, 85] on div "[STREET_ADDRESS] ​" at bounding box center [340, 88] width 293 height 35
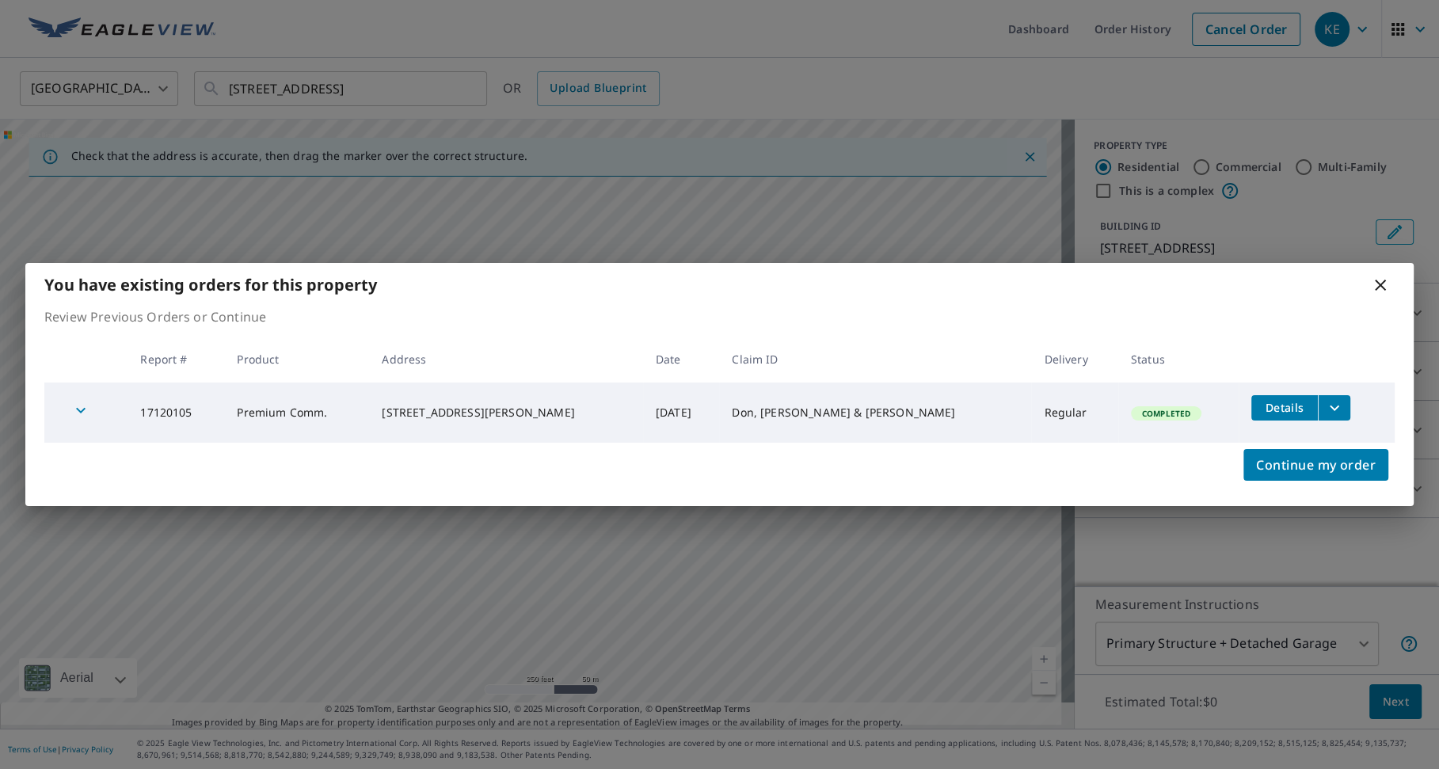
click at [1381, 289] on icon at bounding box center [1380, 285] width 19 height 19
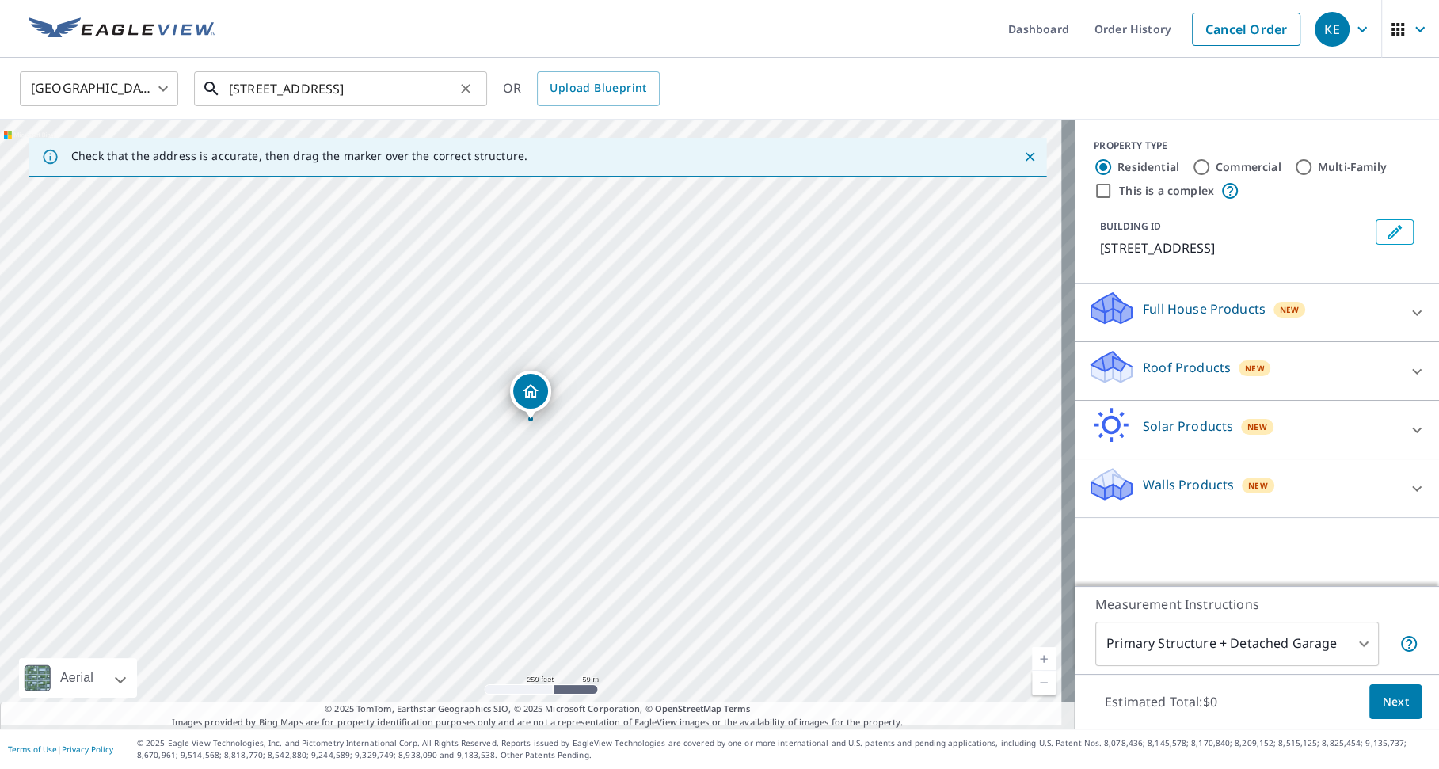
click at [257, 86] on input "[STREET_ADDRESS]" at bounding box center [342, 89] width 226 height 44
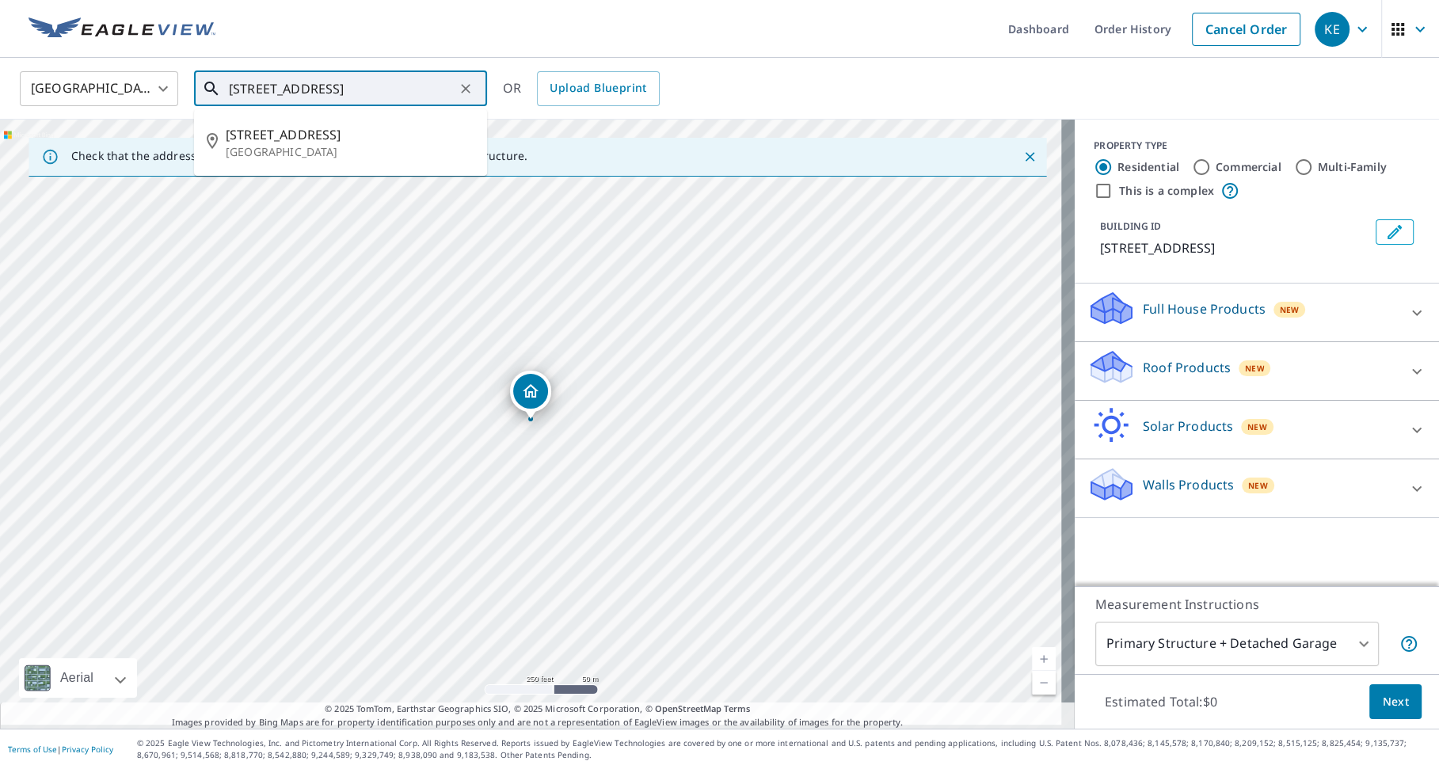
click at [246, 91] on input "[STREET_ADDRESS]" at bounding box center [342, 89] width 226 height 44
click at [250, 88] on input "[STREET_ADDRESS]" at bounding box center [342, 89] width 226 height 44
click at [251, 93] on input "[STREET_ADDRESS]" at bounding box center [342, 89] width 226 height 44
type input "[STREET_ADDRESS]"
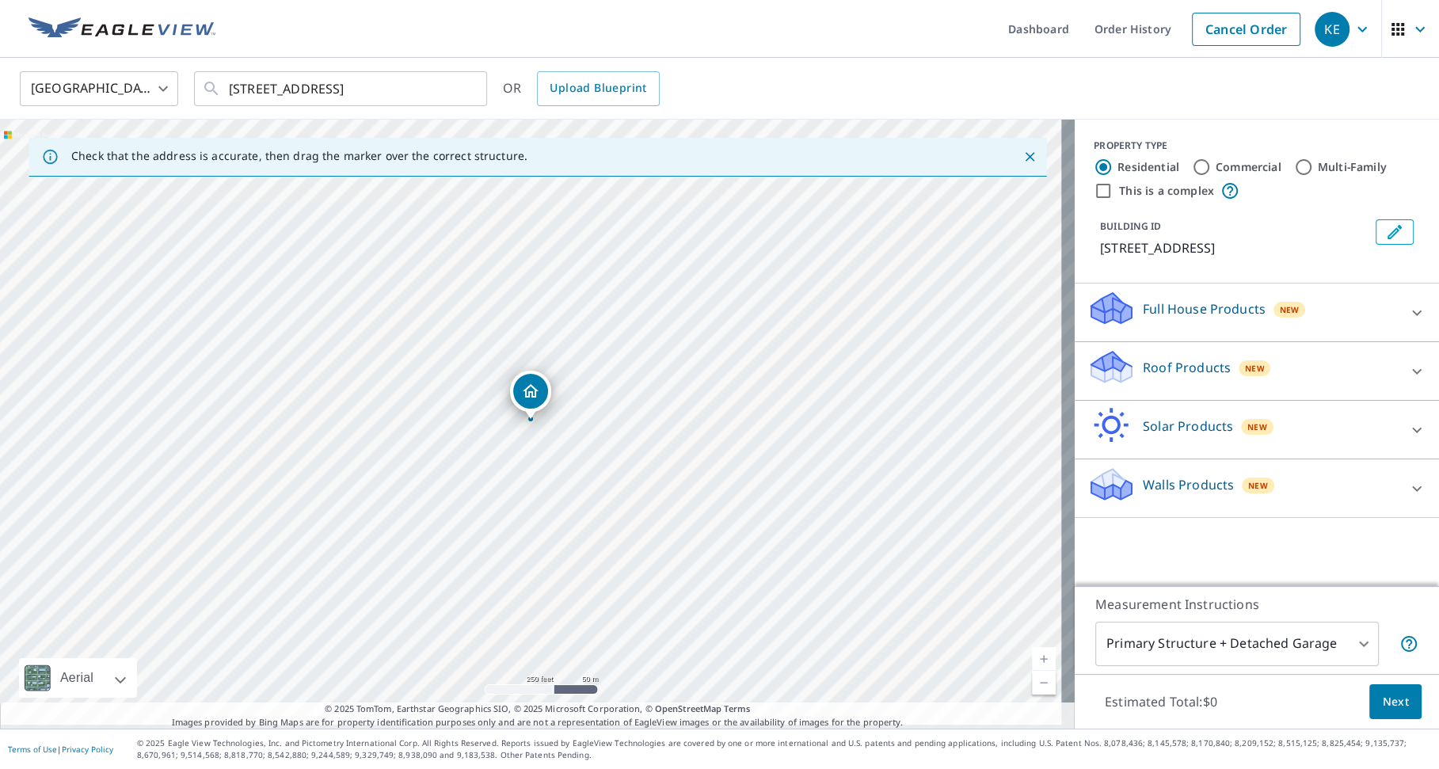
click at [1233, 561] on div "PROPERTY TYPE Residential Commercial Multi-Family This is a complex BUILDING ID…" at bounding box center [1257, 353] width 364 height 467
click at [1203, 554] on div "PROPERTY TYPE Residential Commercial Multi-Family This is a complex BUILDING ID…" at bounding box center [1257, 353] width 364 height 467
